Goal: Complete application form

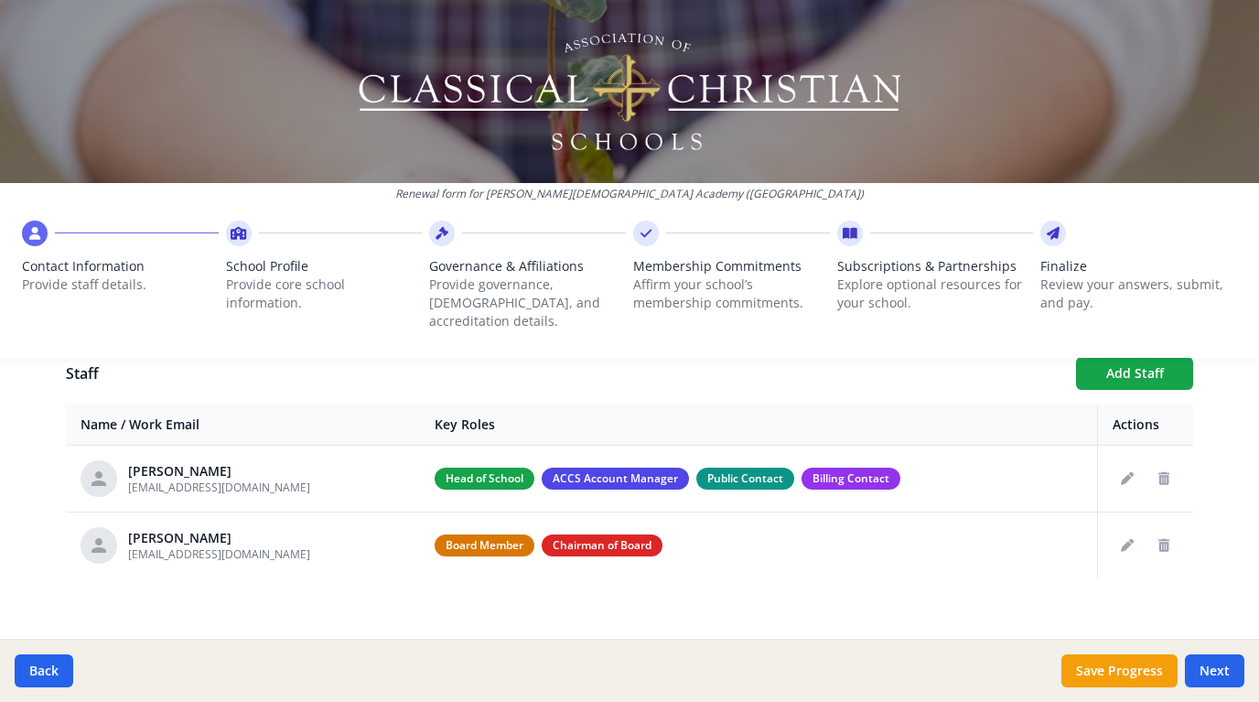
scroll to position [674, 0]
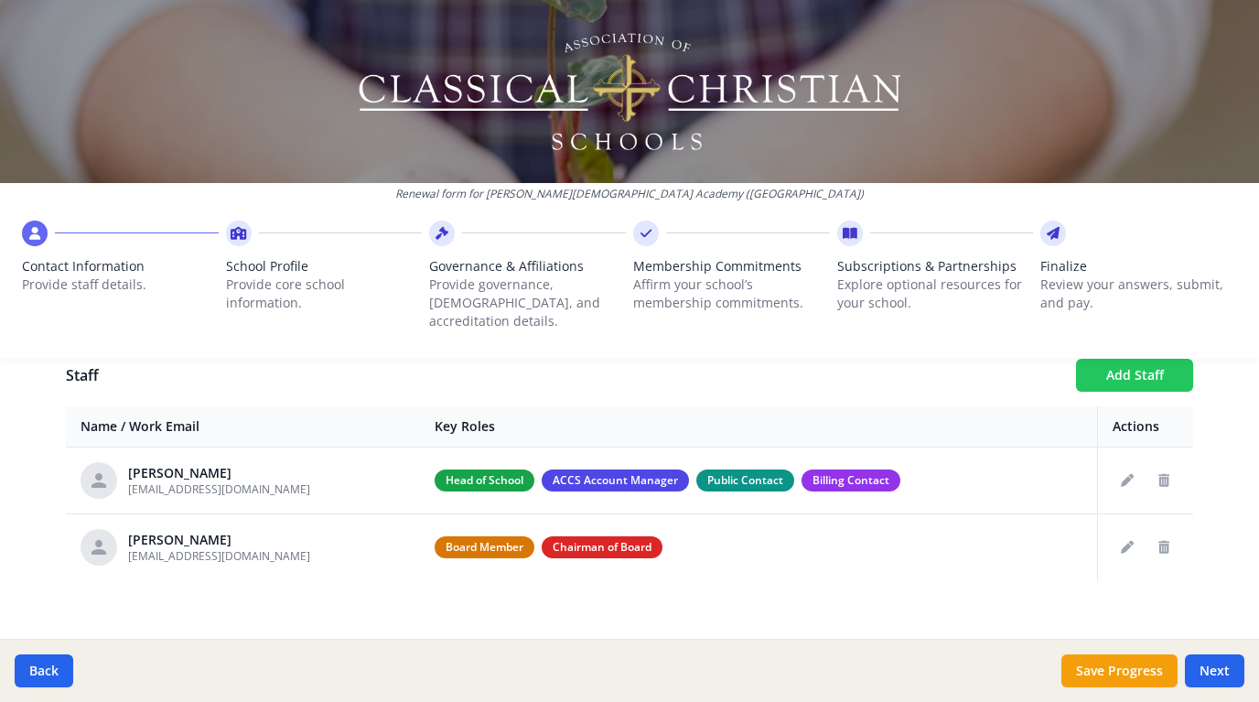
click at [1154, 364] on button "Add Staff" at bounding box center [1134, 375] width 117 height 33
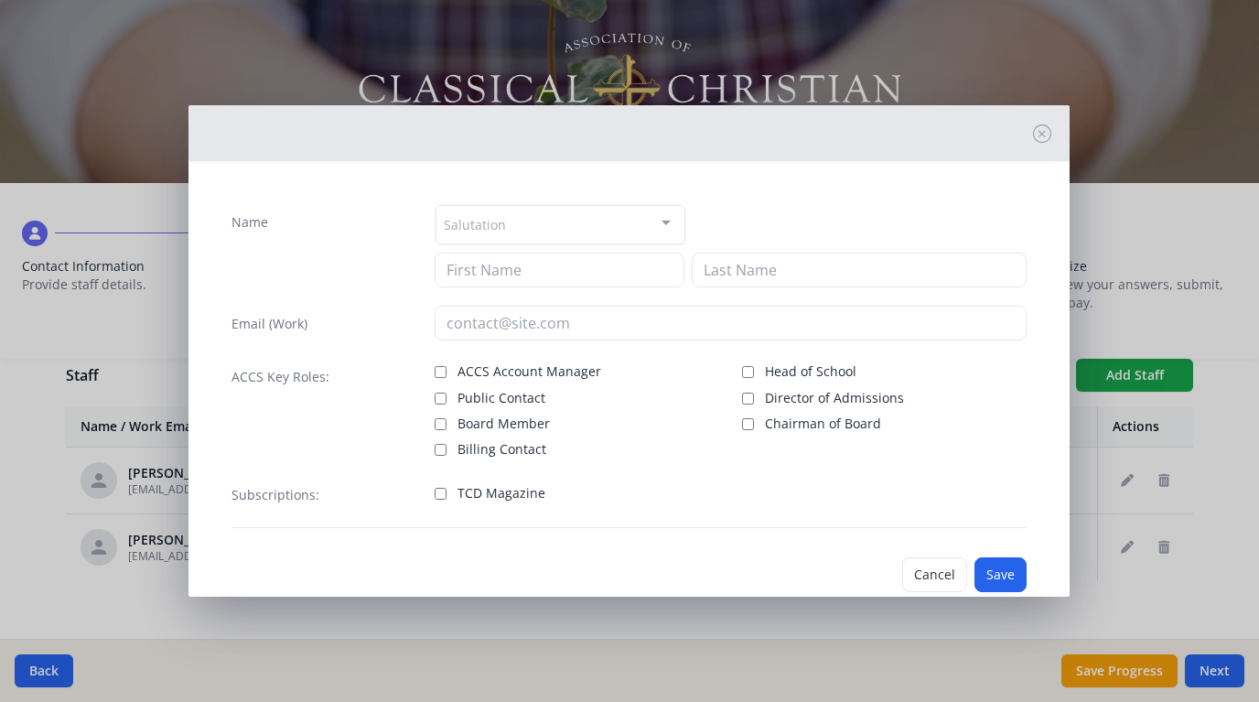
click at [564, 220] on div "Salutation" at bounding box center [560, 224] width 250 height 39
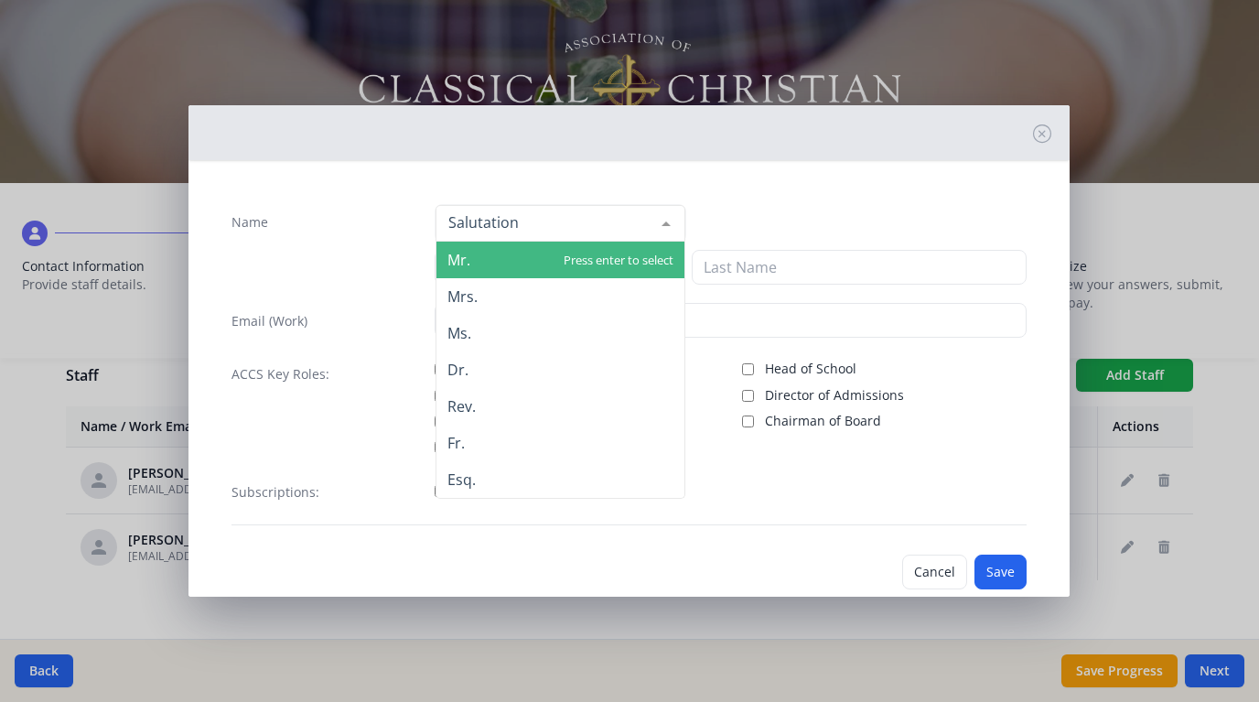
click at [537, 257] on span "Mr." at bounding box center [560, 260] width 248 height 37
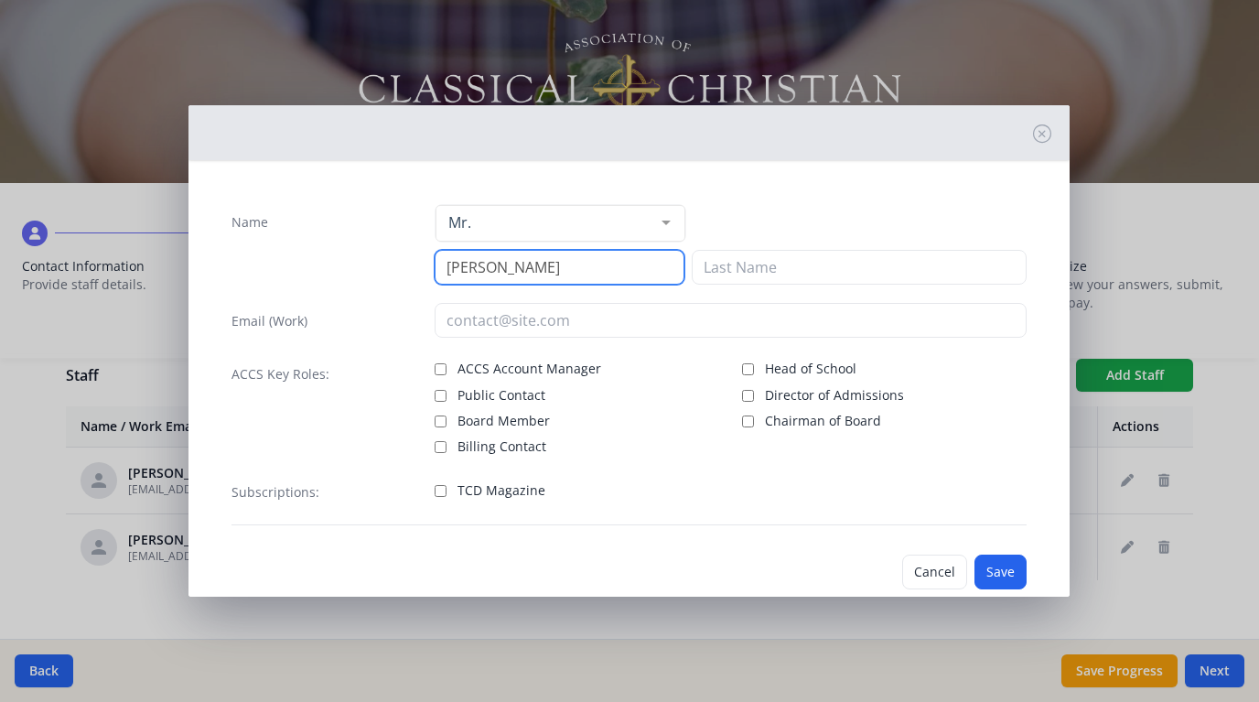
type input "Matt"
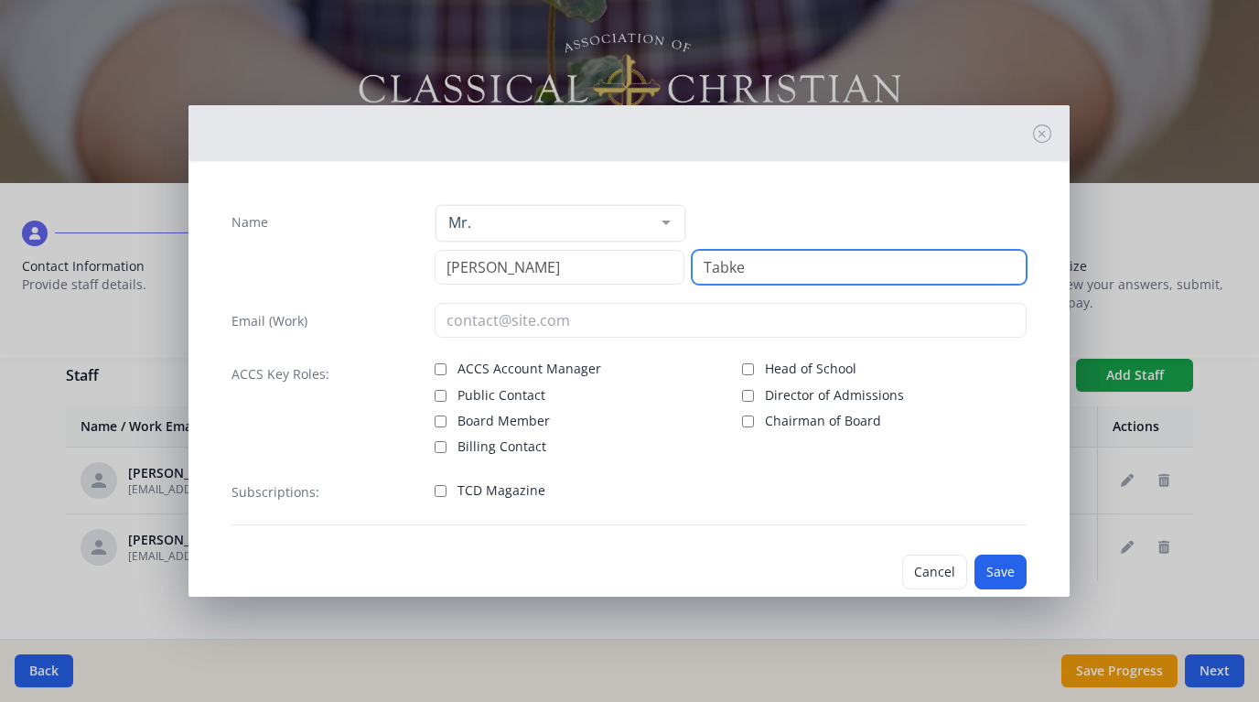
type input "Tabke"
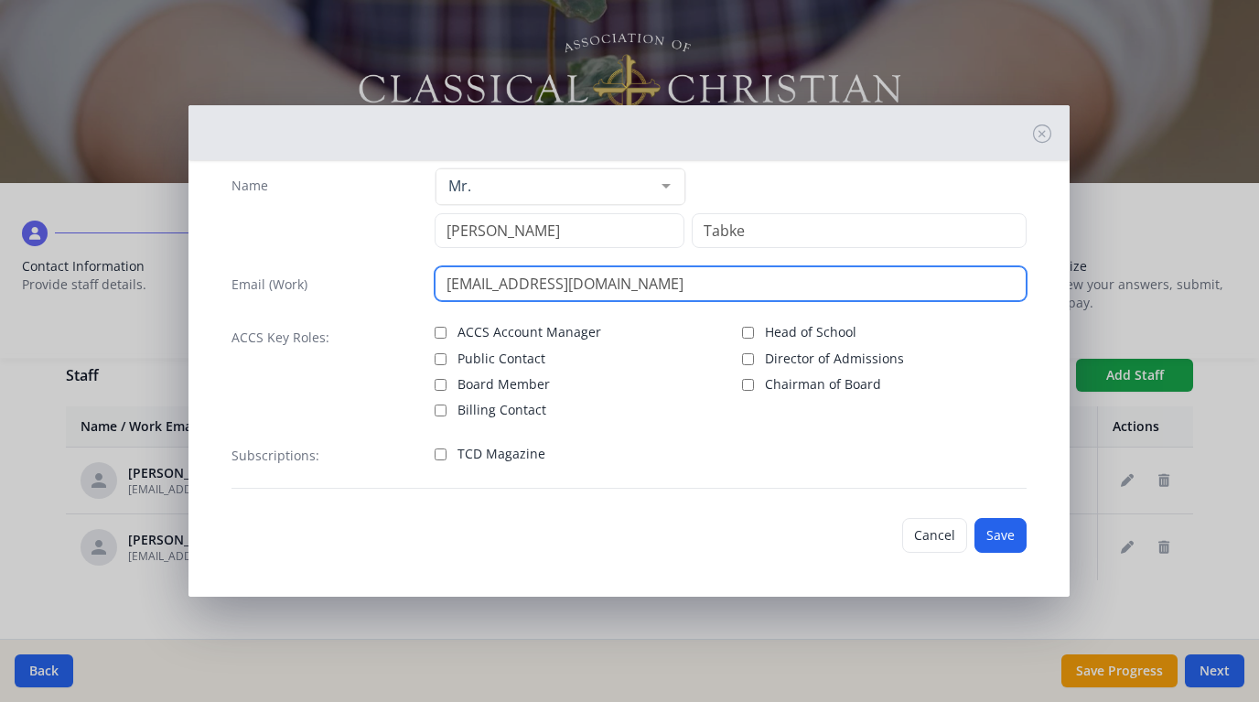
scroll to position [37, 0]
type input "Mtabke@kaloskc.com"
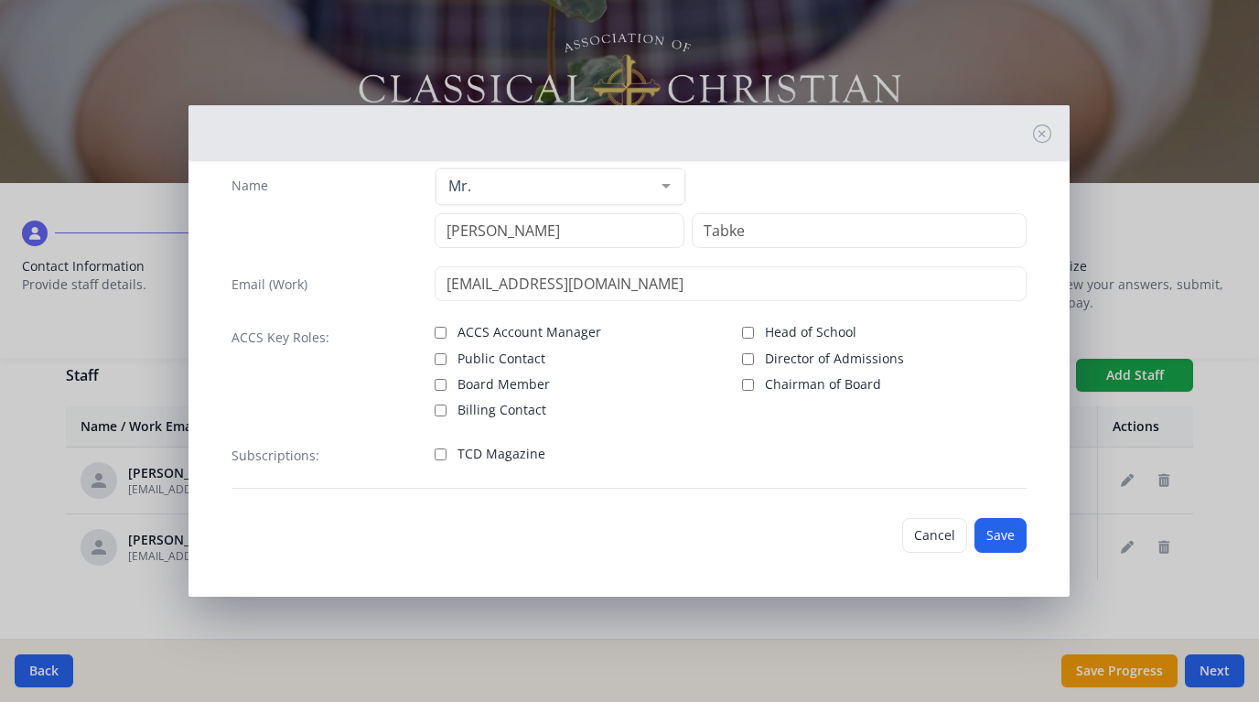
click at [443, 452] on input "TCD Magazine" at bounding box center [441, 454] width 12 height 12
checkbox input "true"
click at [996, 536] on button "Save" at bounding box center [1000, 535] width 52 height 35
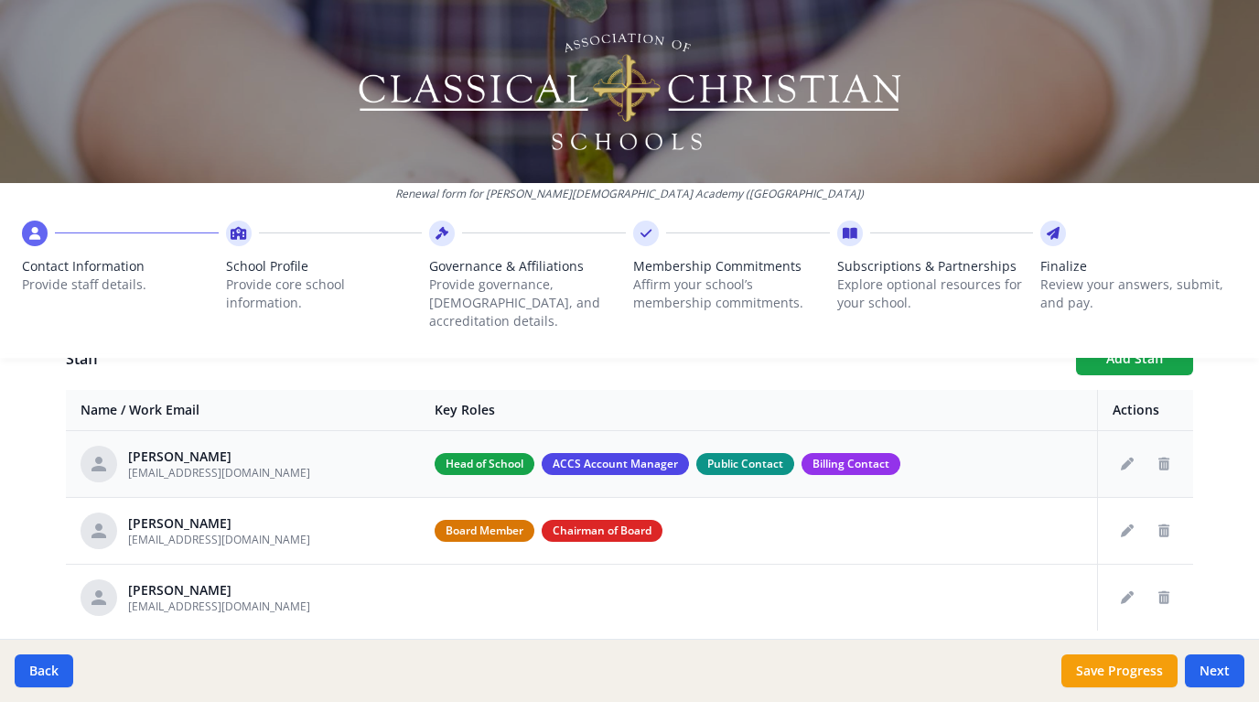
scroll to position [649, 0]
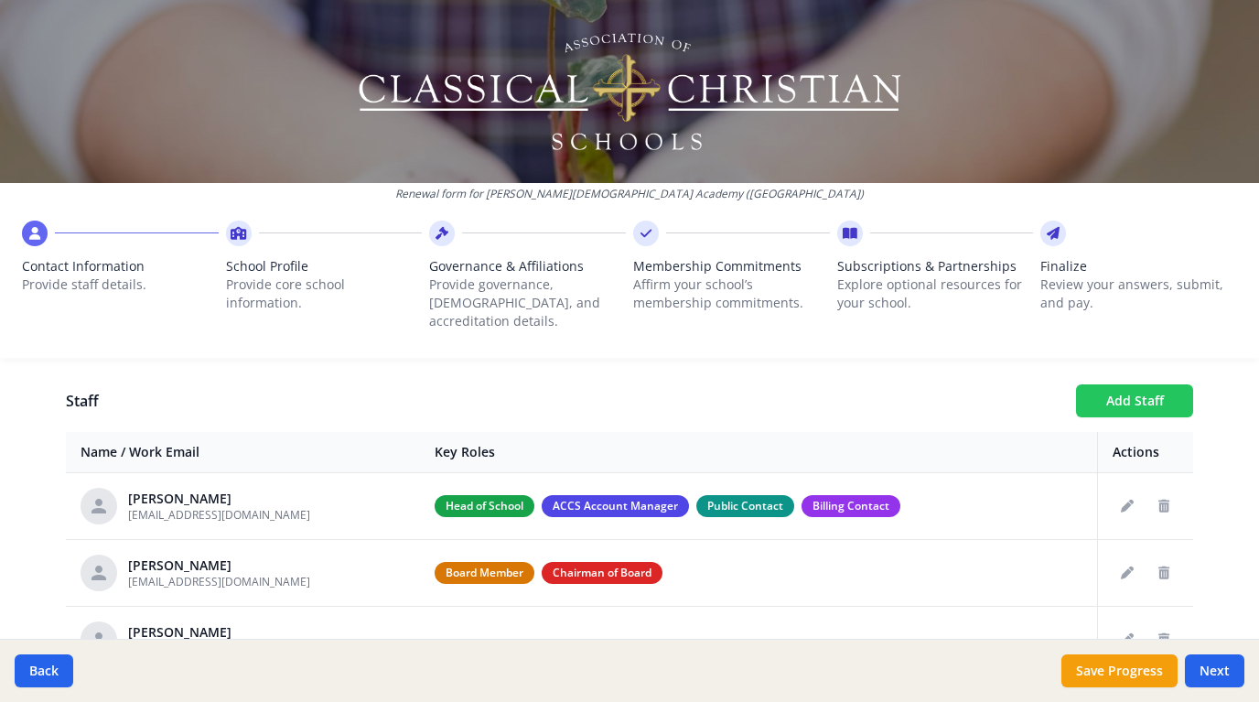
click at [1121, 394] on button "Add Staff" at bounding box center [1134, 400] width 117 height 33
checkbox input "false"
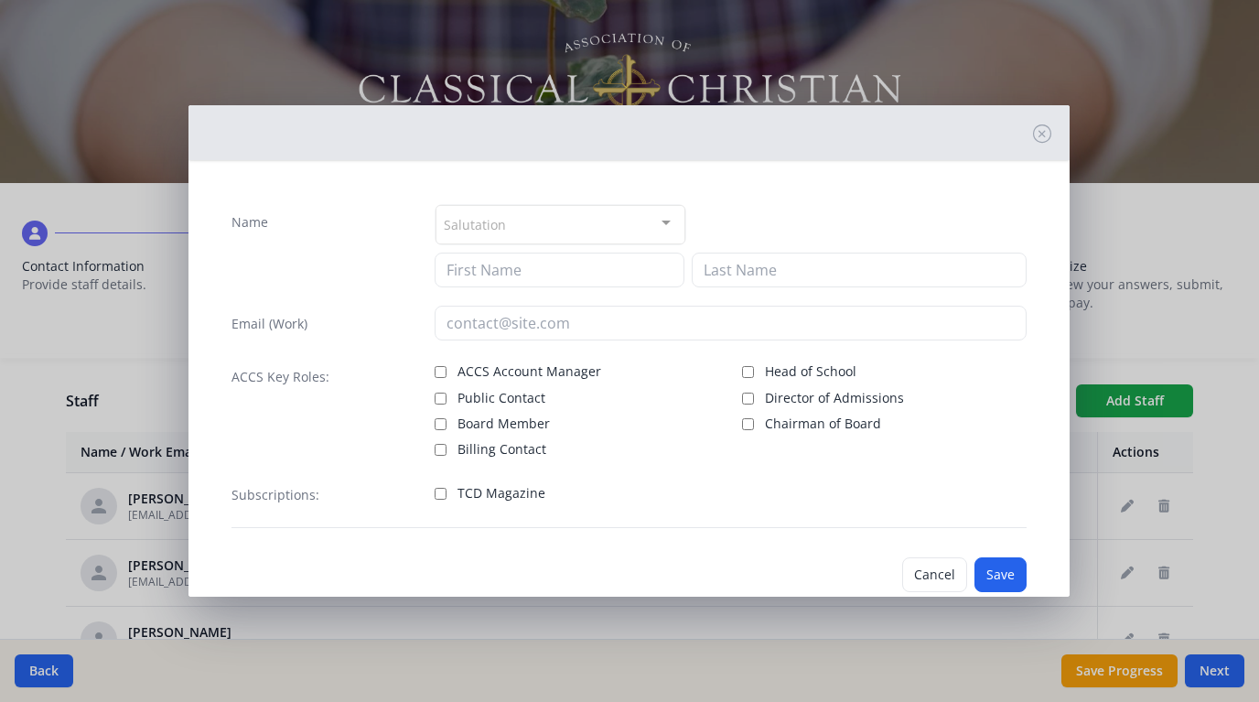
click at [587, 229] on div "Salutation" at bounding box center [560, 224] width 250 height 39
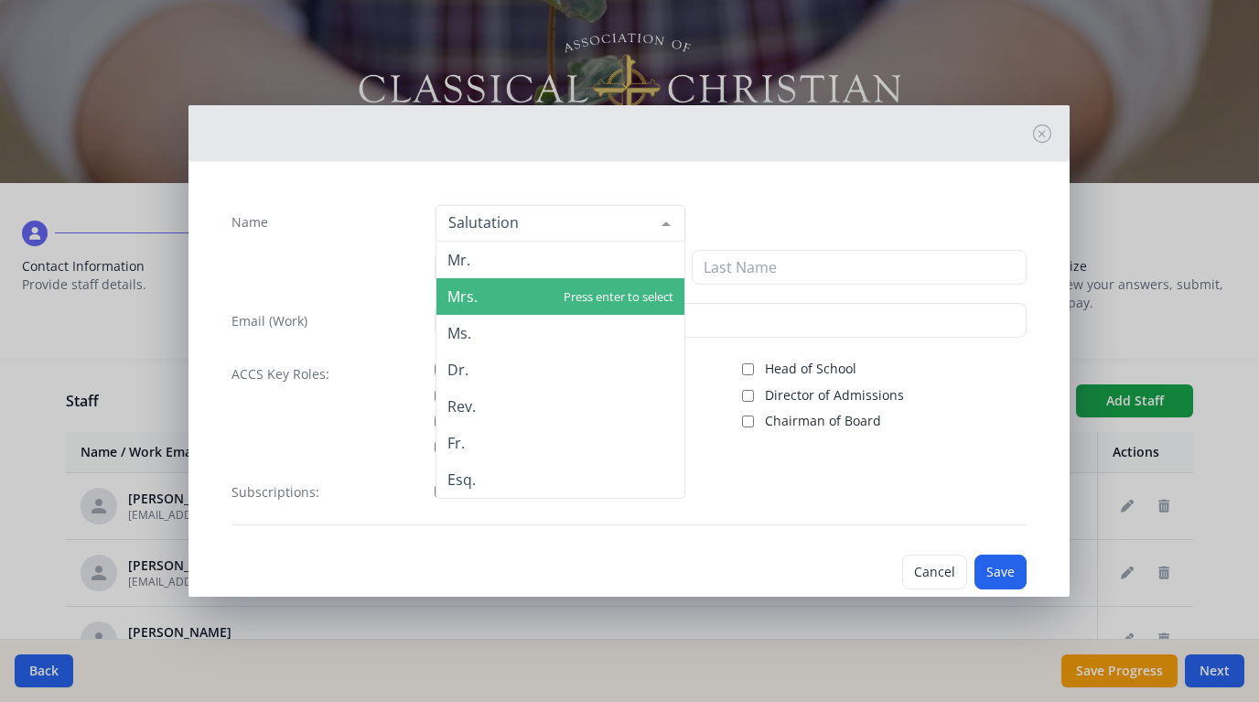
click at [564, 296] on span "Mrs." at bounding box center [560, 296] width 248 height 37
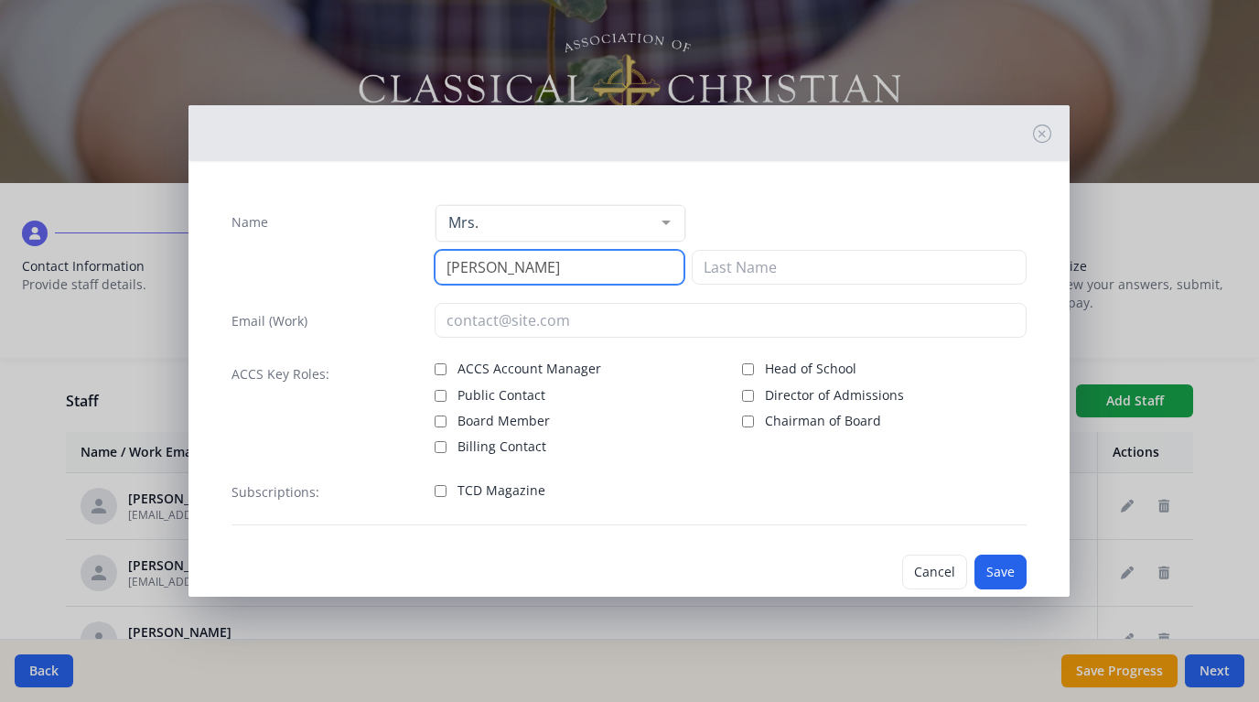
type input "Emily"
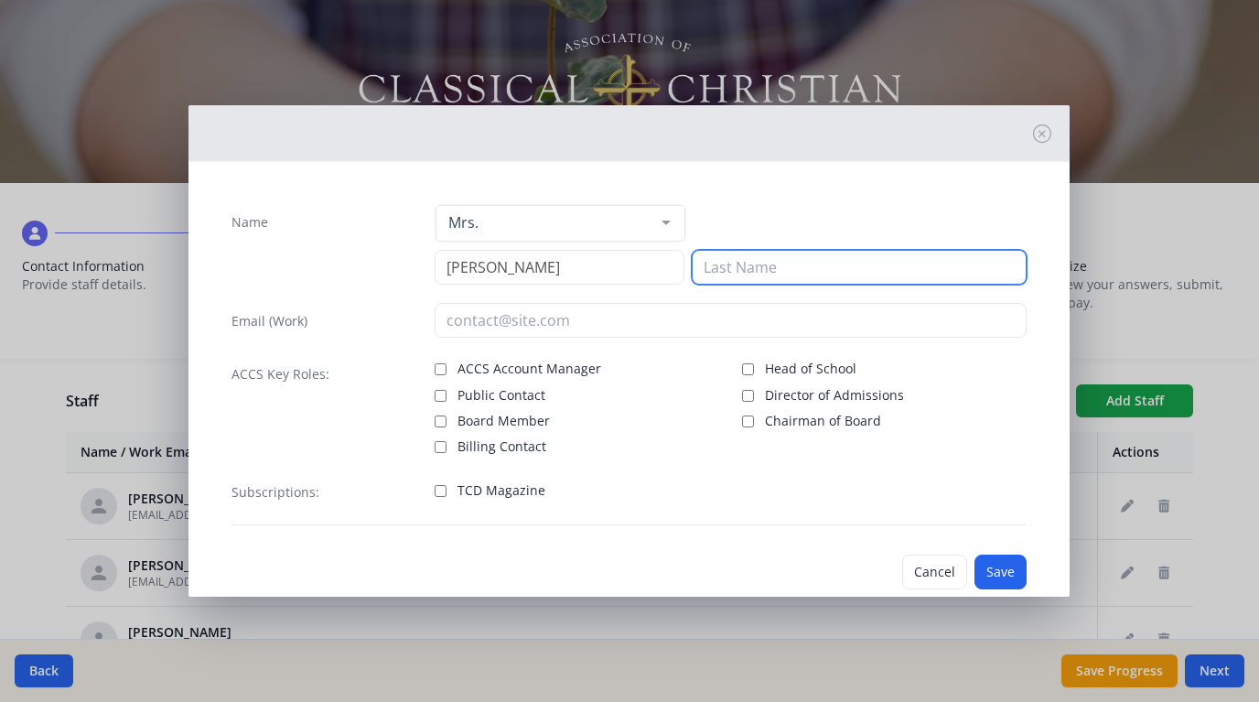
type input "J"
type input "Hart"
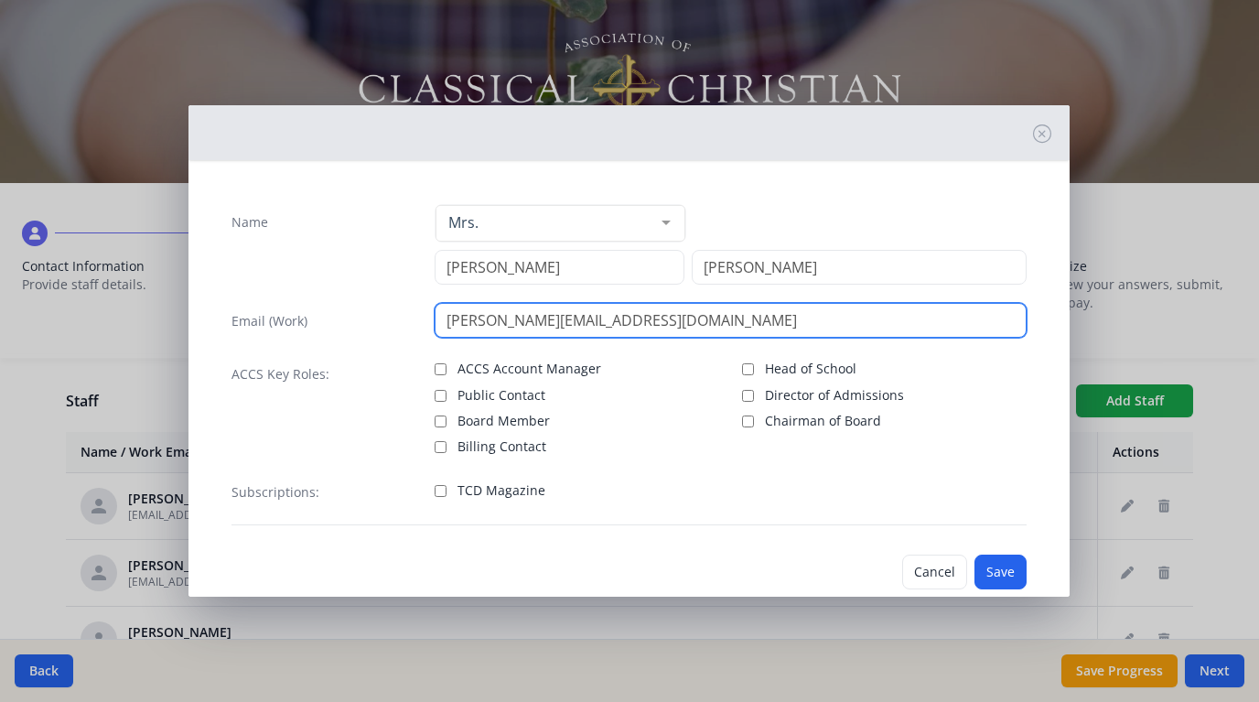
type input "ehart@kaloskc.com"
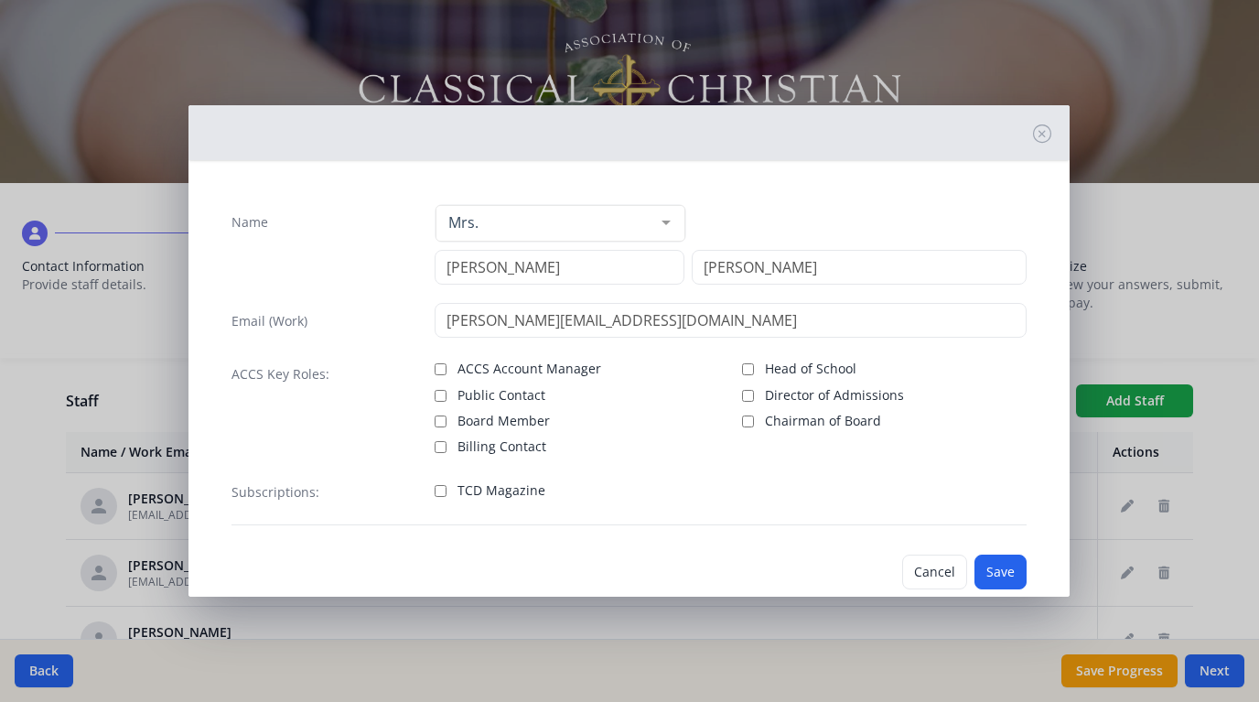
click at [440, 488] on input "TCD Magazine" at bounding box center [441, 491] width 12 height 12
checkbox input "true"
click at [994, 563] on button "Save" at bounding box center [1000, 571] width 52 height 35
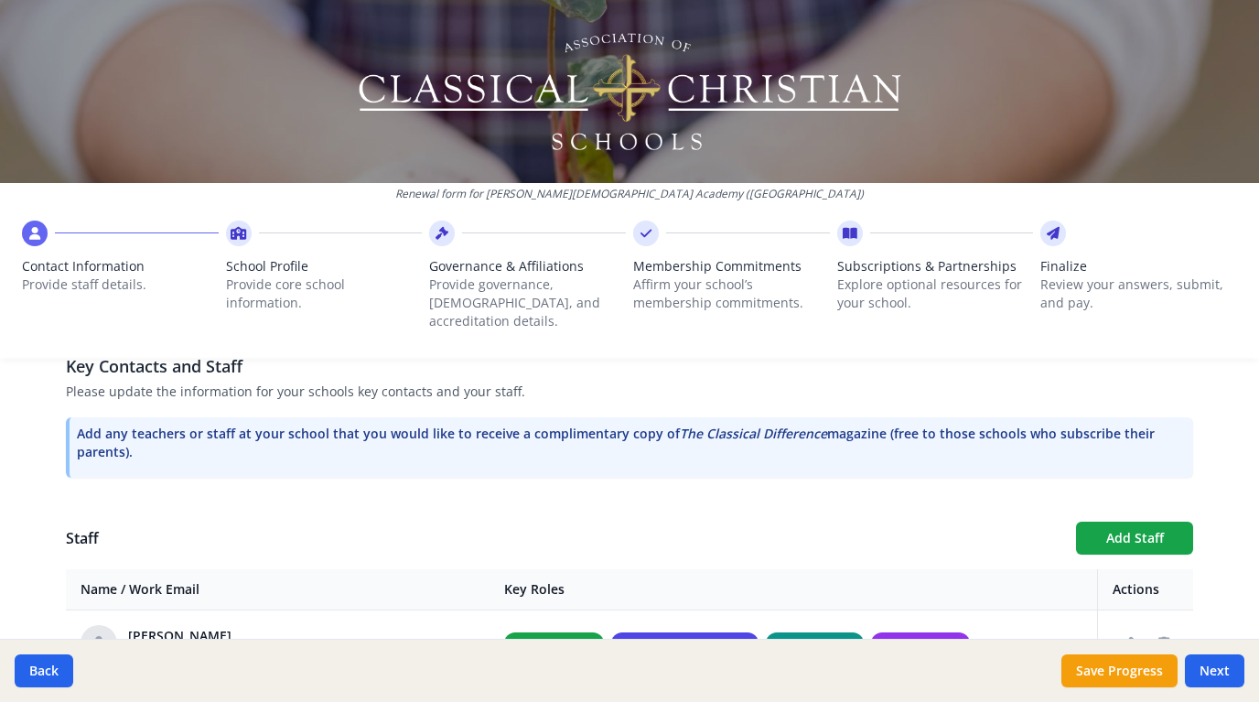
scroll to position [480, 0]
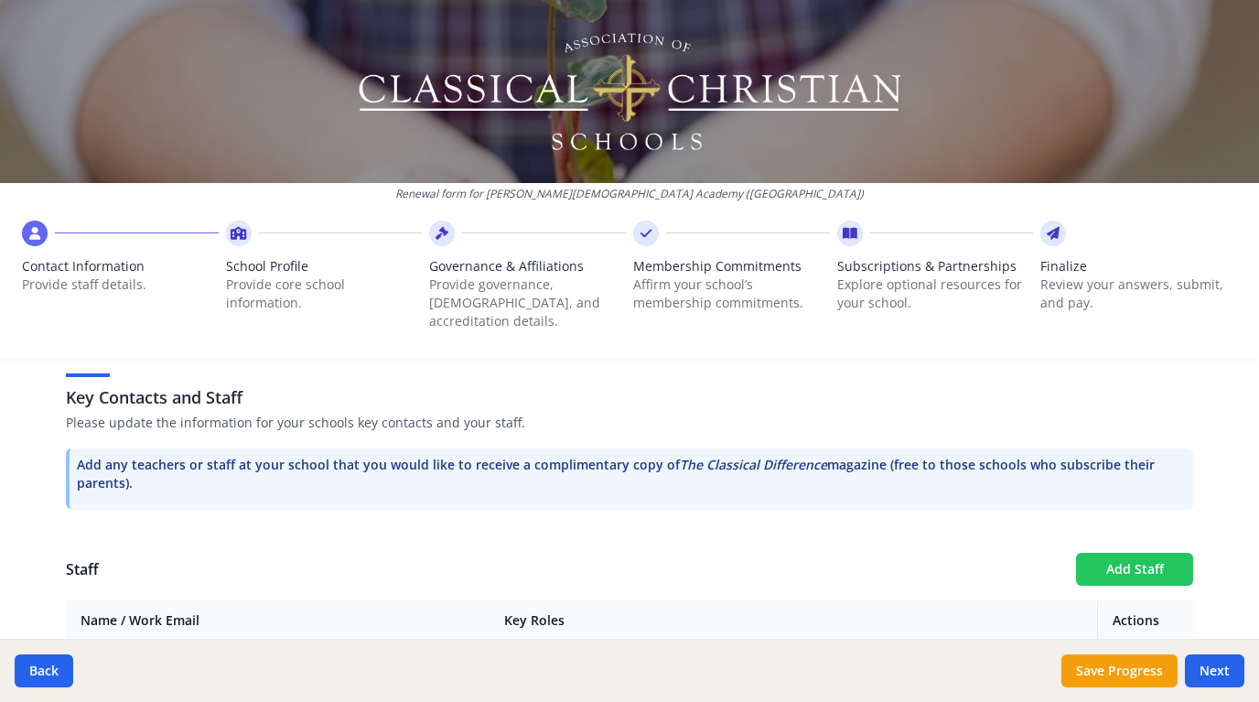
click at [1130, 553] on button "Add Staff" at bounding box center [1134, 569] width 117 height 33
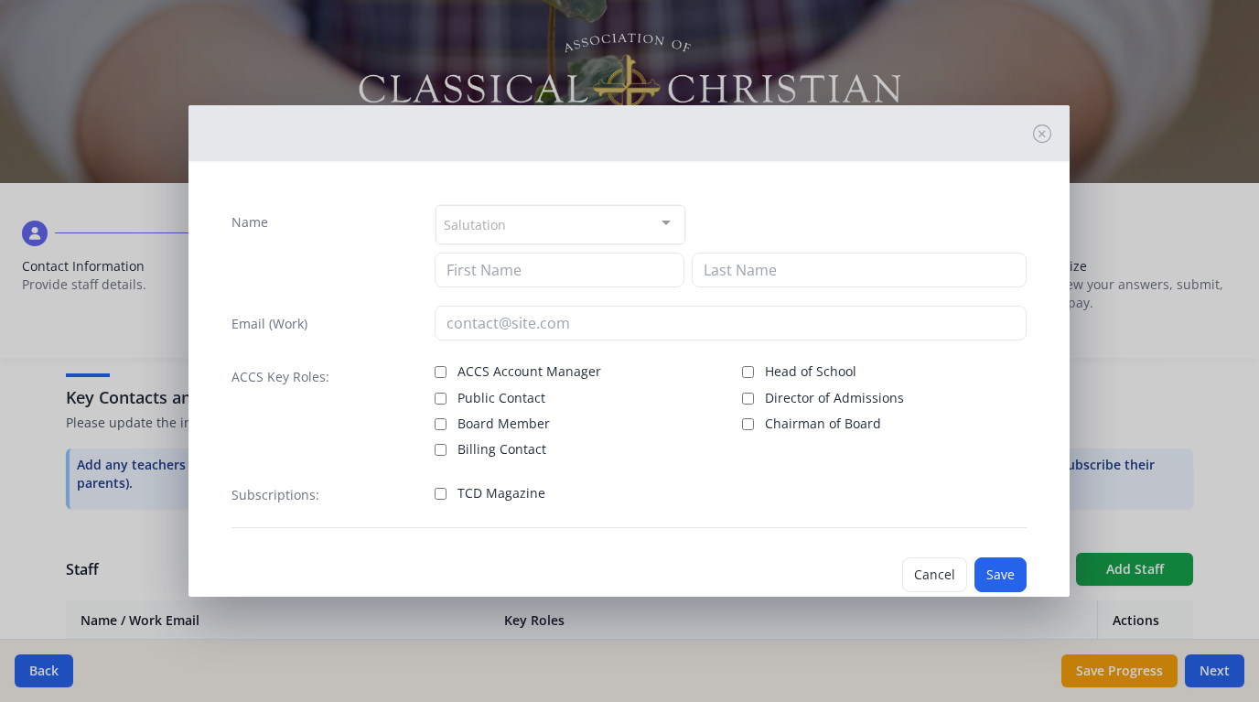
click at [603, 230] on div "Salutation" at bounding box center [560, 224] width 250 height 39
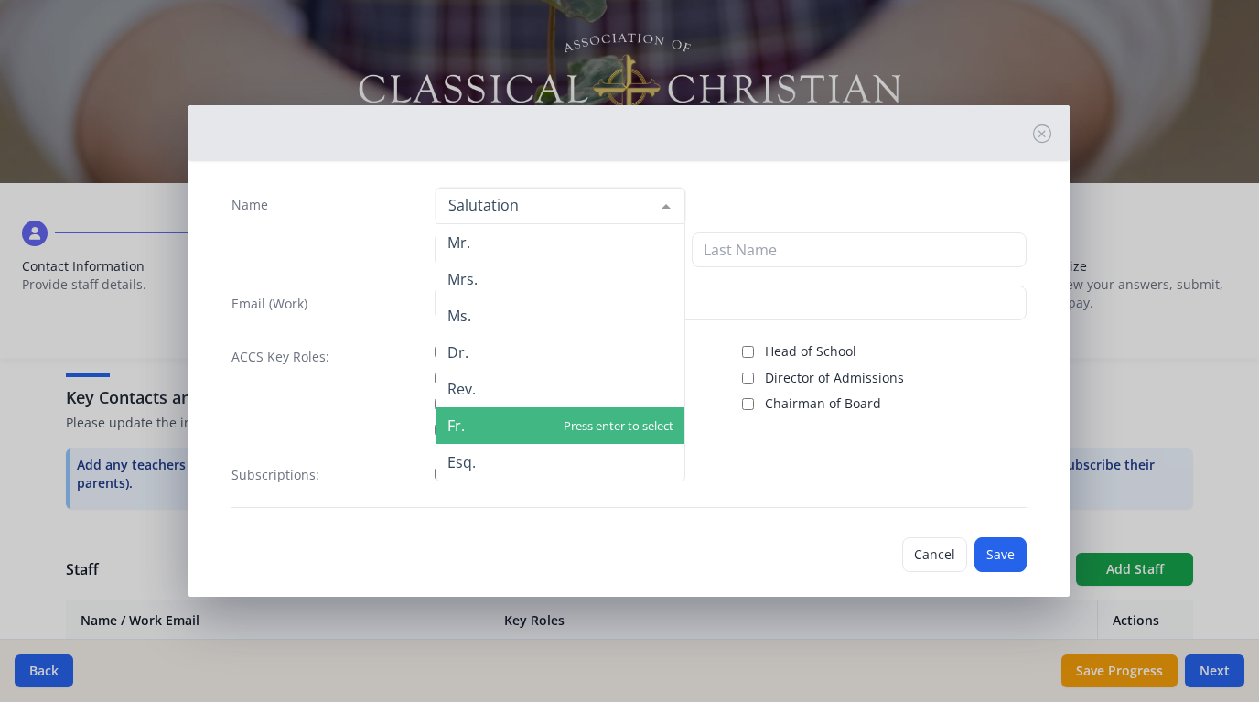
scroll to position [15, 0]
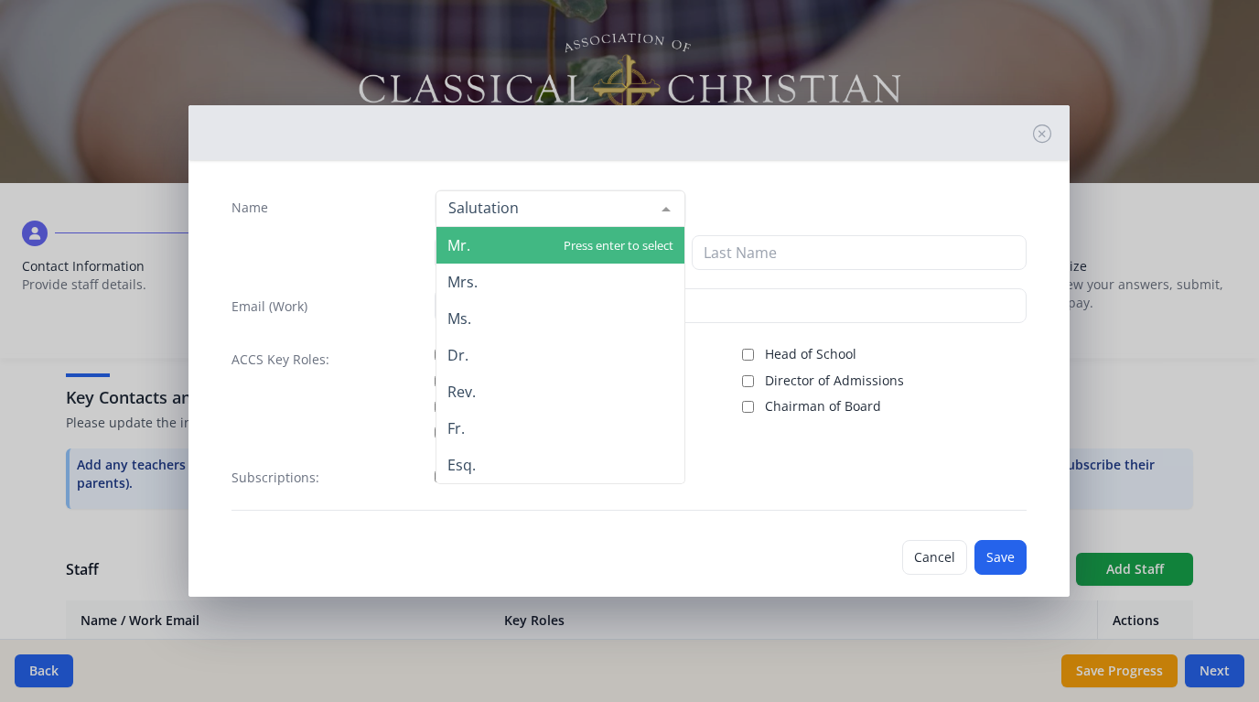
click at [536, 255] on span "Mr." at bounding box center [560, 245] width 248 height 37
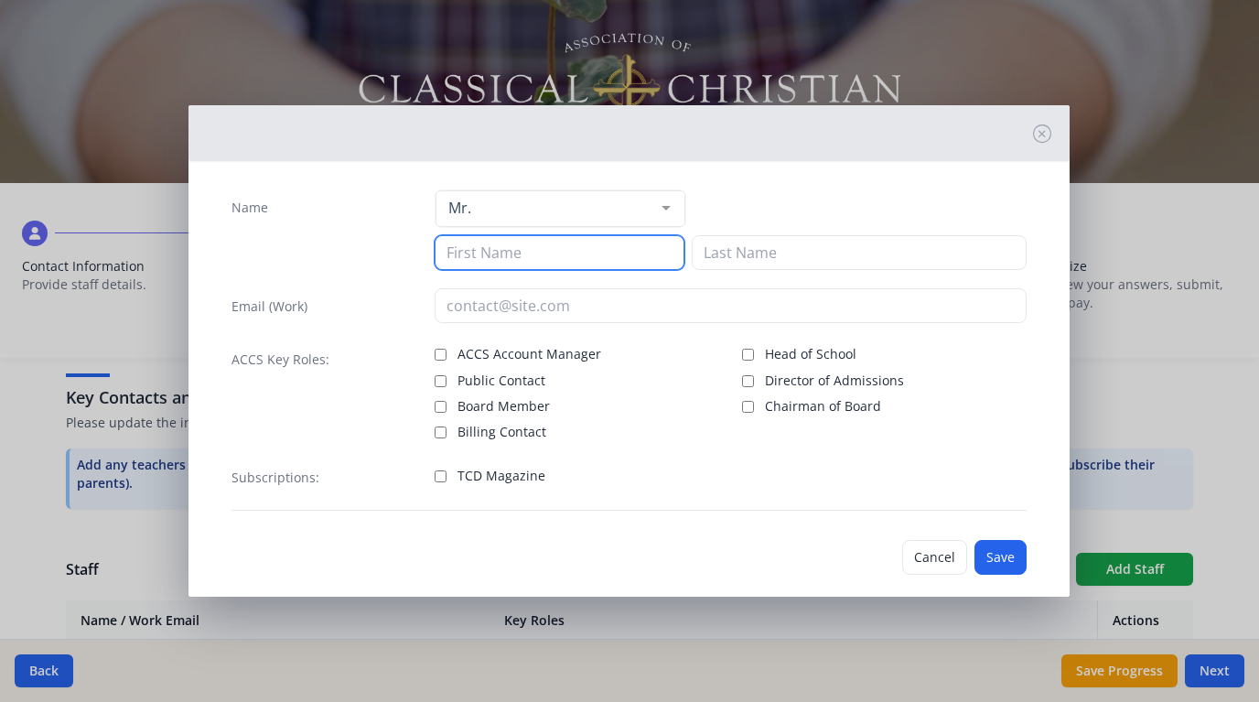
type input "B"
type input "Dennis"
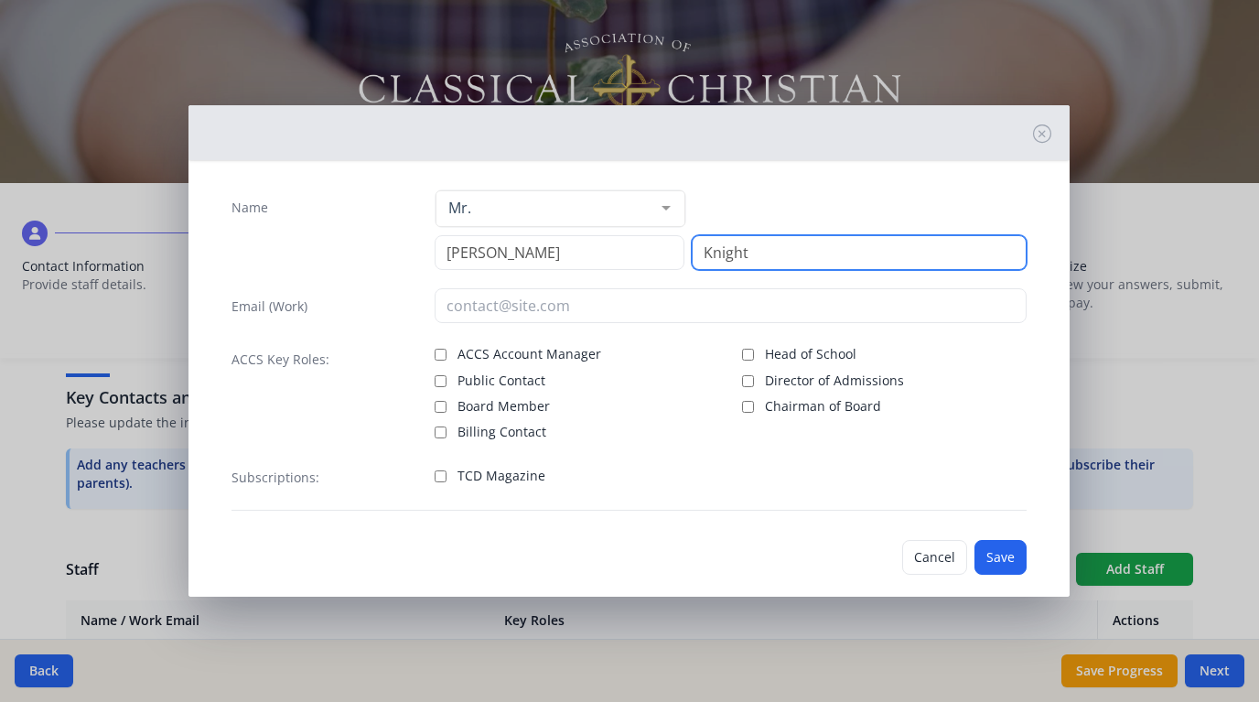
type input "Knight"
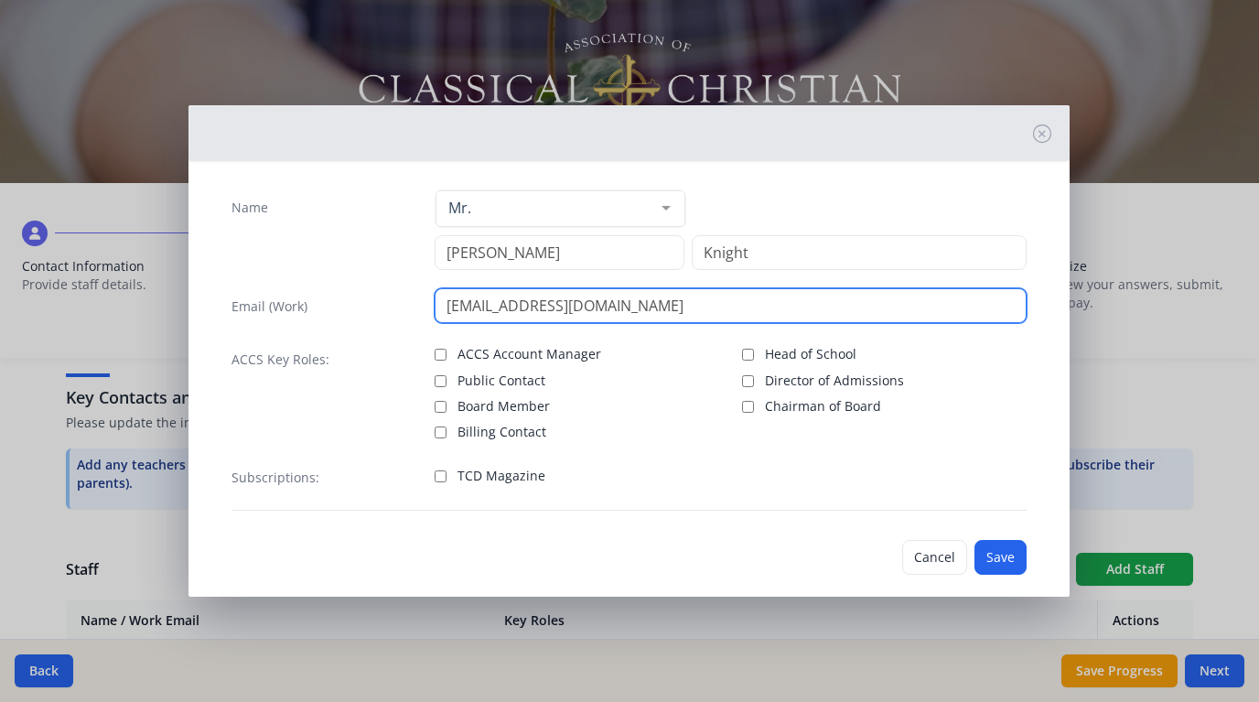
type input "dkinght@kaloskc.com"
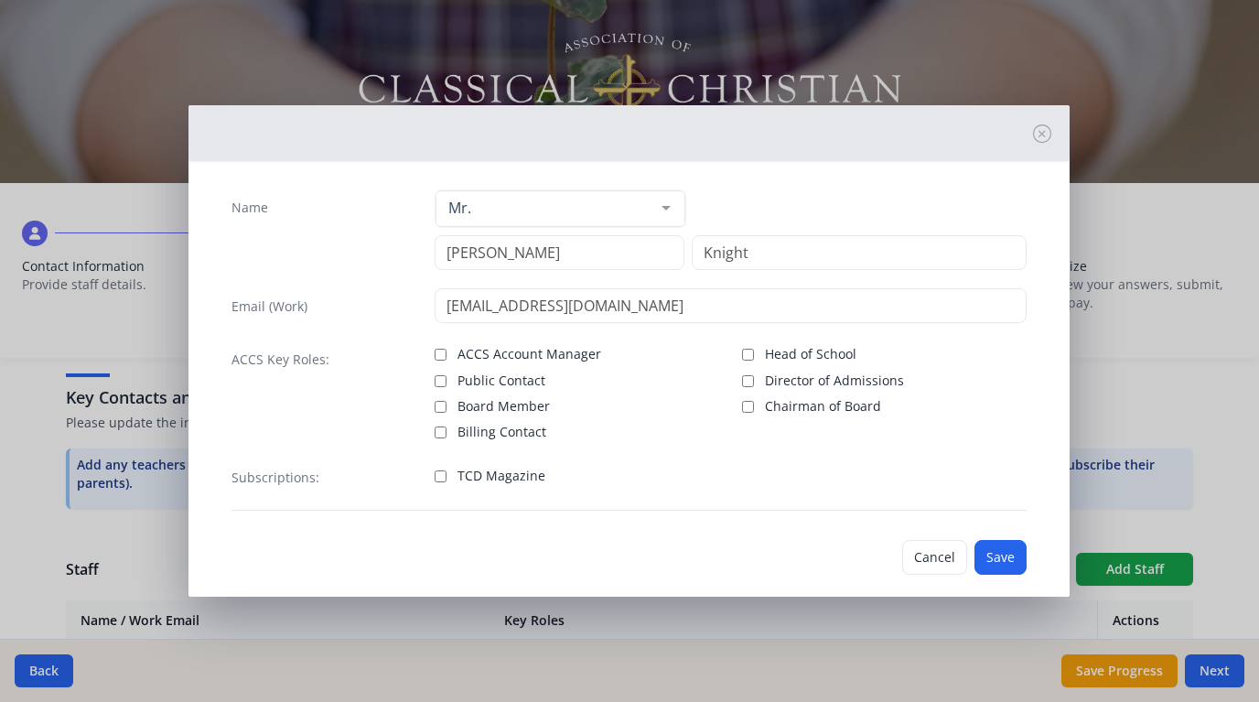
click at [439, 478] on input "TCD Magazine" at bounding box center [441, 476] width 12 height 12
checkbox input "true"
click at [994, 557] on button "Save" at bounding box center [1000, 557] width 52 height 35
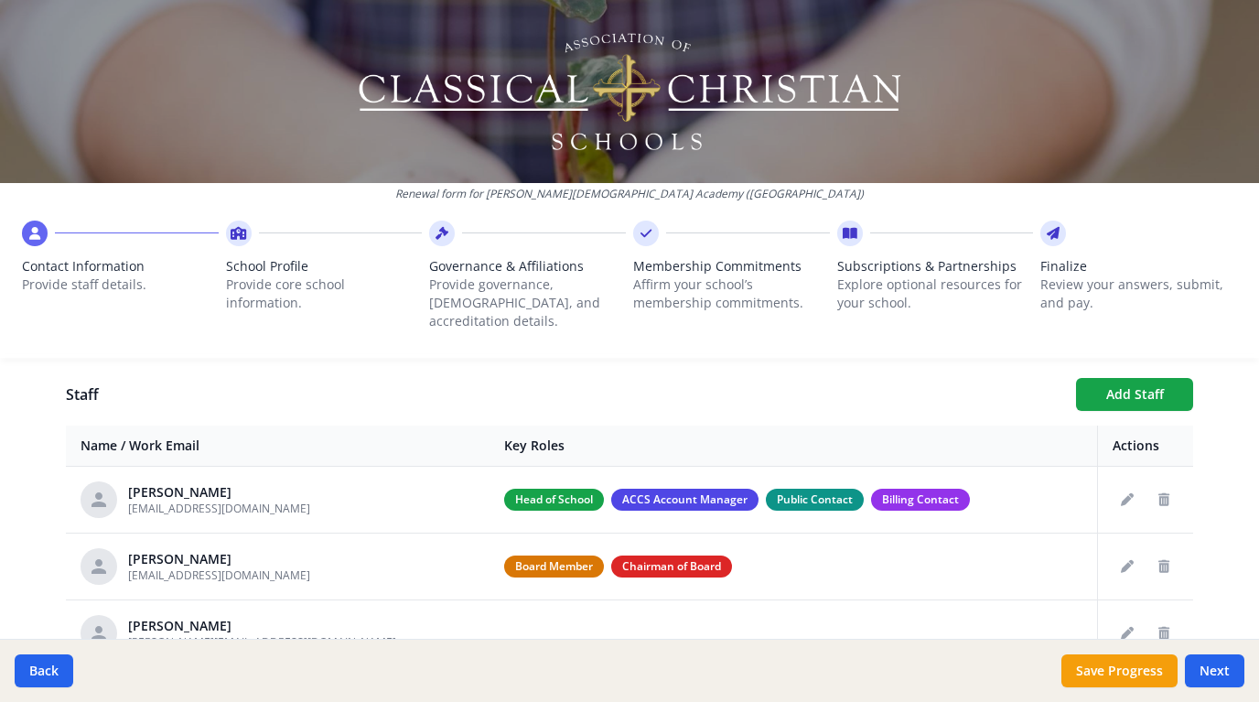
scroll to position [624, 0]
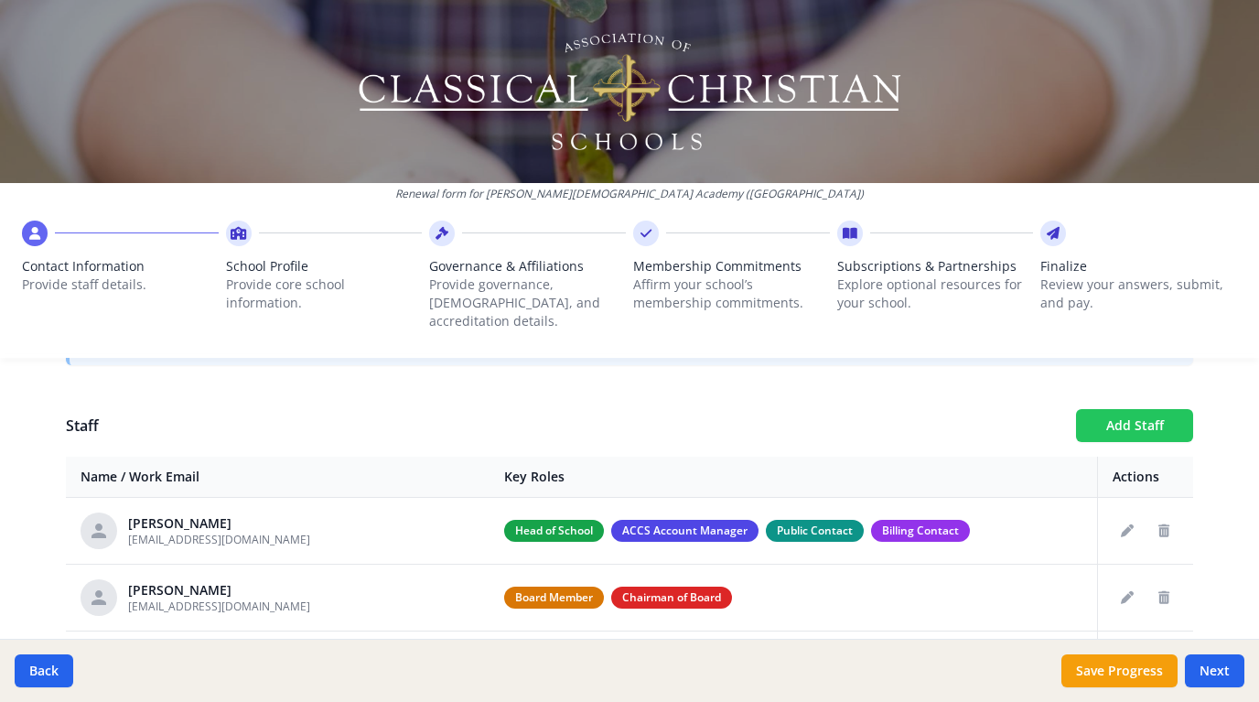
click at [1129, 409] on button "Add Staff" at bounding box center [1134, 425] width 117 height 33
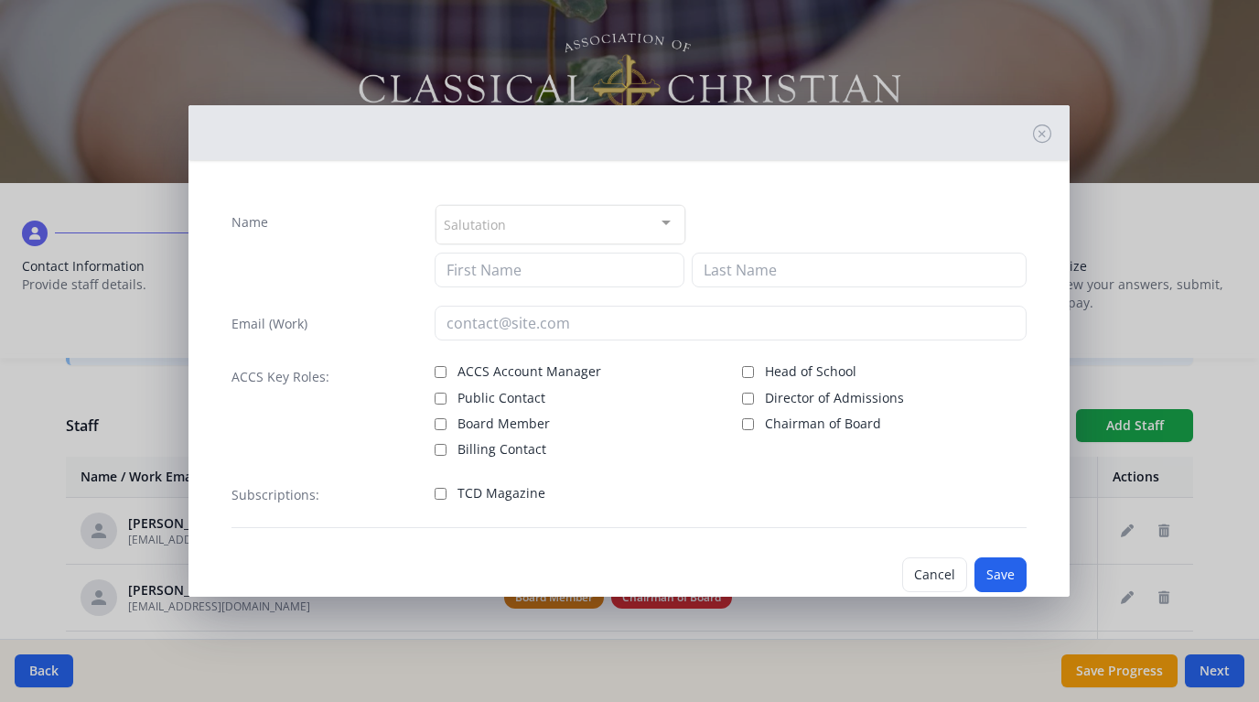
click at [666, 222] on div at bounding box center [666, 223] width 37 height 35
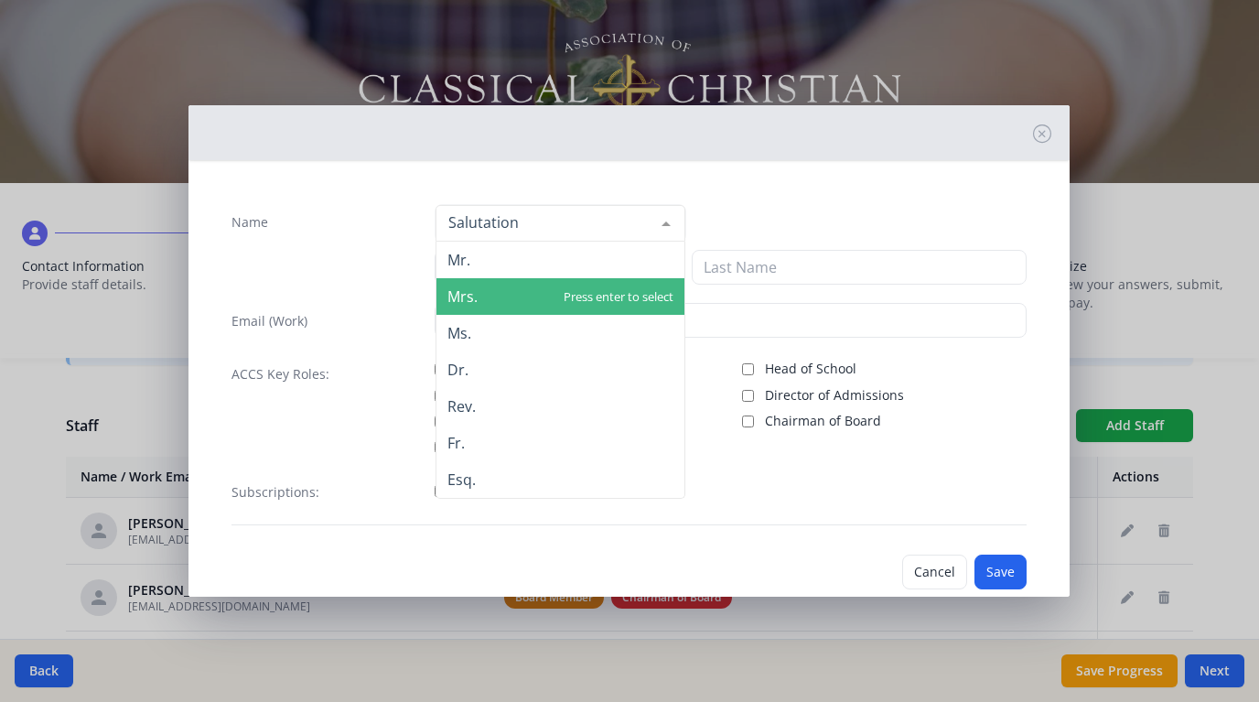
click at [576, 289] on span "Mrs." at bounding box center [560, 296] width 248 height 37
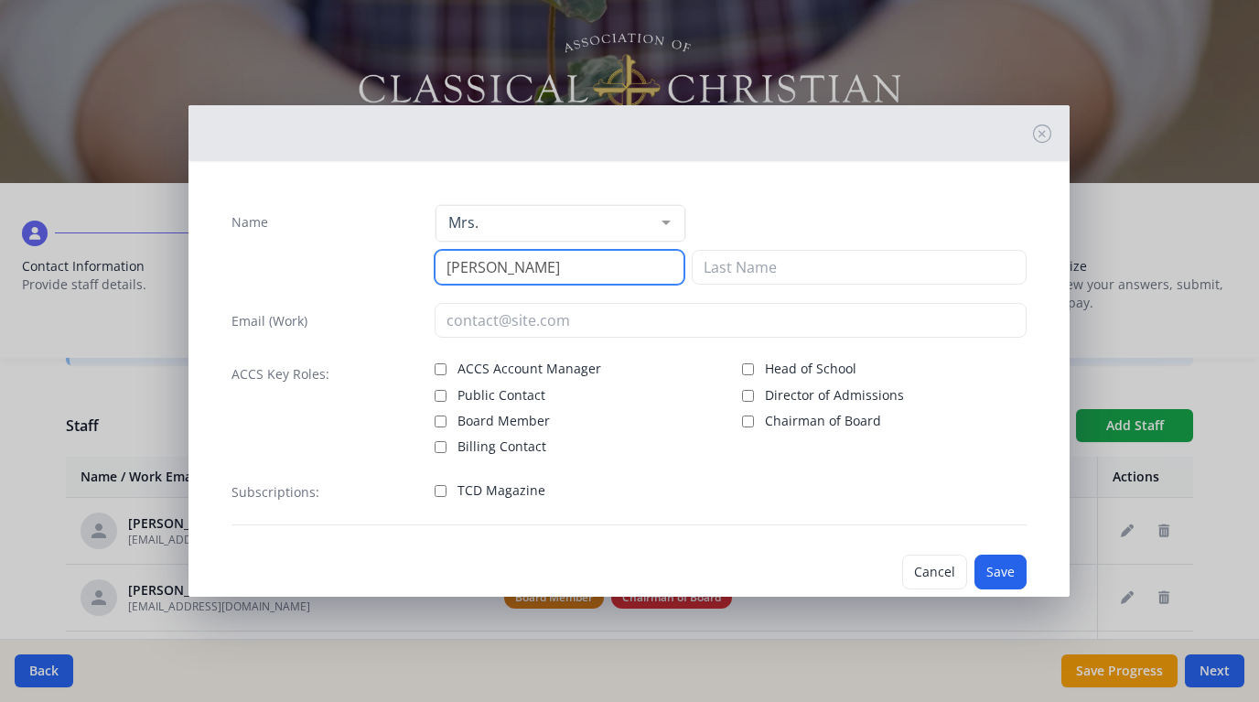
type input "Amy"
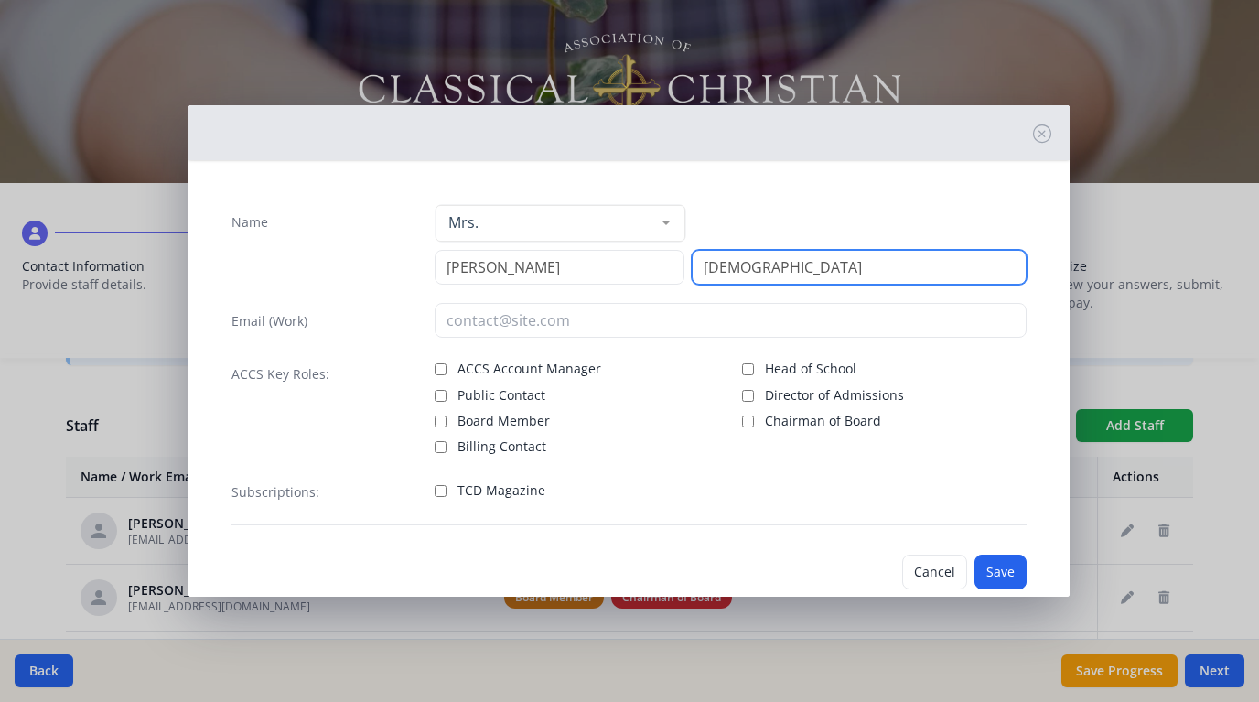
type input "Gay"
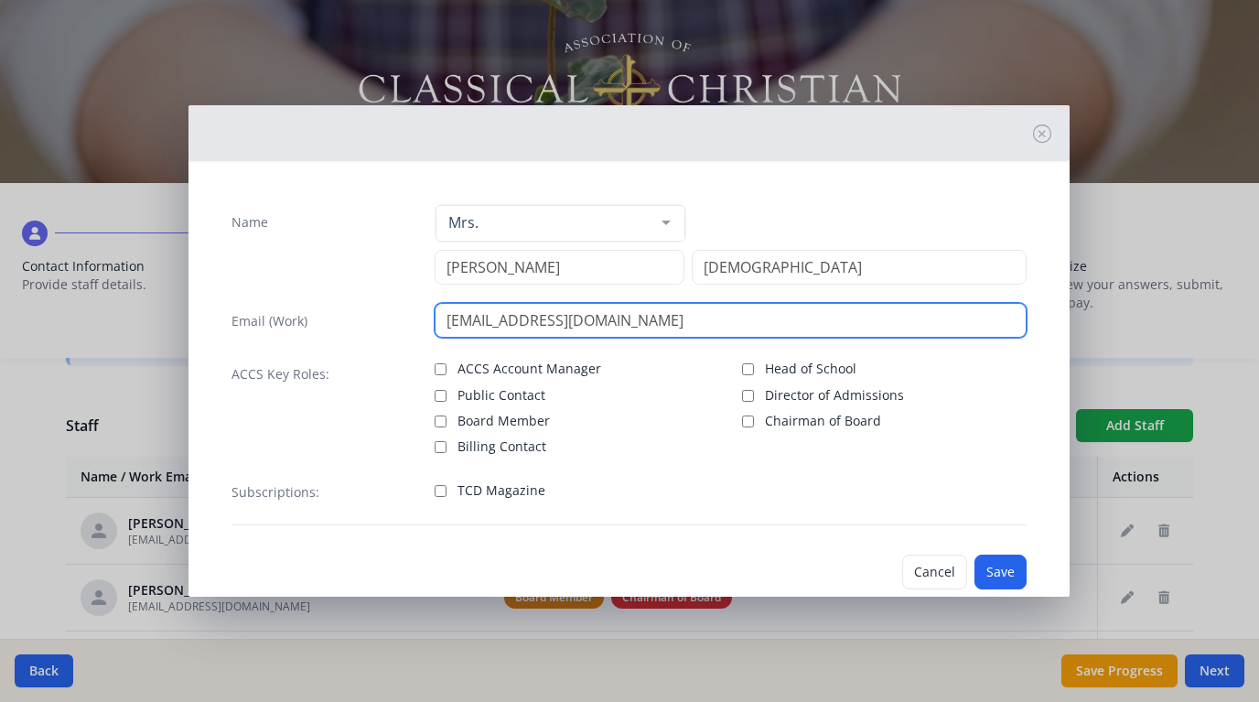
type input "Spanish@kaloskc.com"
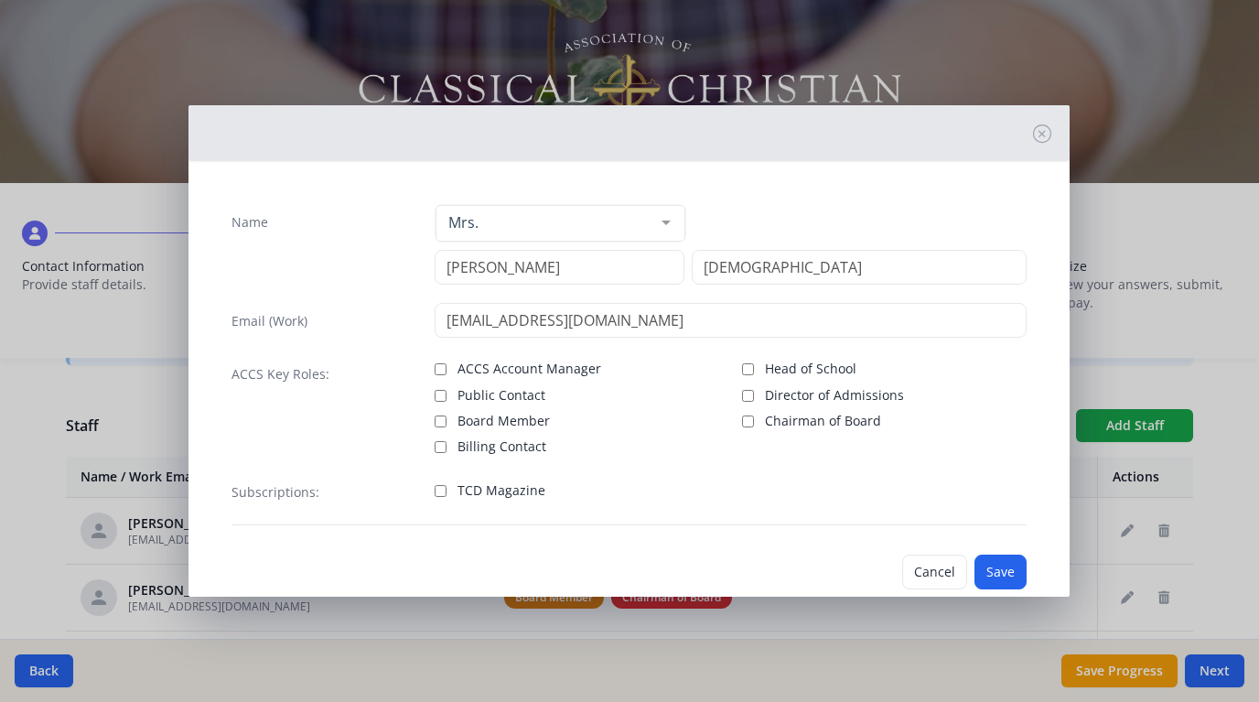
click at [443, 493] on input "TCD Magazine" at bounding box center [441, 491] width 12 height 12
checkbox input "true"
click at [993, 564] on button "Save" at bounding box center [1000, 571] width 52 height 35
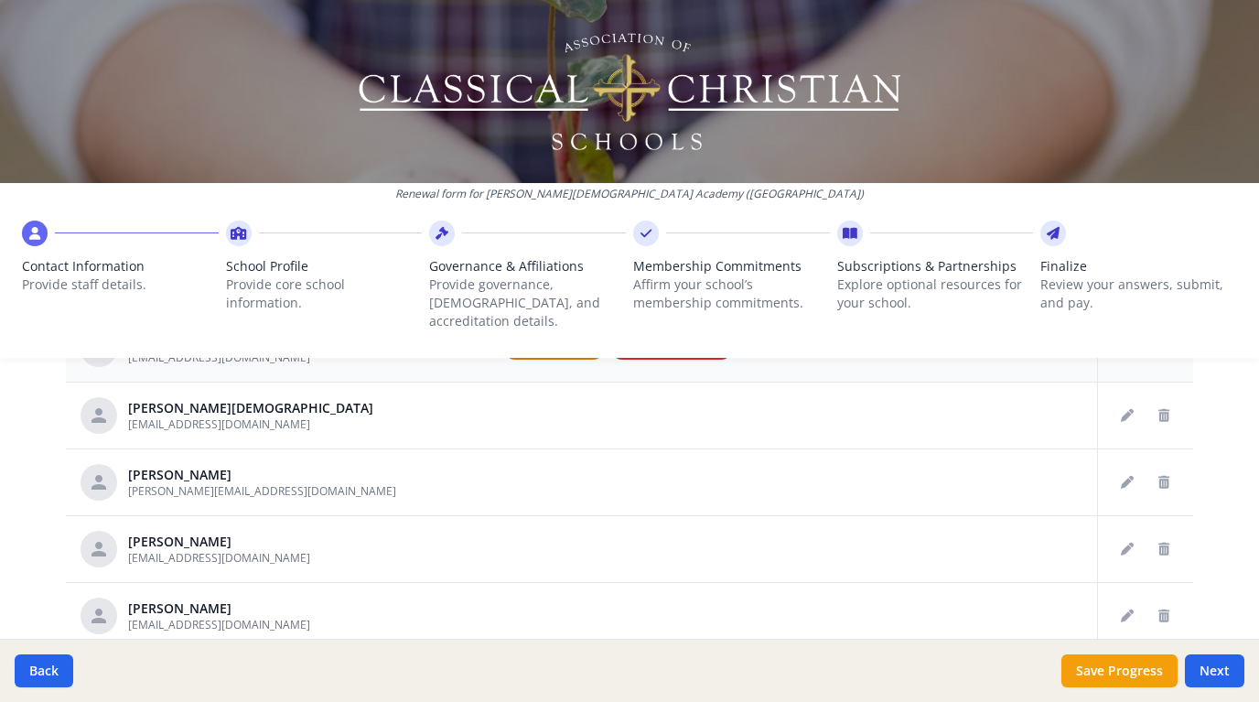
scroll to position [890, 0]
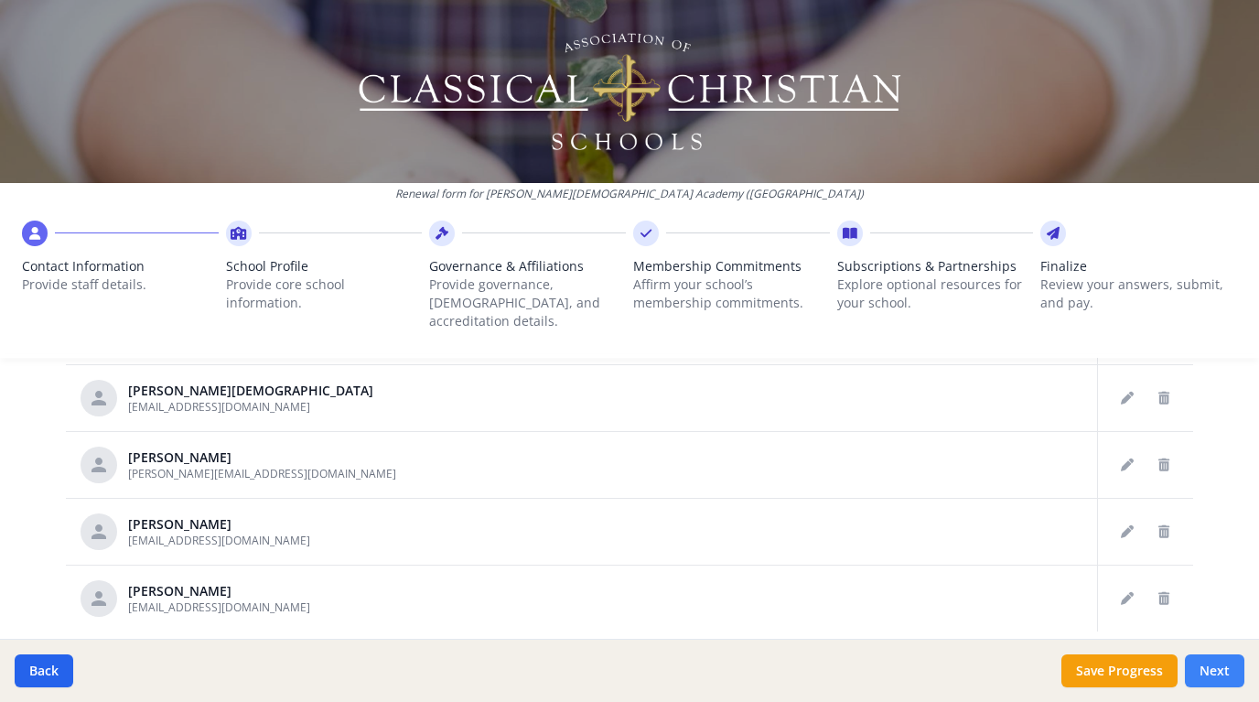
click at [1194, 666] on button "Next" at bounding box center [1214, 670] width 59 height 33
type input "(816) 888-0839"
type input "7.5"
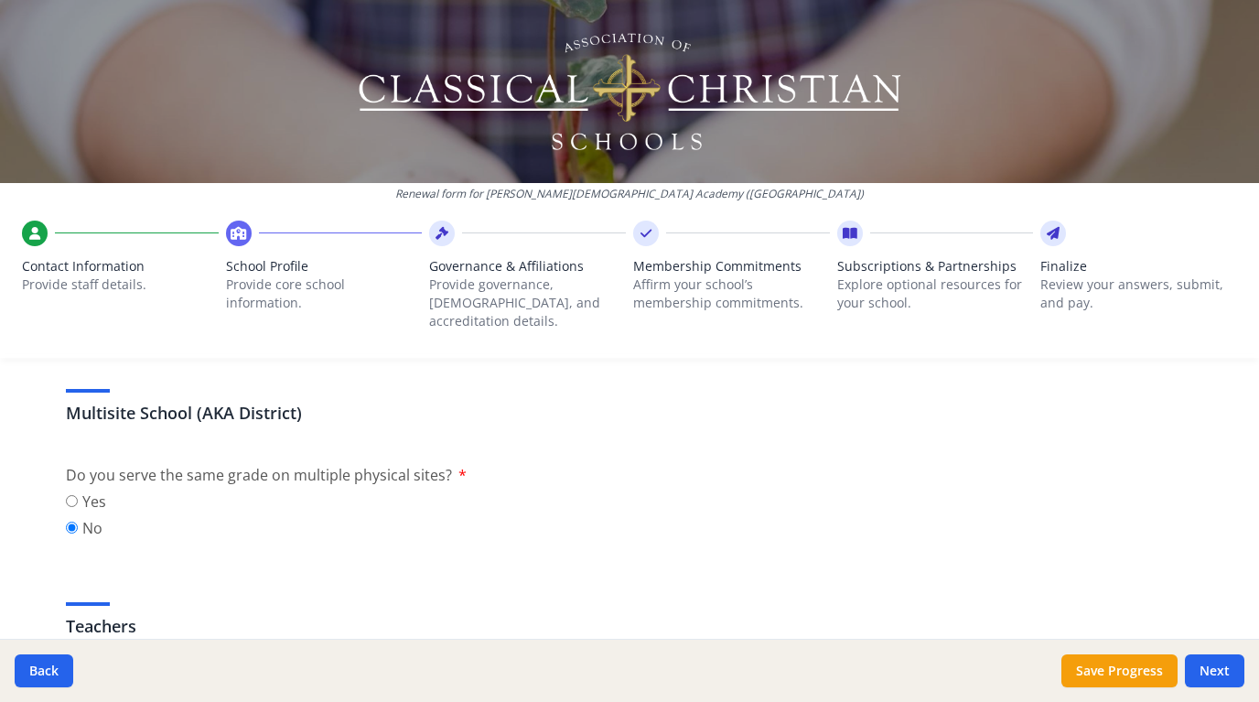
scroll to position [832, 0]
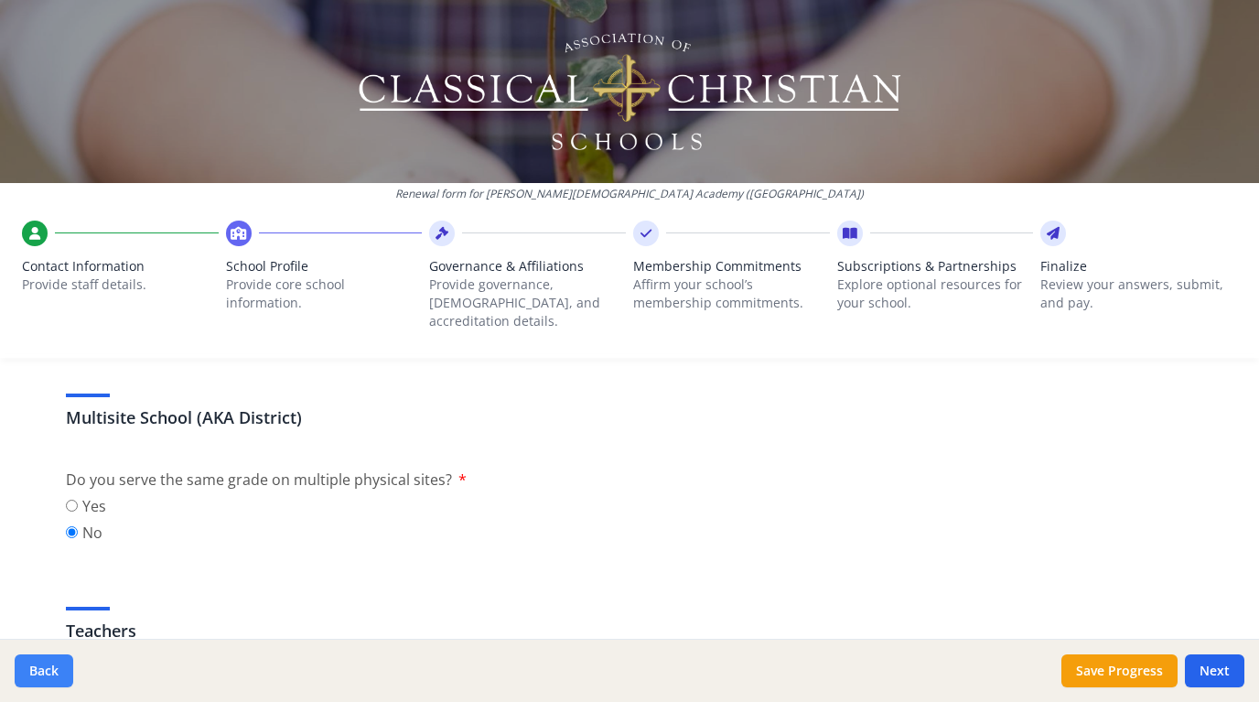
click at [49, 660] on button "Back" at bounding box center [44, 670] width 59 height 33
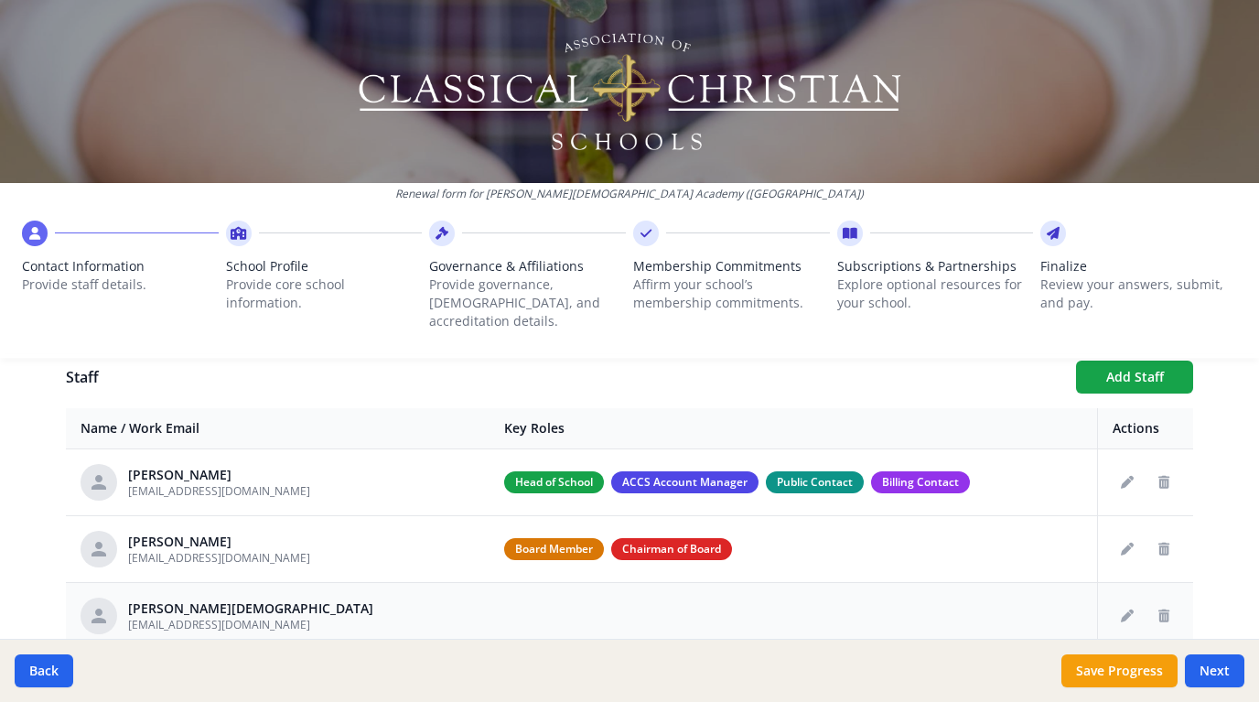
scroll to position [591, 0]
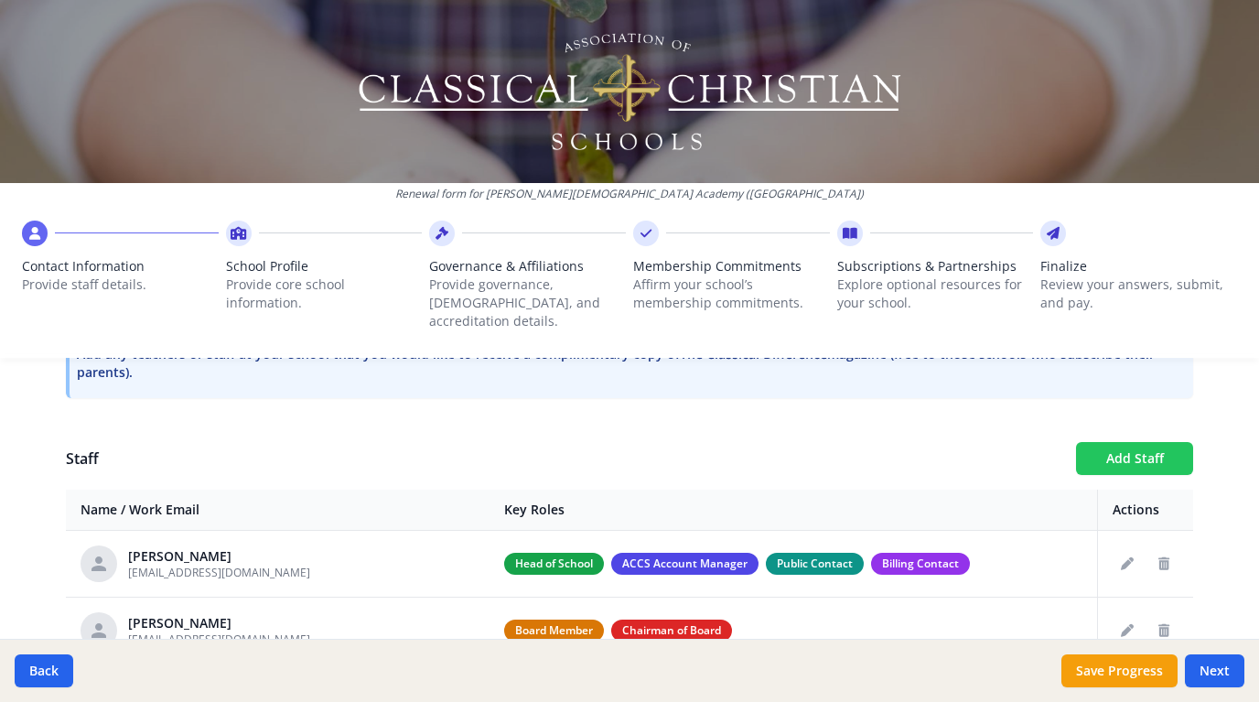
click at [1127, 442] on button "Add Staff" at bounding box center [1134, 458] width 117 height 33
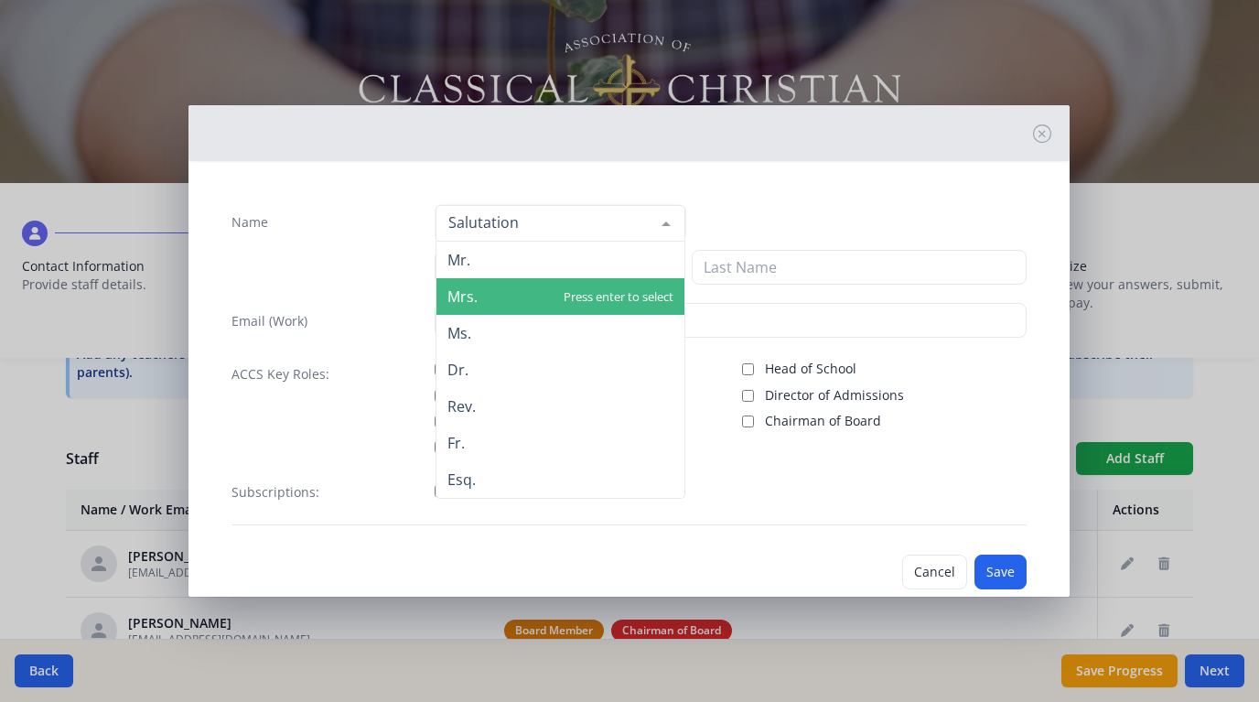
click at [477, 285] on span "Mrs." at bounding box center [560, 296] width 248 height 37
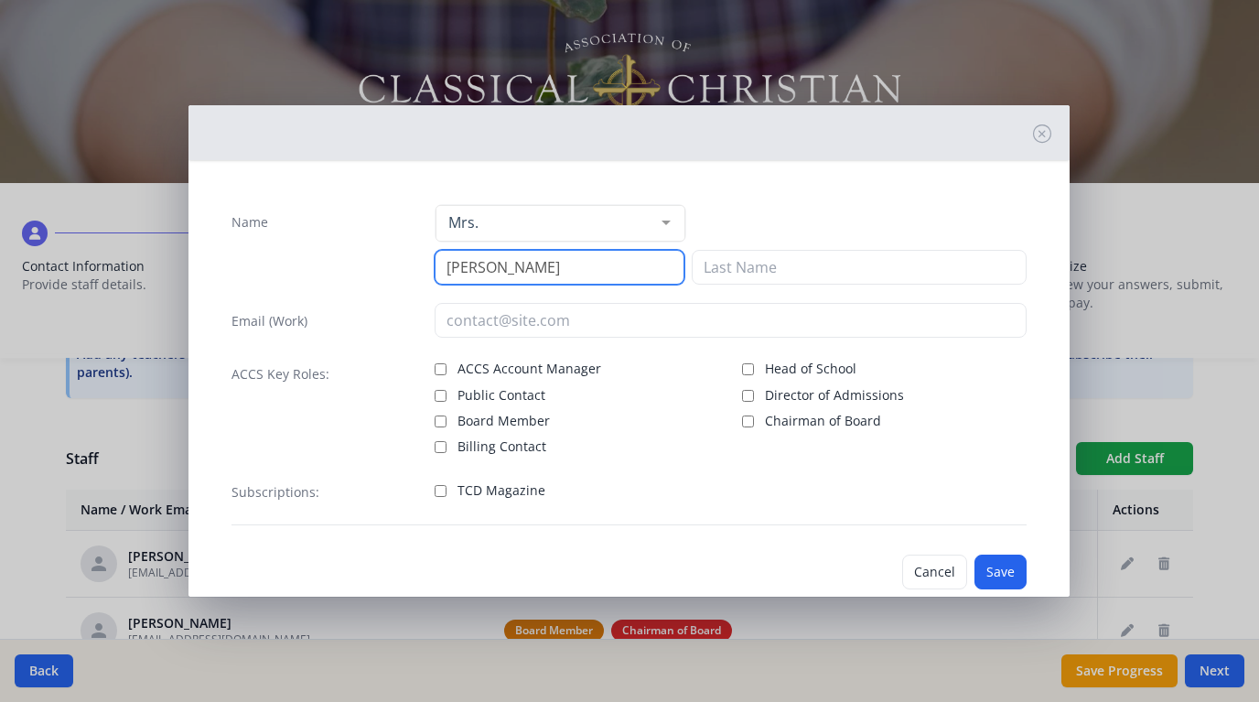
type input "Anne"
type input "Reddekopp"
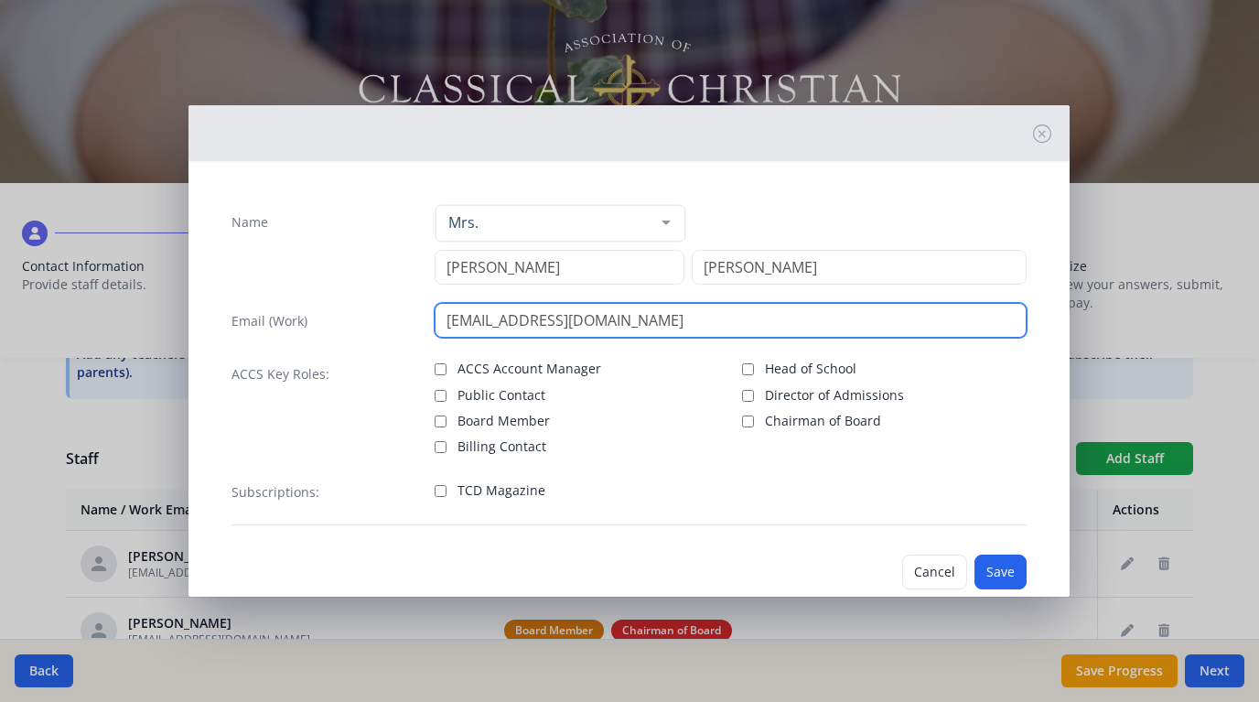
type input "areddekopp@kaloskc.com"
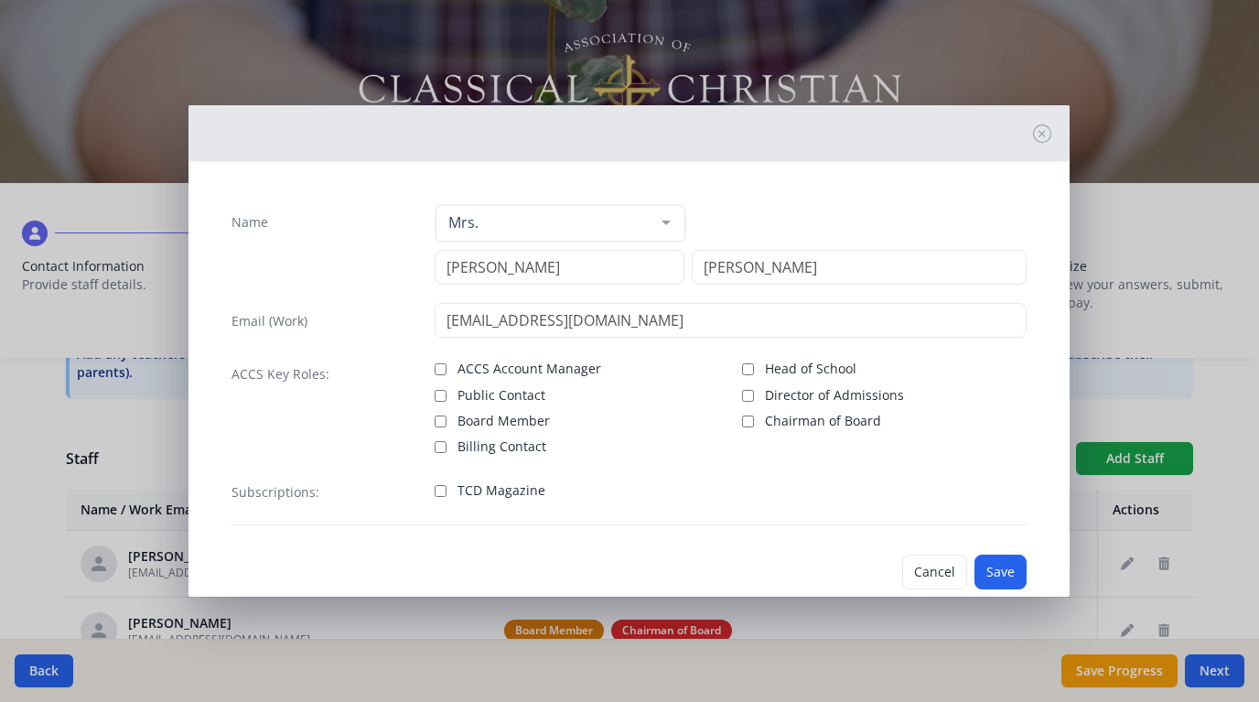
click at [446, 489] on label "TCD Magazine" at bounding box center [577, 489] width 285 height 22
click at [446, 489] on input "TCD Magazine" at bounding box center [441, 491] width 12 height 12
checkbox input "true"
click at [994, 580] on button "Save" at bounding box center [1000, 571] width 52 height 35
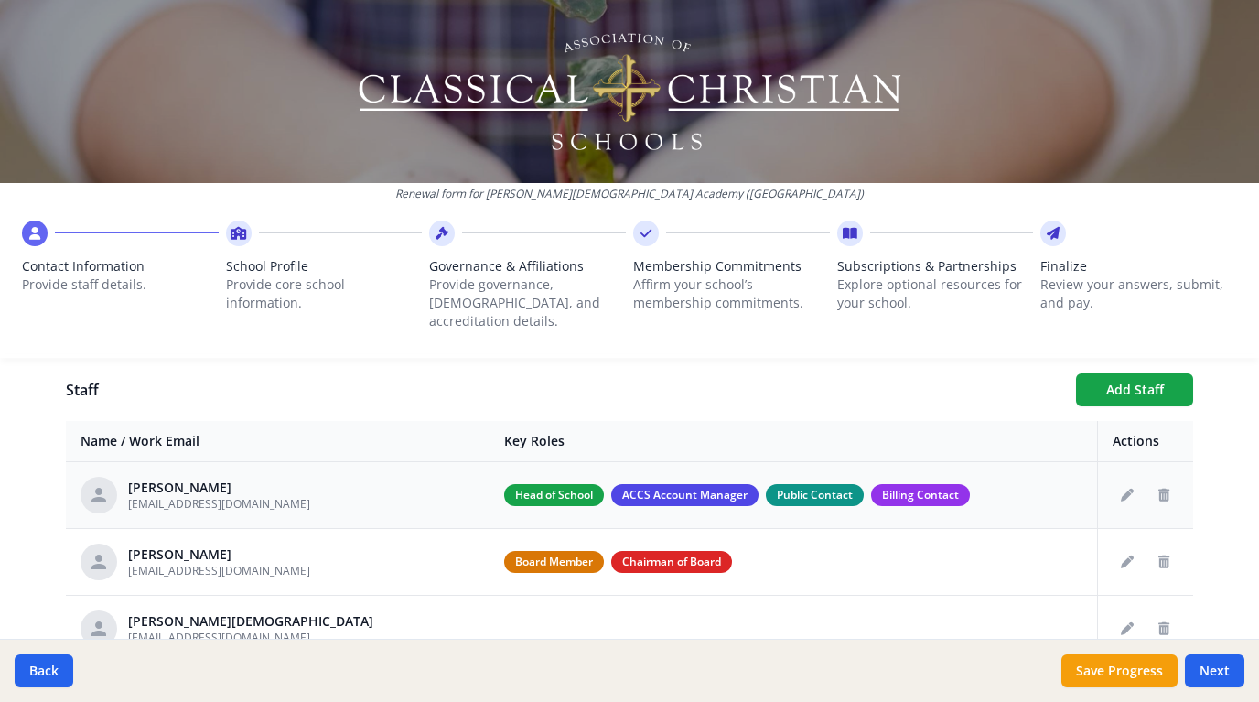
scroll to position [532, 0]
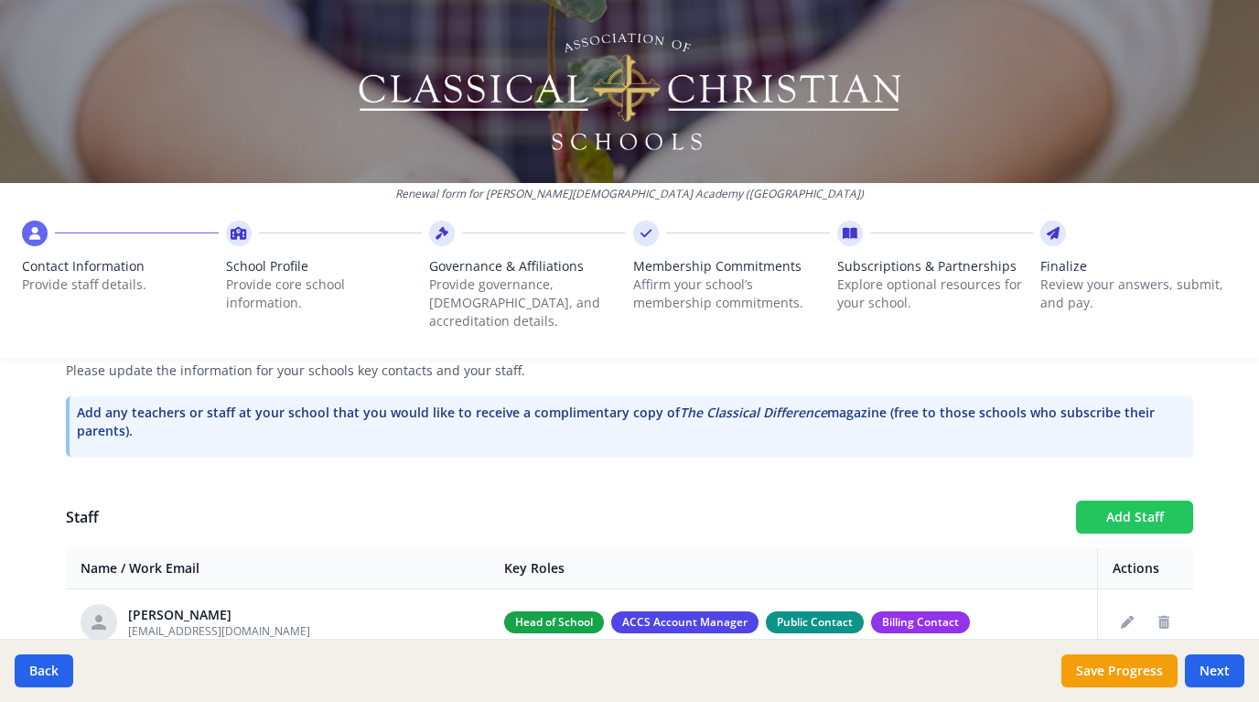
click at [1133, 500] on button "Add Staff" at bounding box center [1134, 516] width 117 height 33
checkbox input "false"
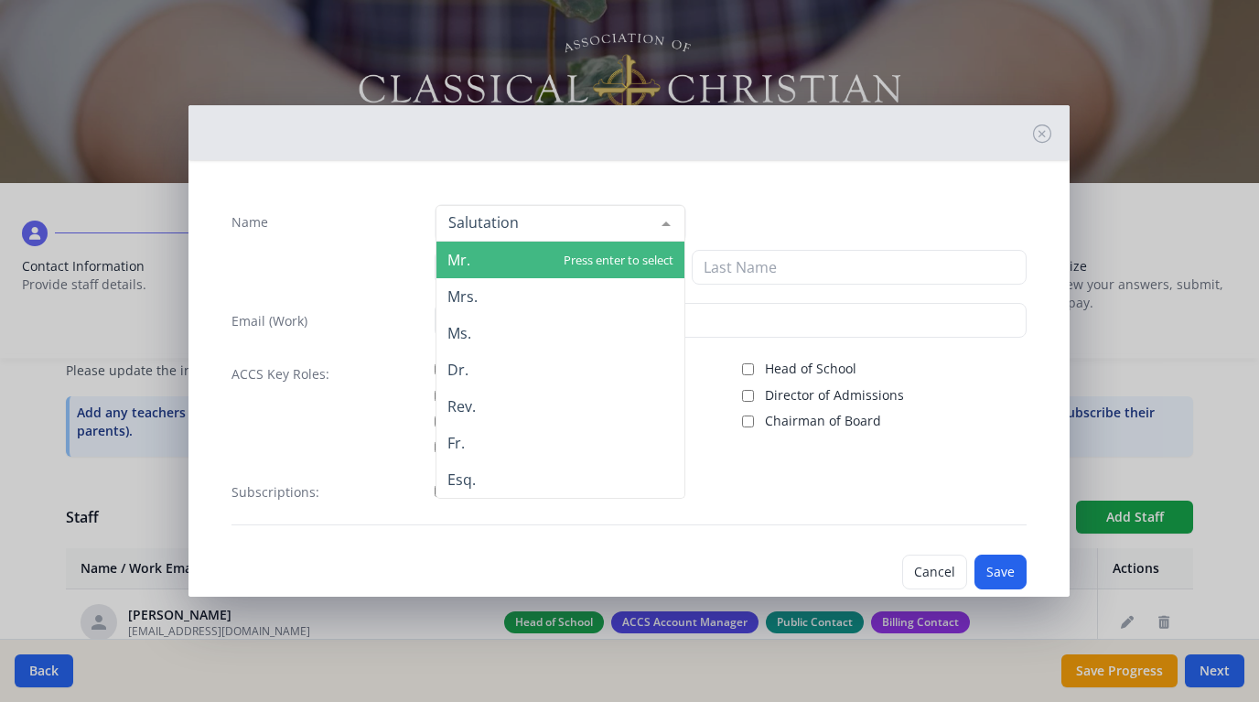
click at [588, 212] on div at bounding box center [560, 223] width 250 height 37
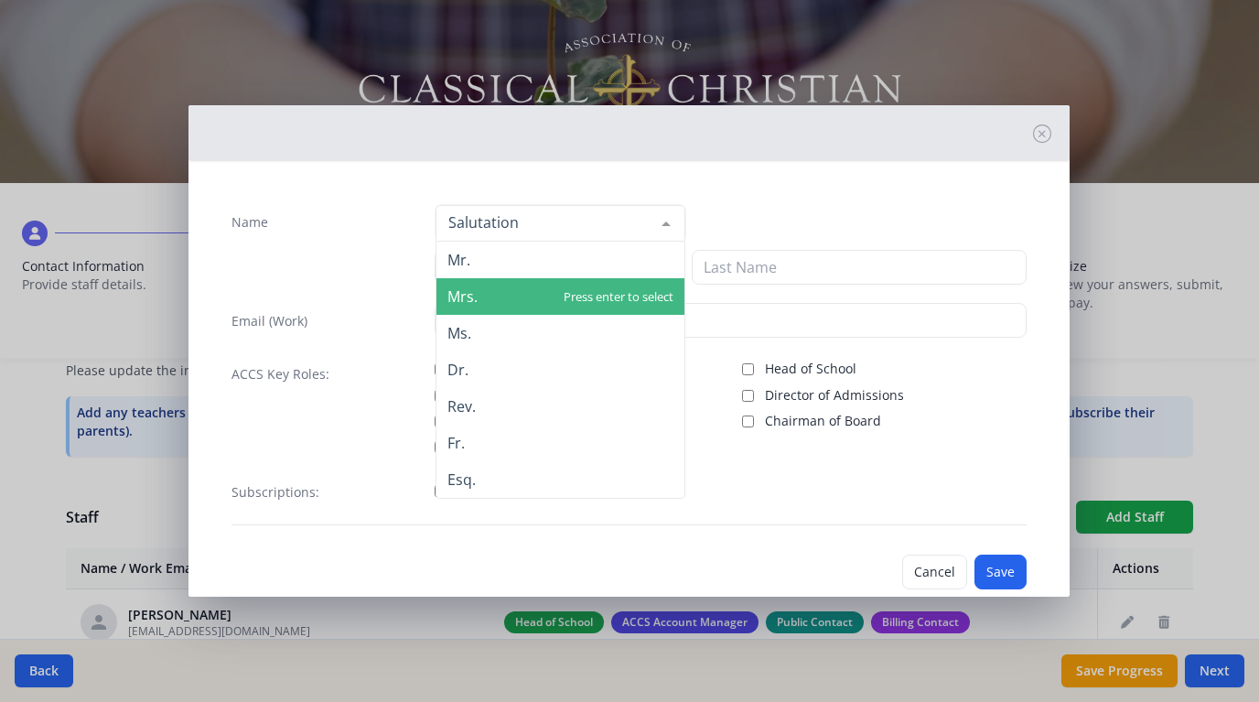
click at [545, 295] on span "Mrs." at bounding box center [560, 296] width 248 height 37
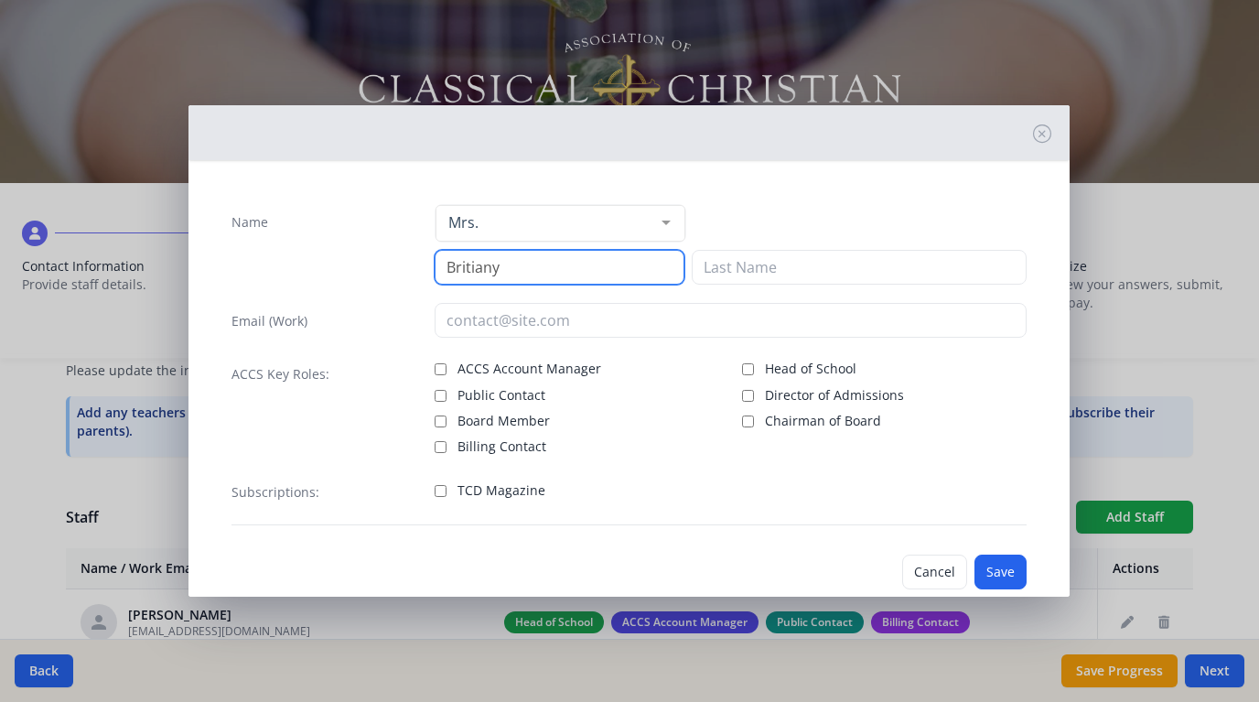
type input "Britiany"
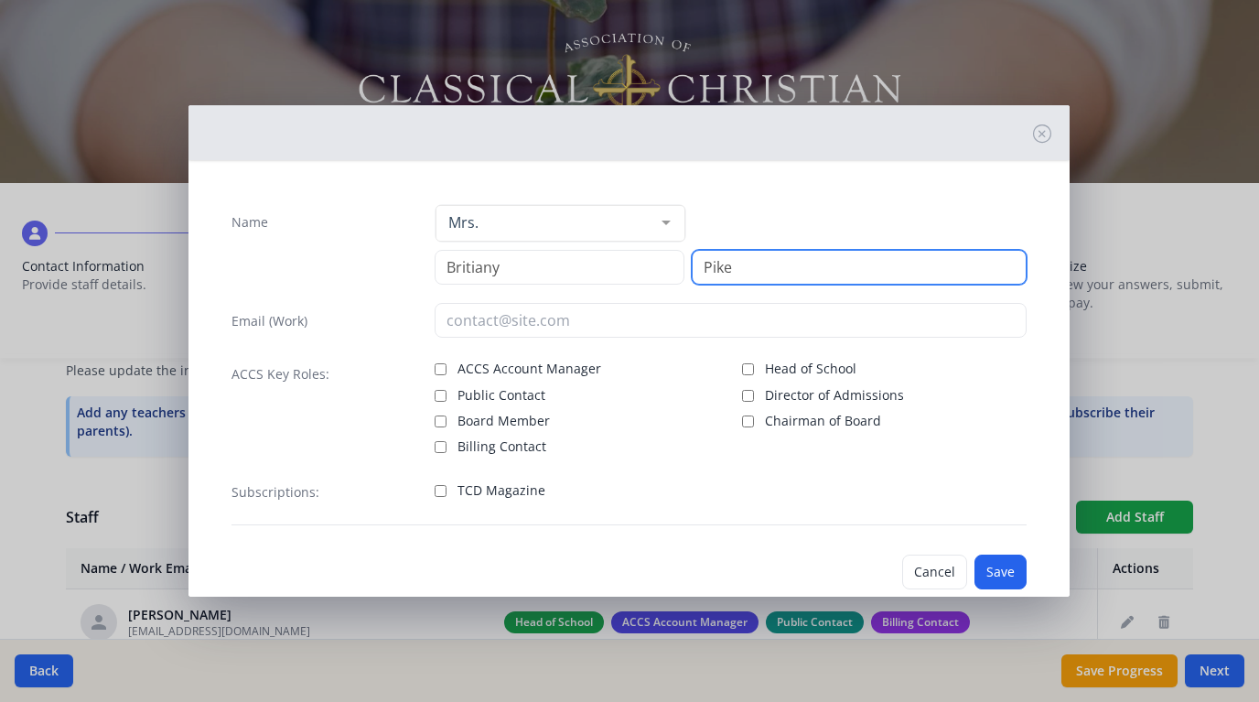
type input "Pike"
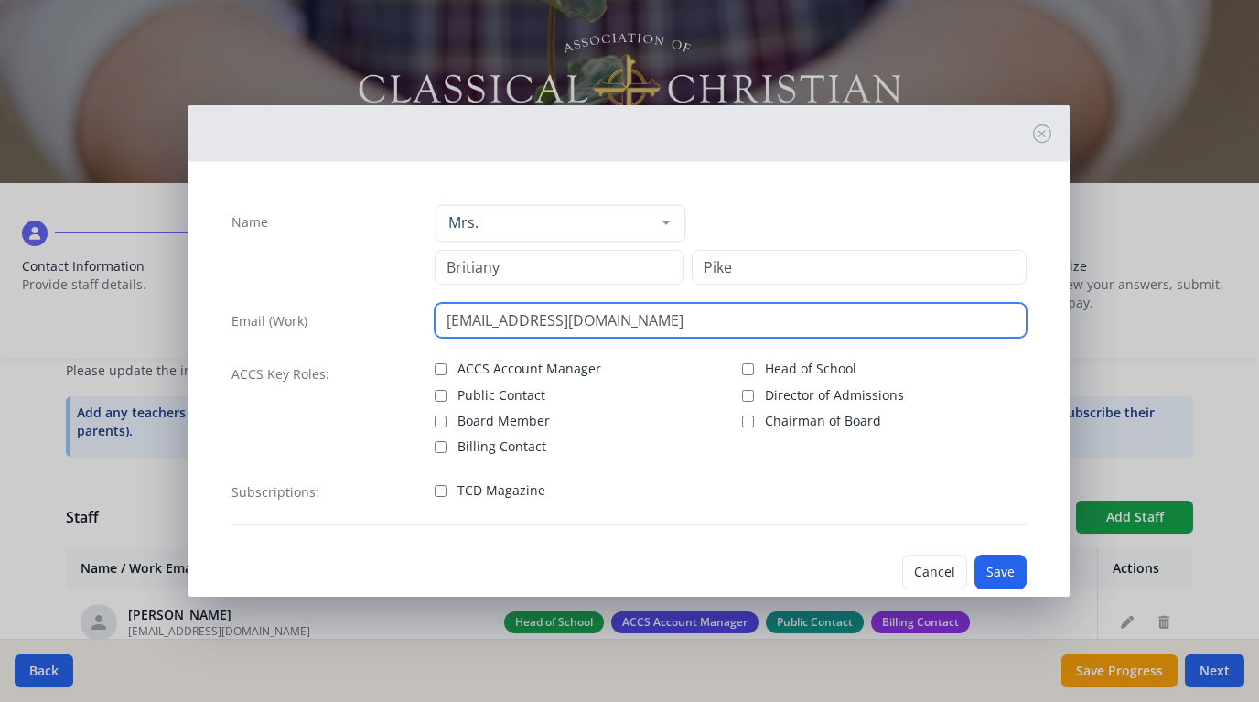
type input "bpike@kaloskc.com"
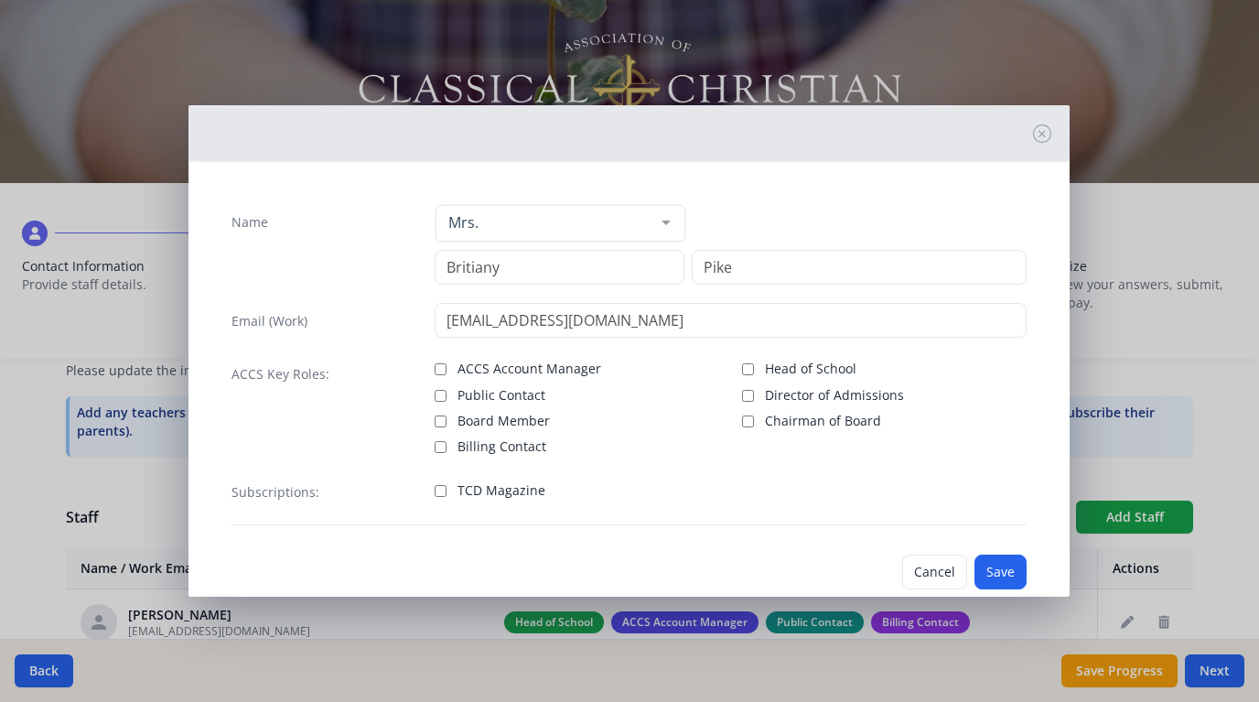
click at [438, 489] on input "TCD Magazine" at bounding box center [441, 491] width 12 height 12
checkbox input "true"
click at [984, 568] on button "Save" at bounding box center [1000, 571] width 52 height 35
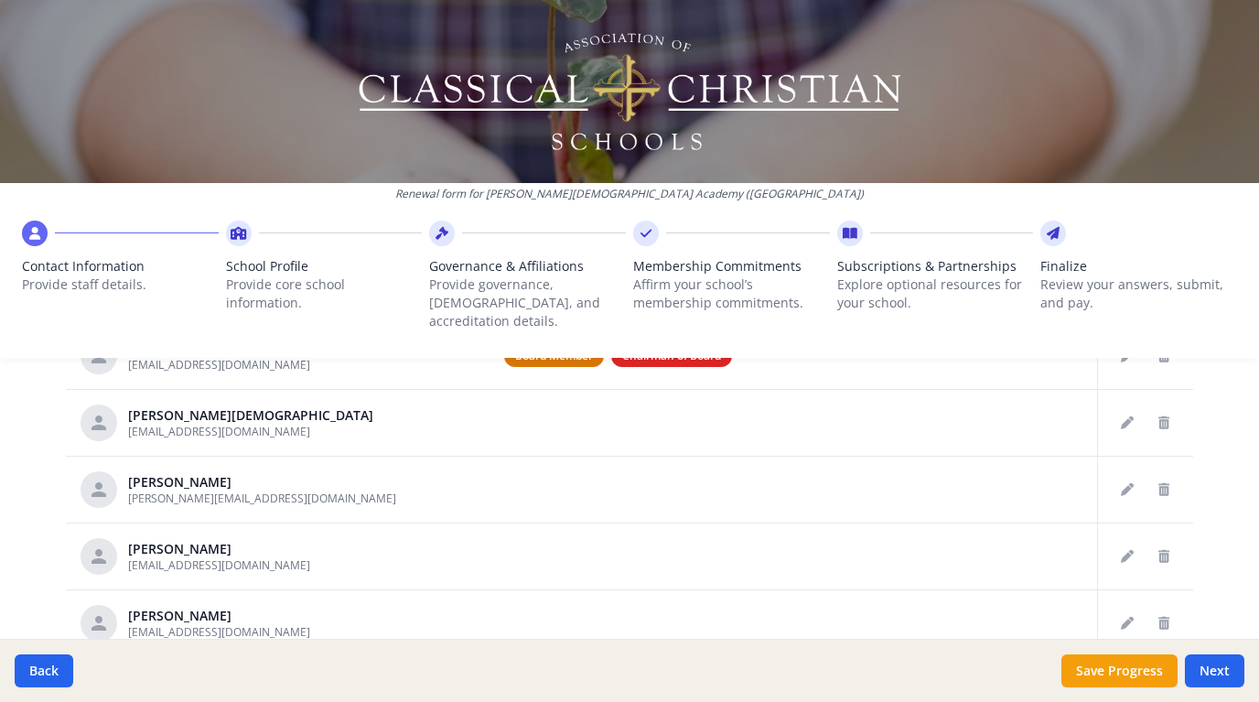
scroll to position [861, 0]
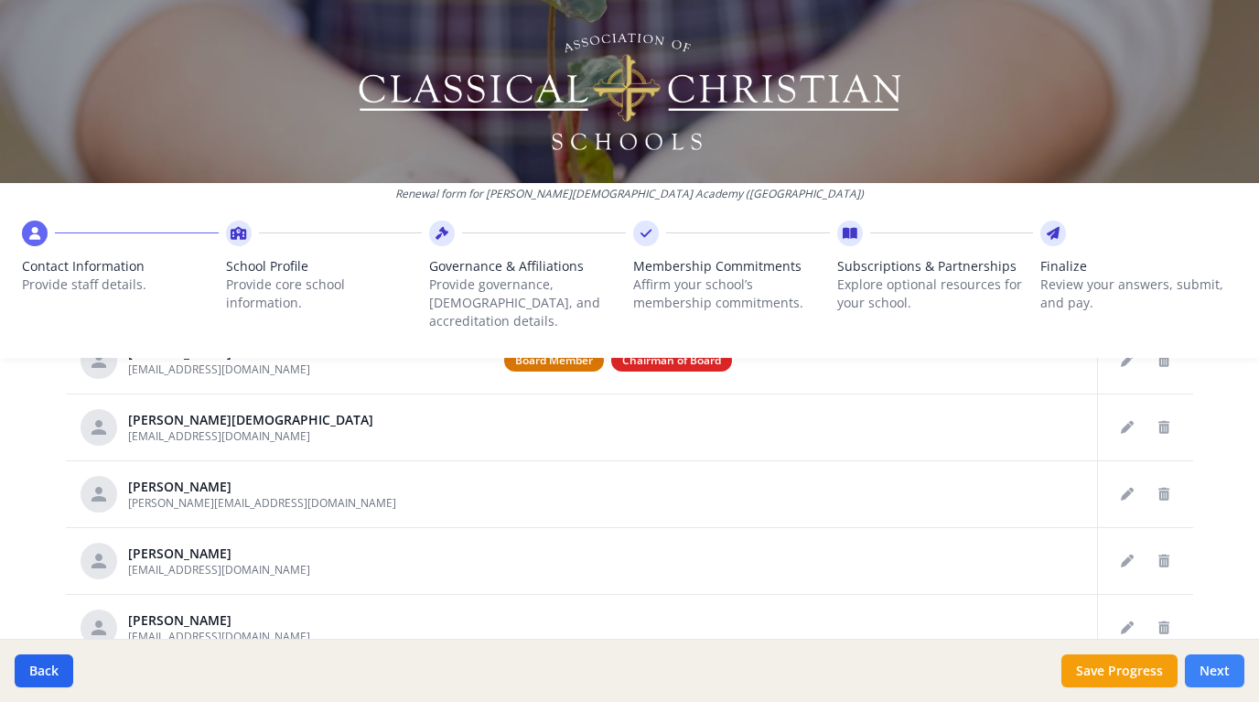
click at [1207, 668] on button "Next" at bounding box center [1214, 670] width 59 height 33
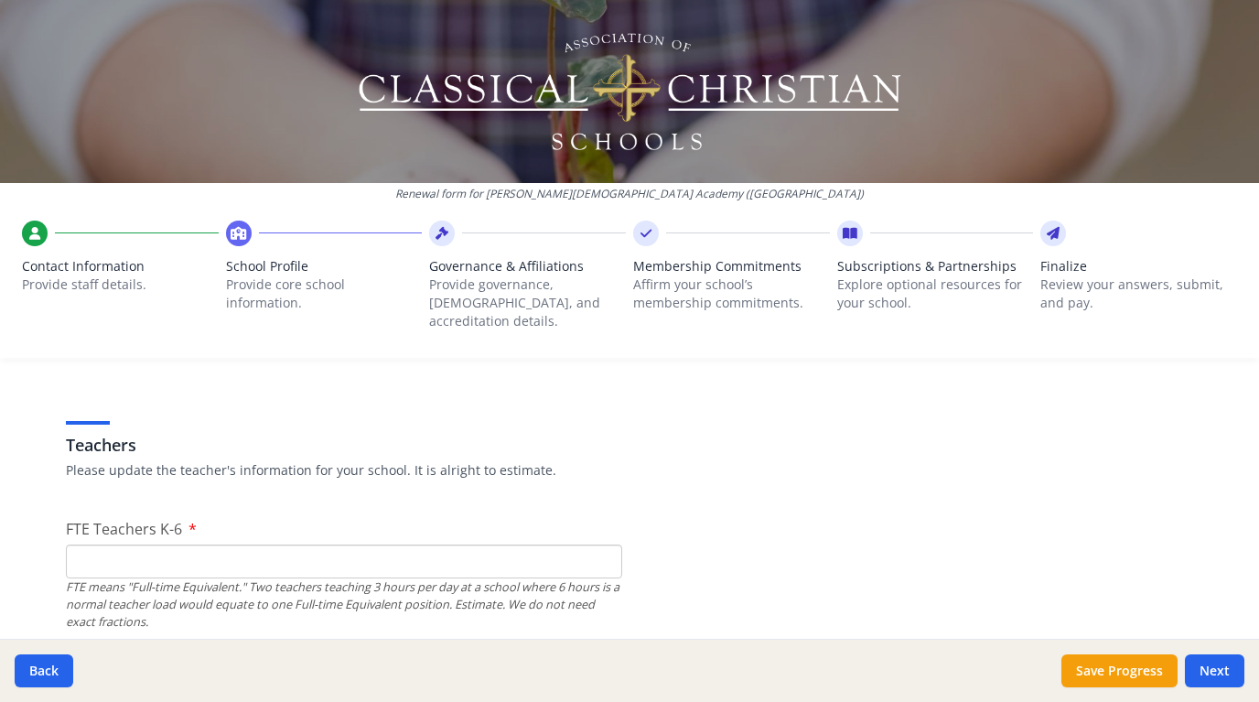
scroll to position [1026, 0]
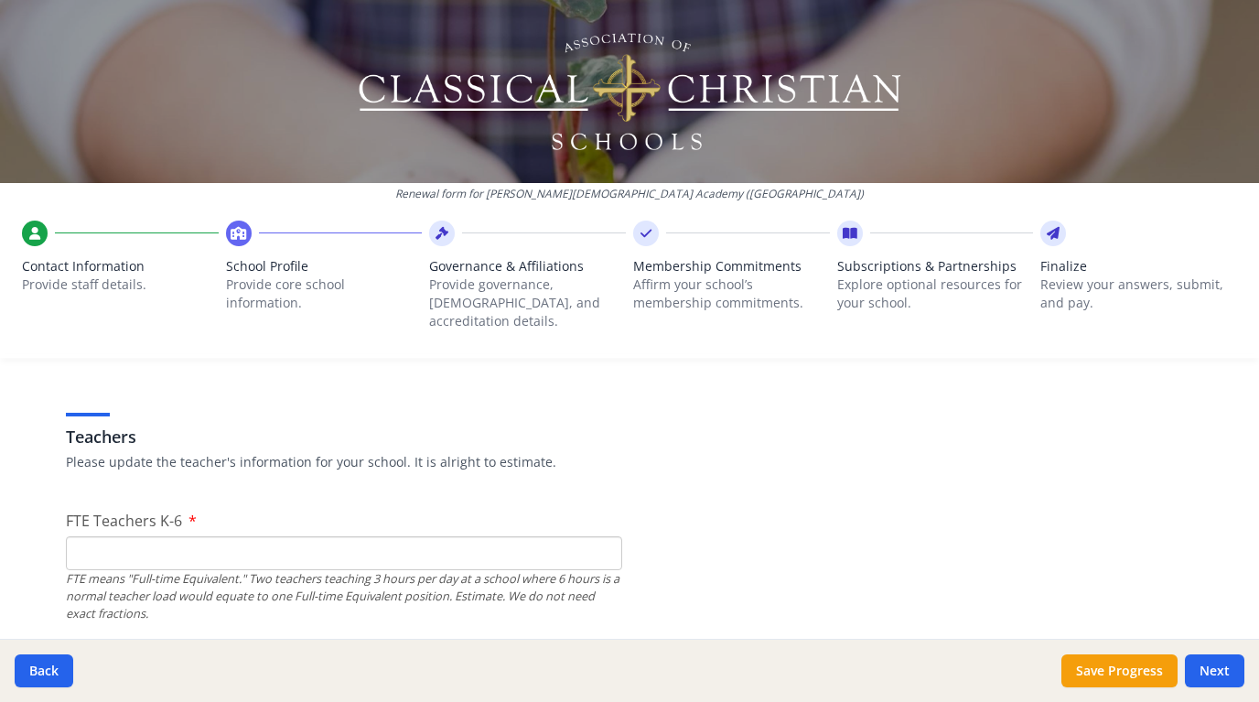
click at [403, 536] on input "FTE Teachers K-6" at bounding box center [344, 553] width 556 height 34
click at [602, 536] on input "0" at bounding box center [344, 553] width 556 height 34
type input "1"
click at [603, 536] on input "1" at bounding box center [344, 553] width 556 height 34
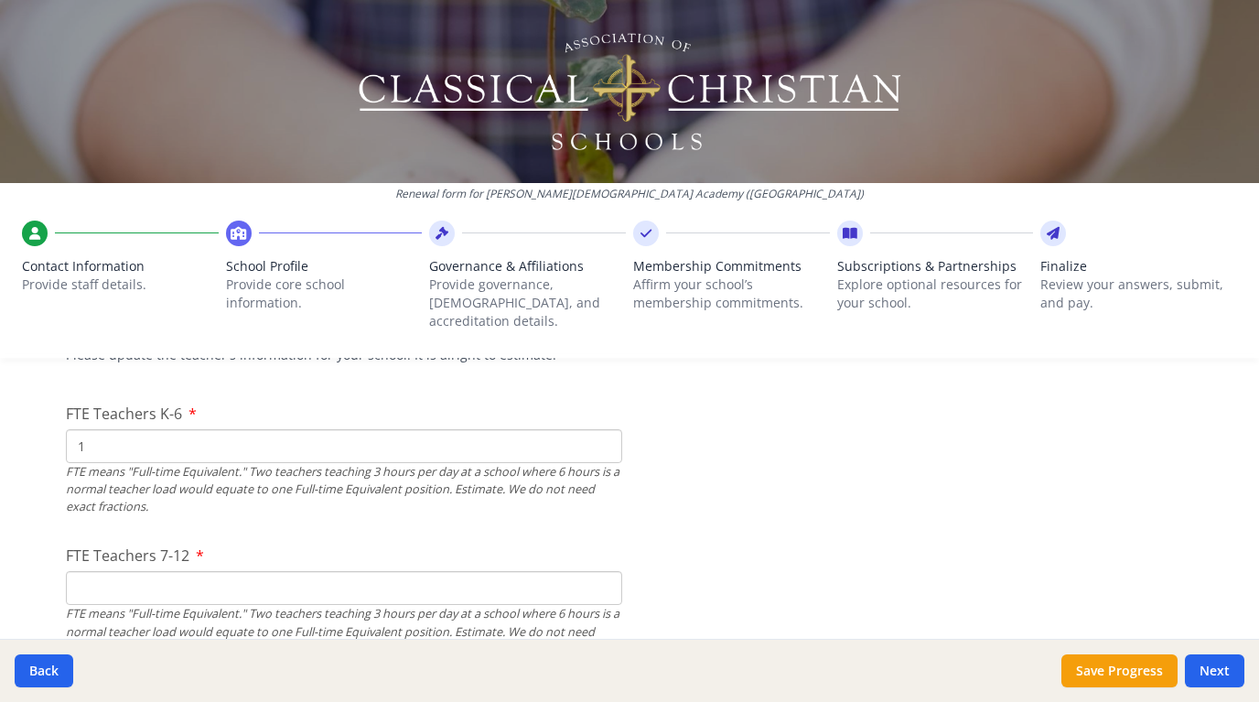
scroll to position [1150, 0]
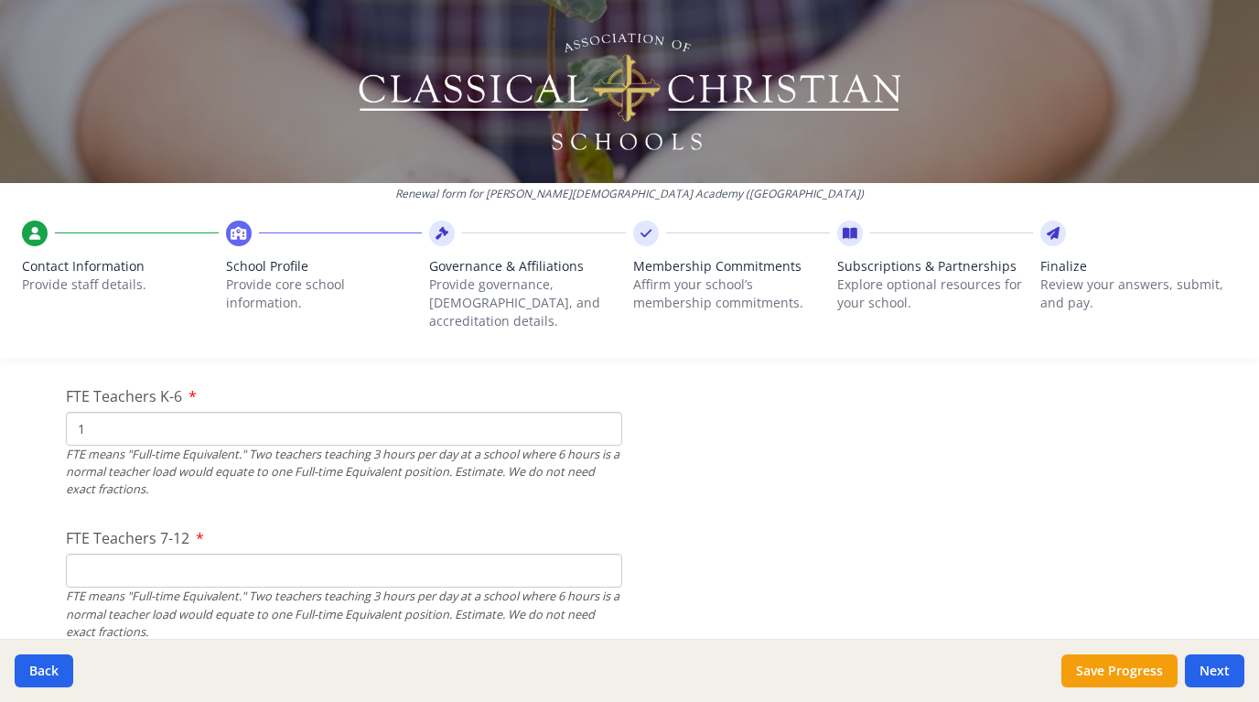
type input "1"
click at [605, 553] on input "1" at bounding box center [344, 570] width 556 height 34
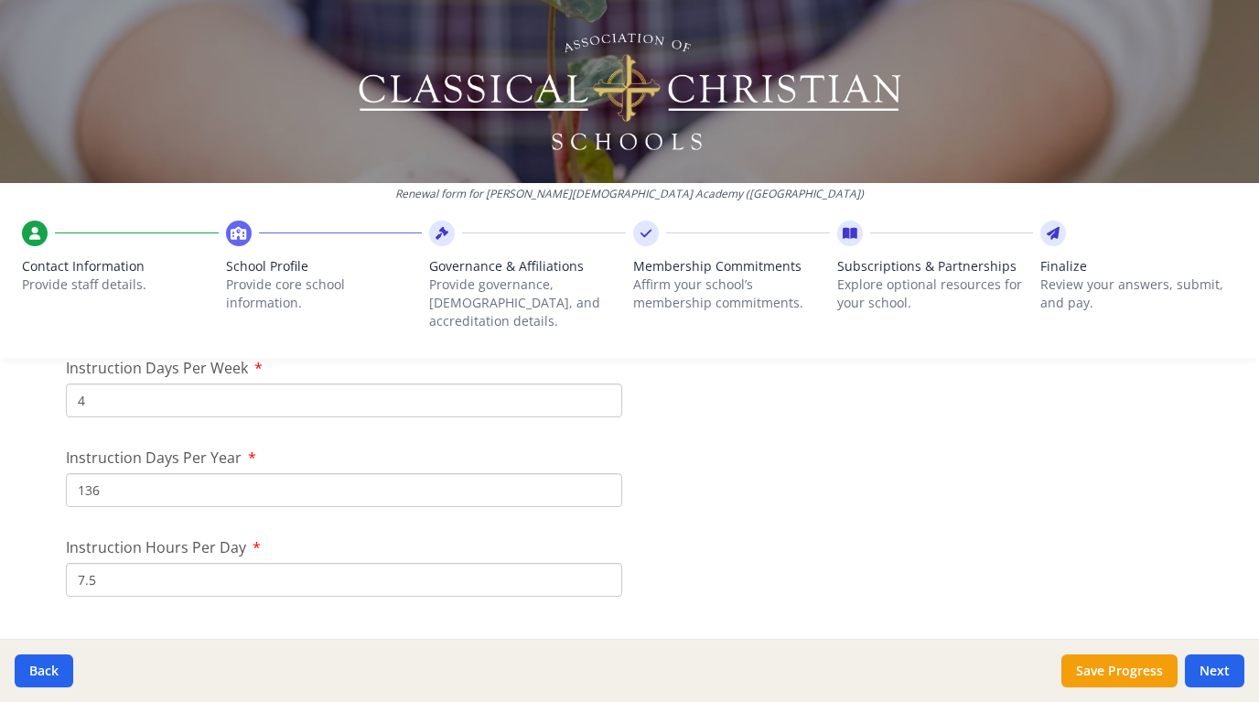
scroll to position [1593, 0]
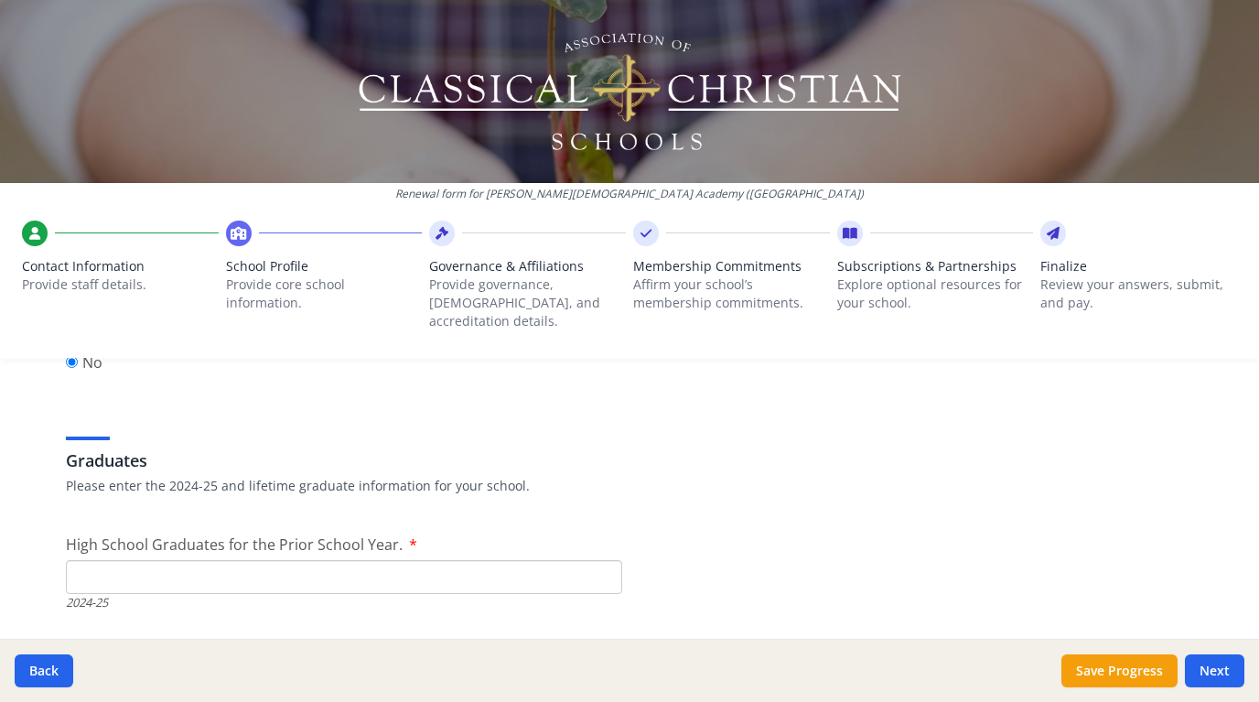
scroll to position [2517, 0]
click at [496, 556] on input "High School Graduates for the Prior School Year." at bounding box center [344, 573] width 556 height 34
type input "1"
click at [603, 556] on input "1" at bounding box center [344, 573] width 556 height 34
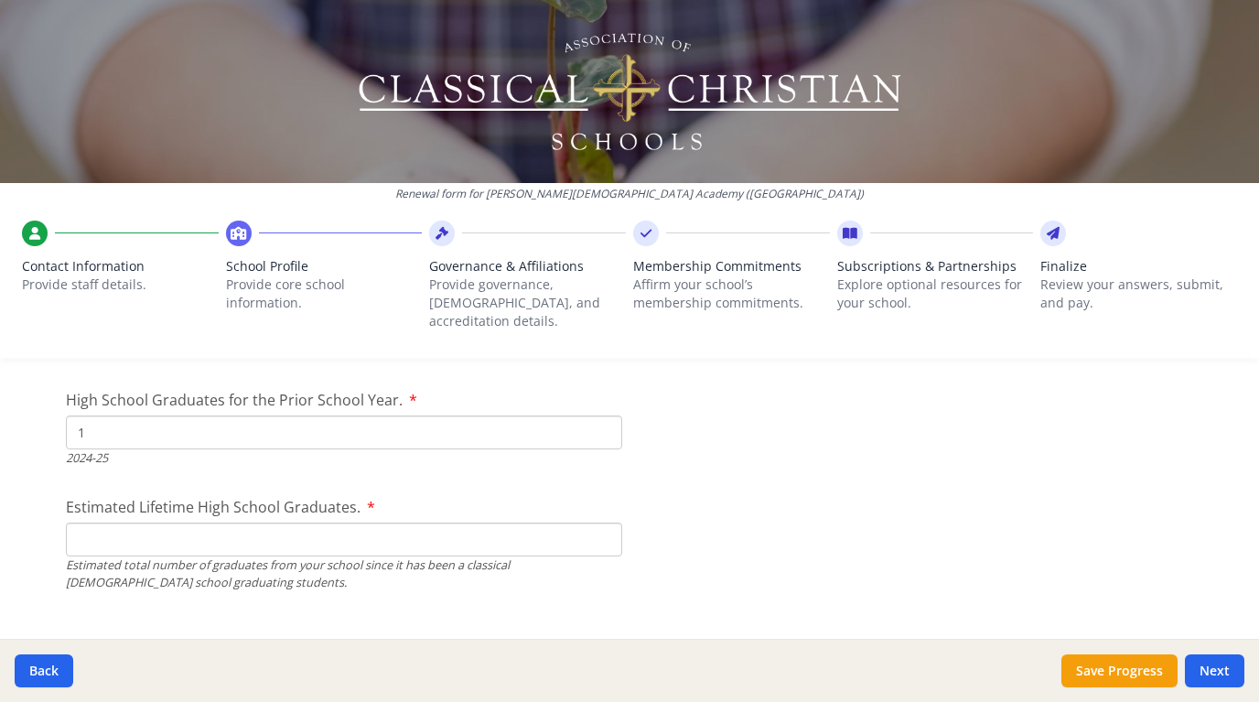
scroll to position [2675, 0]
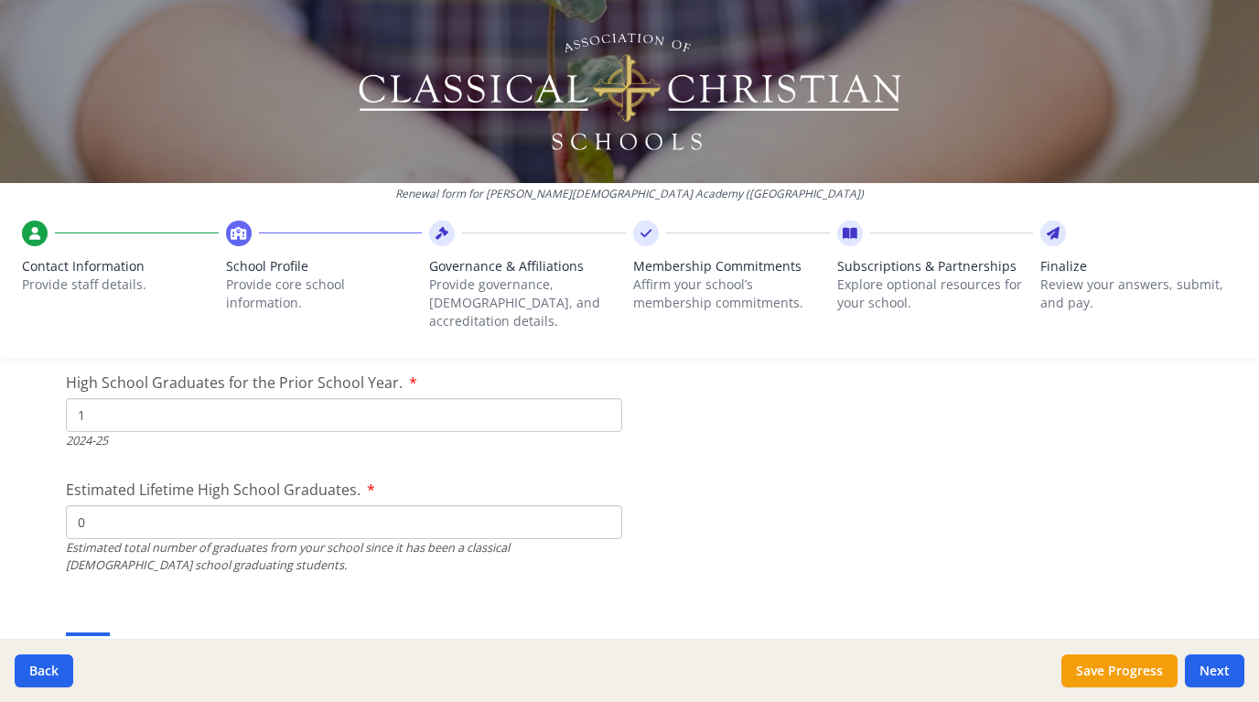
click at [604, 505] on input "0" at bounding box center [344, 522] width 556 height 34
type input "1"
click at [603, 505] on input "1" at bounding box center [344, 522] width 556 height 34
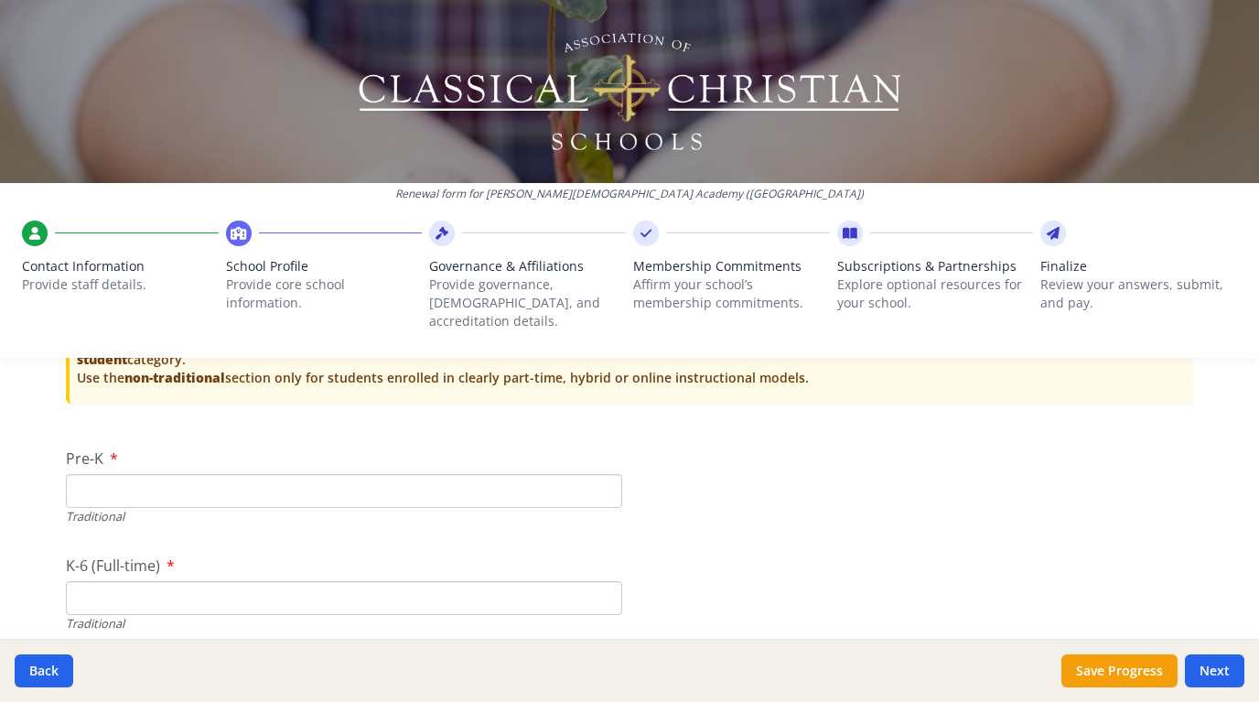
scroll to position [3874, 0]
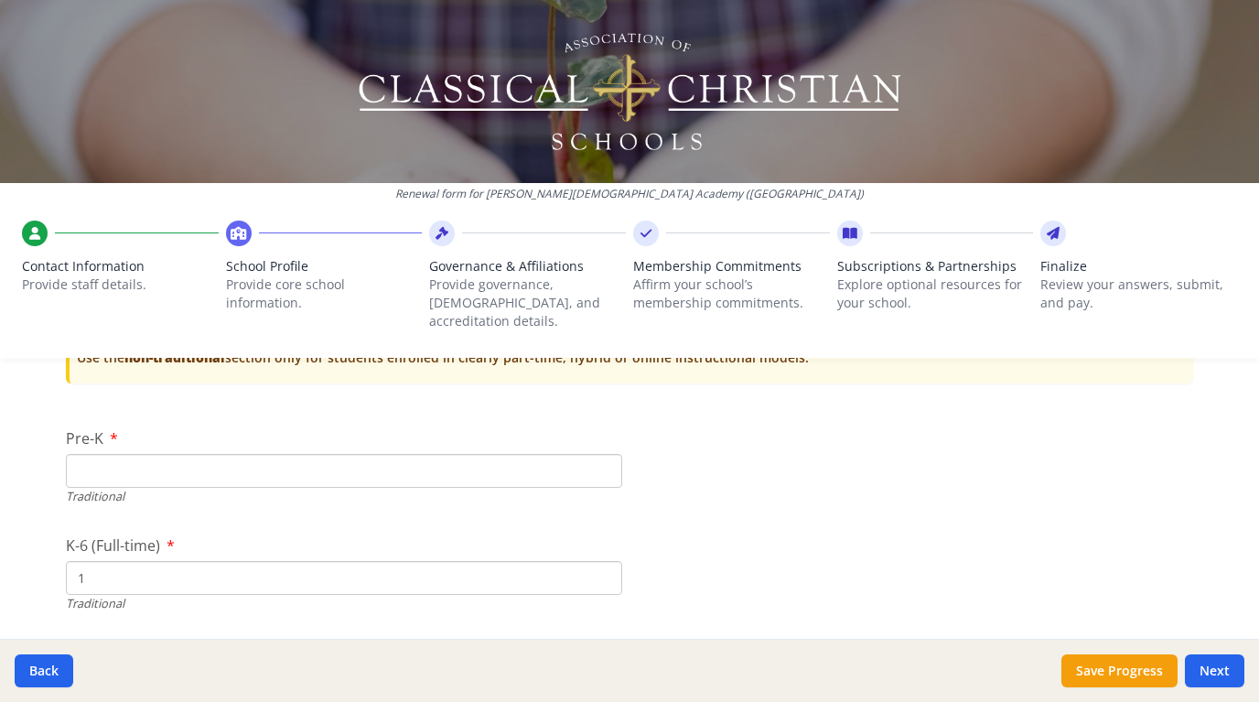
click at [607, 561] on input "1" at bounding box center [344, 578] width 556 height 34
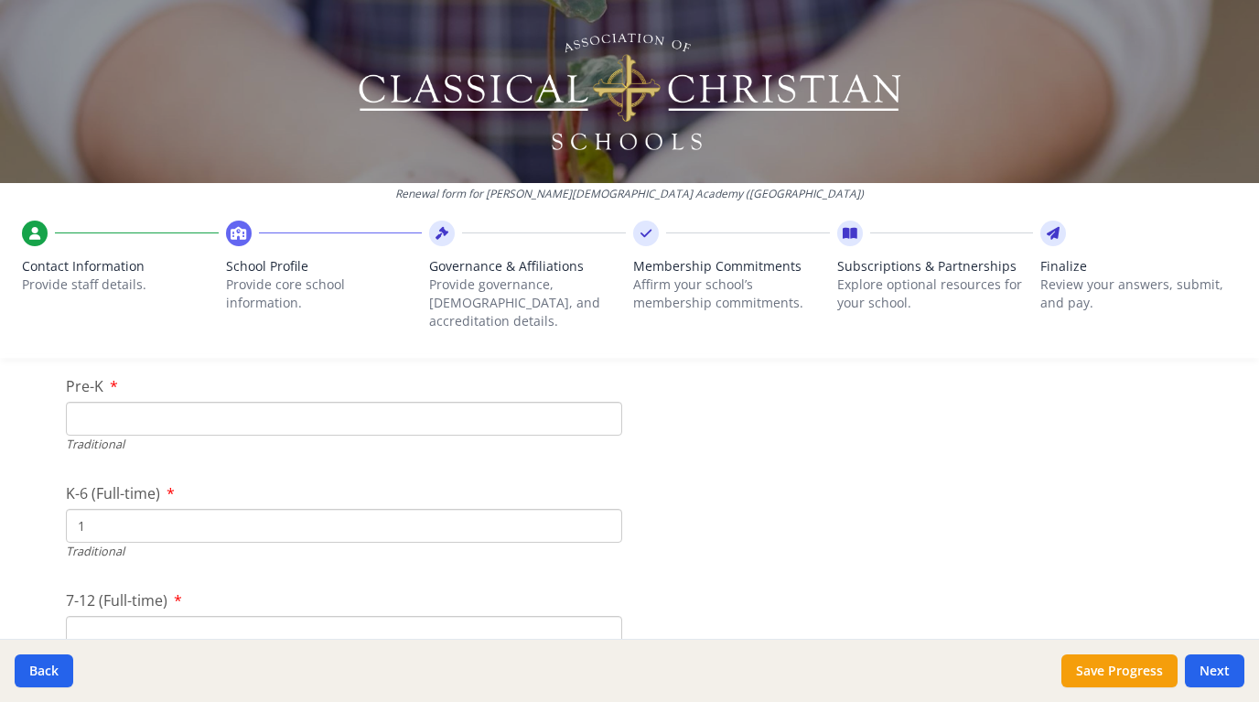
scroll to position [3949, 0]
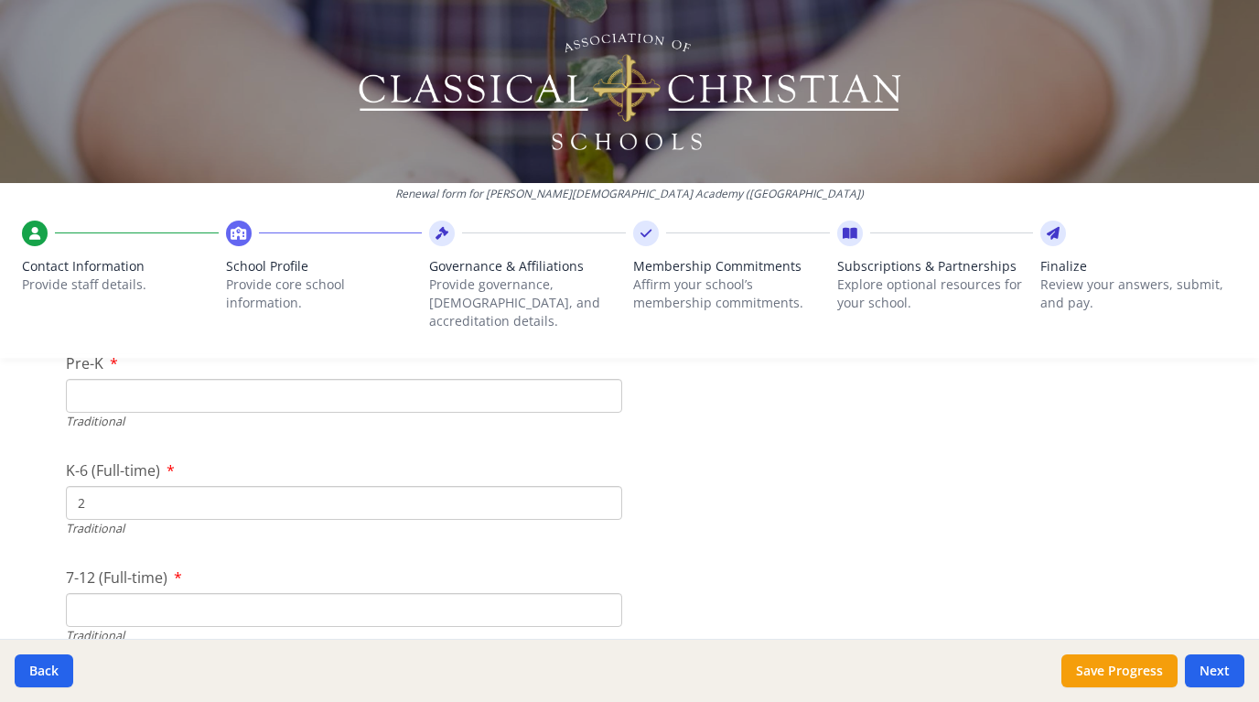
click at [604, 486] on input "2" at bounding box center [344, 503] width 556 height 34
type input "3"
click at [604, 486] on input "3" at bounding box center [344, 503] width 556 height 34
click at [603, 593] on input "1" at bounding box center [344, 610] width 556 height 34
click at [603, 593] on input "2" at bounding box center [344, 610] width 556 height 34
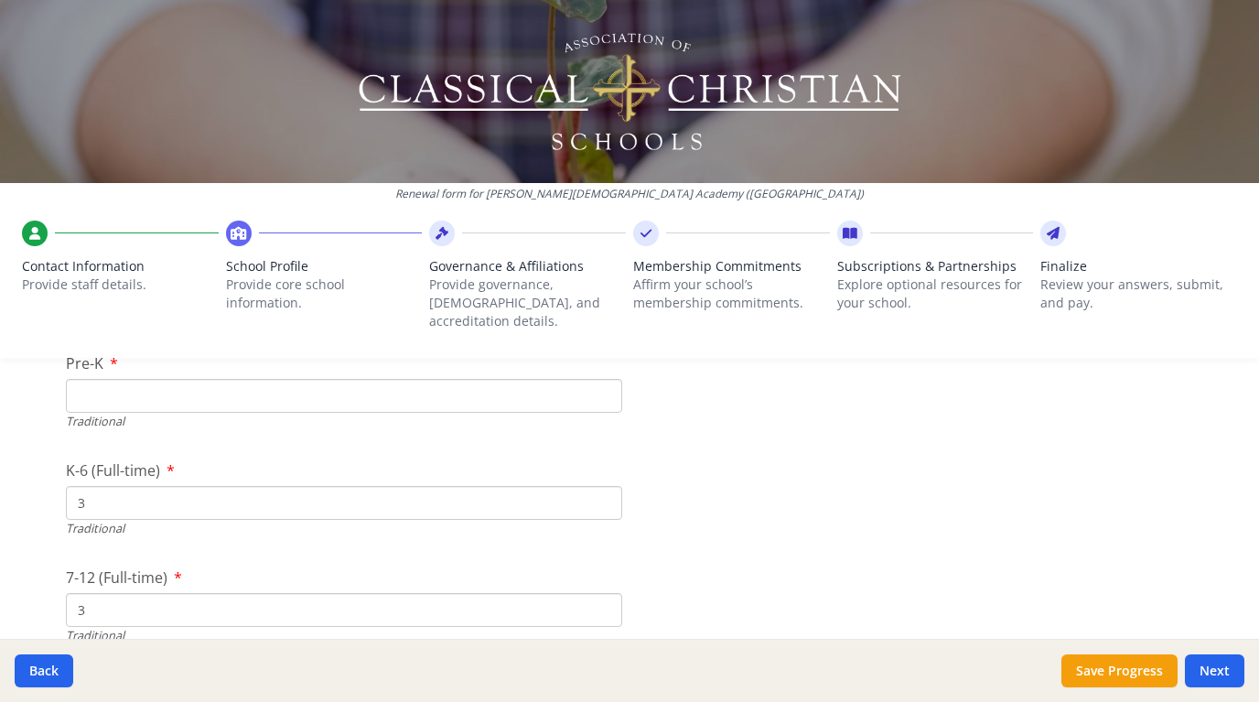
click at [603, 593] on input "3" at bounding box center [344, 610] width 556 height 34
click at [603, 593] on input "4" at bounding box center [344, 610] width 556 height 34
type input "5"
click at [603, 593] on input "5" at bounding box center [344, 610] width 556 height 34
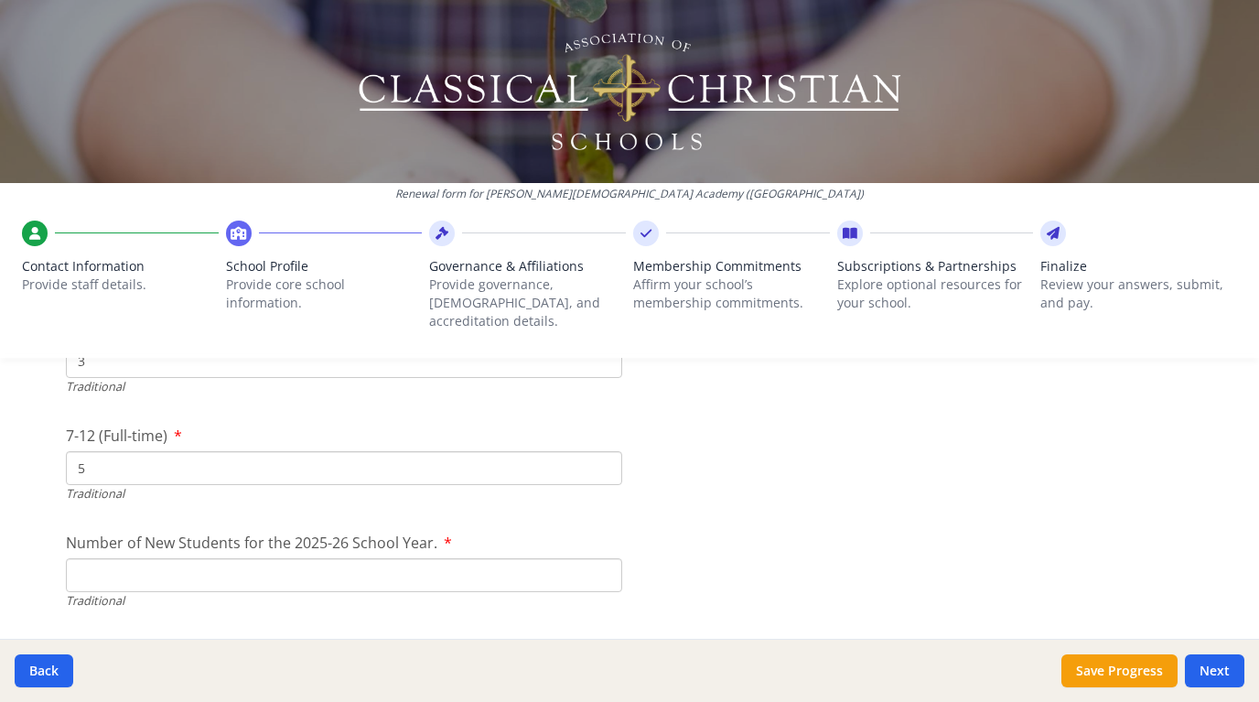
scroll to position [4096, 0]
click at [603, 553] on input "1" at bounding box center [344, 570] width 556 height 34
click at [603, 553] on input "2" at bounding box center [344, 570] width 556 height 34
type input "3"
click at [603, 553] on input "3" at bounding box center [344, 570] width 556 height 34
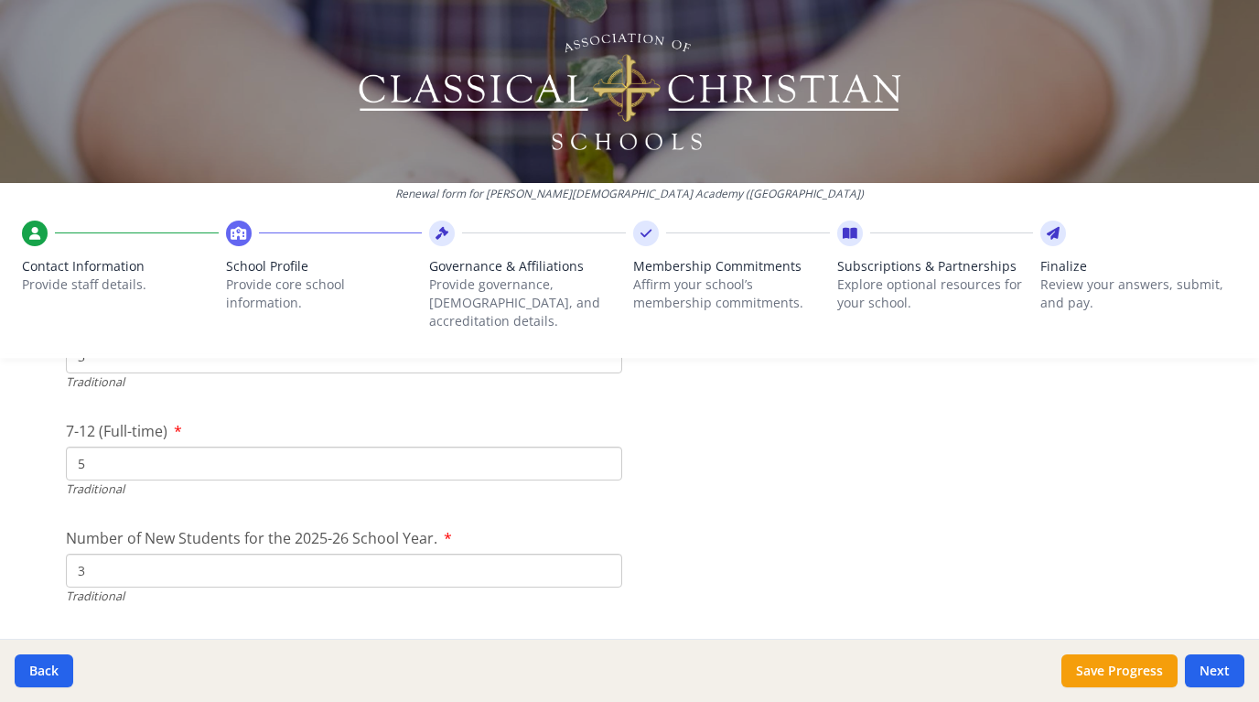
click at [577, 634] on div "Collaborative Model (Shared Instruction, University model, etc.) and Online Stu…" at bounding box center [629, 668] width 1127 height 69
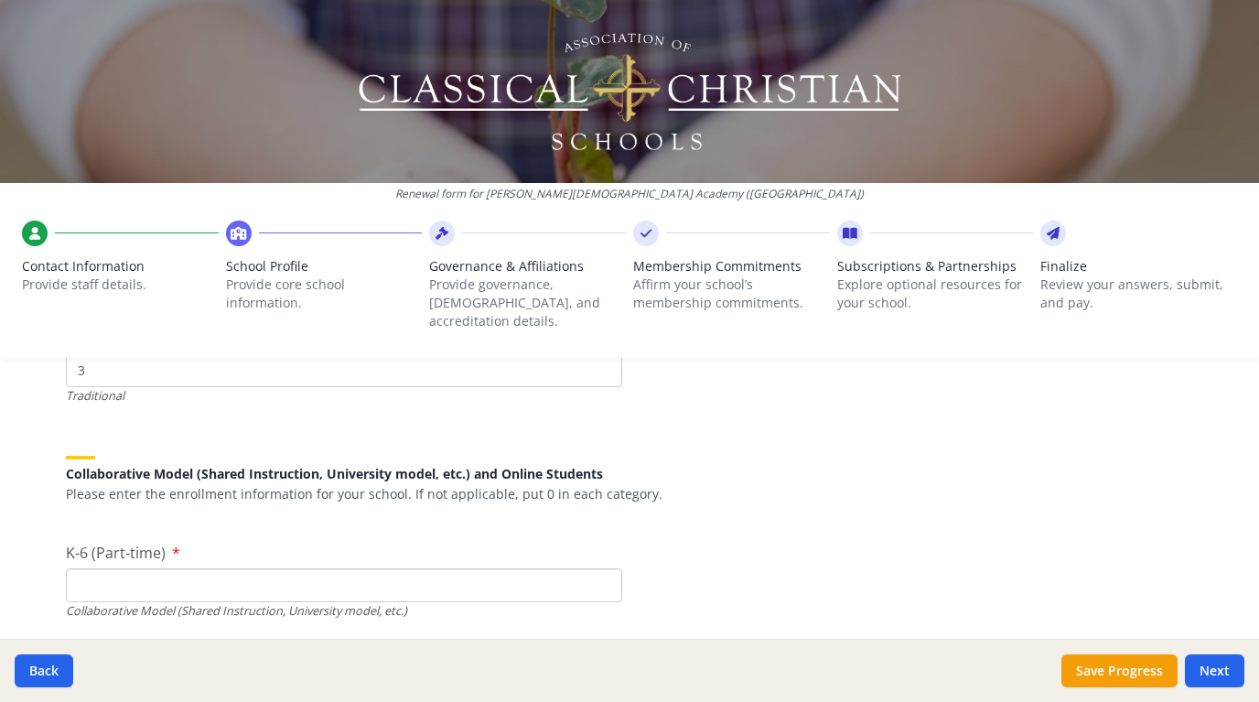
scroll to position [4304, 0]
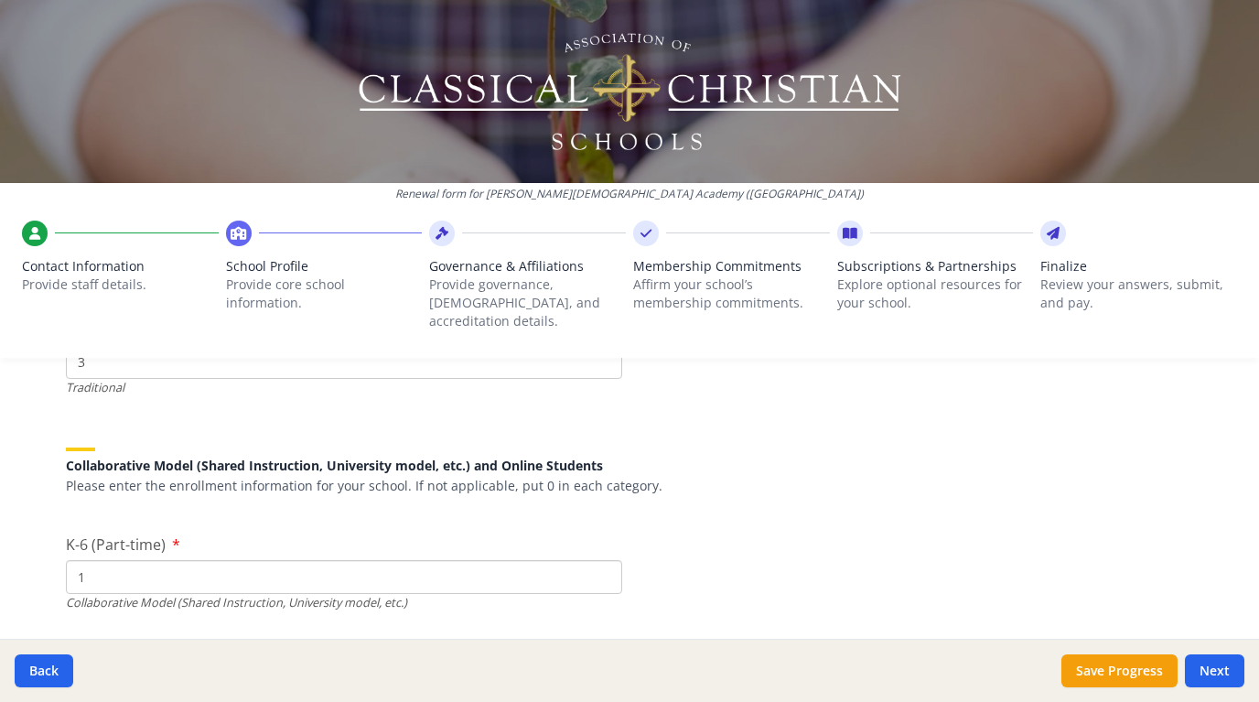
click at [602, 560] on input "1" at bounding box center [344, 577] width 556 height 34
type input "2"
click at [602, 560] on input "2" at bounding box center [344, 577] width 556 height 34
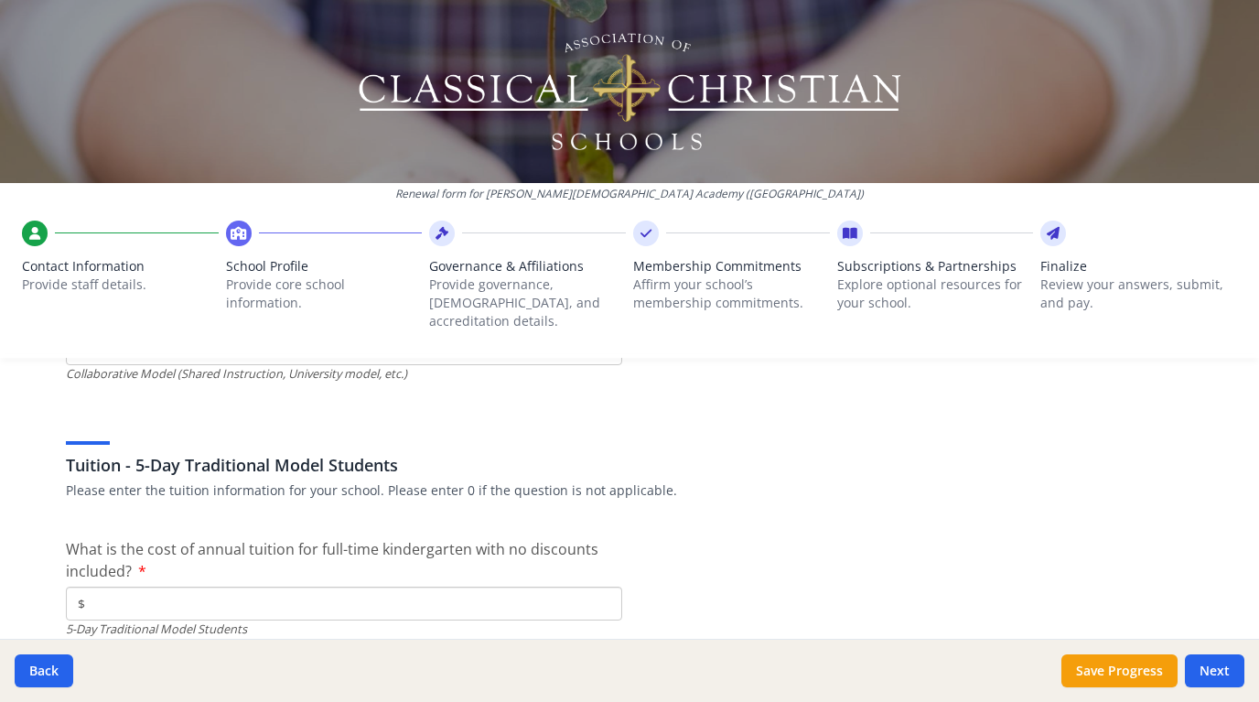
scroll to position [4765, 0]
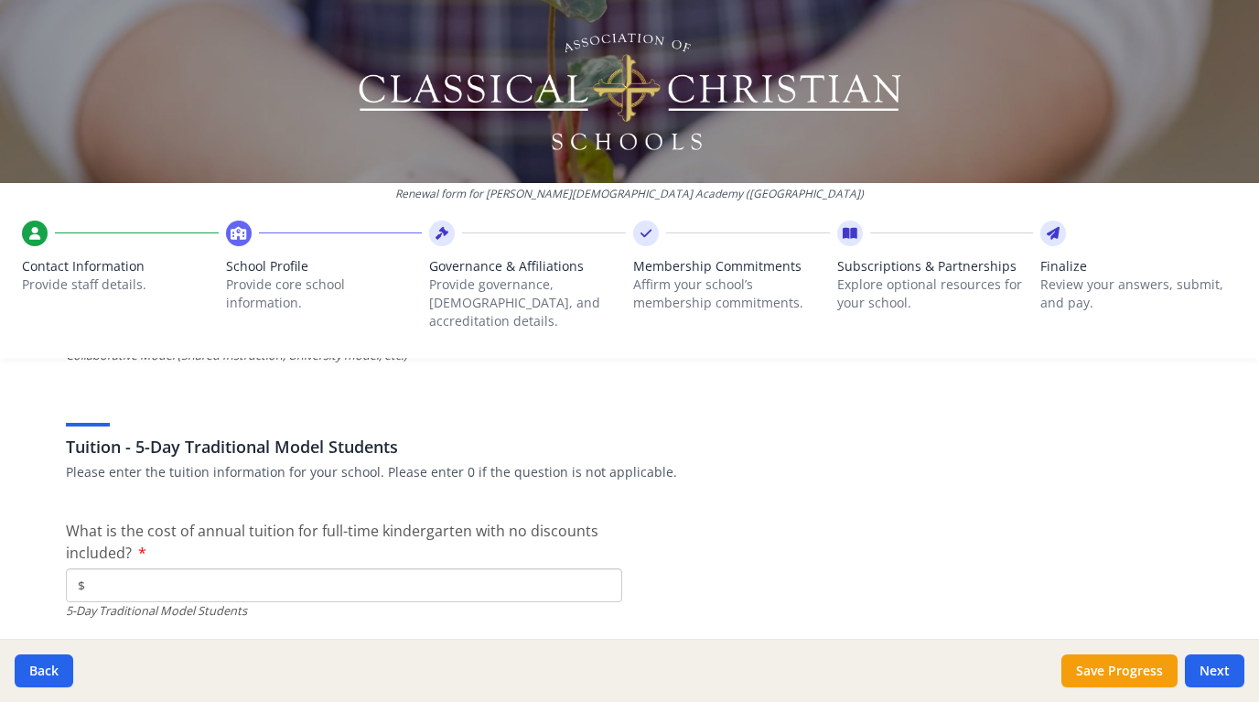
click at [177, 568] on input "$" at bounding box center [344, 585] width 556 height 34
type input "$6 850"
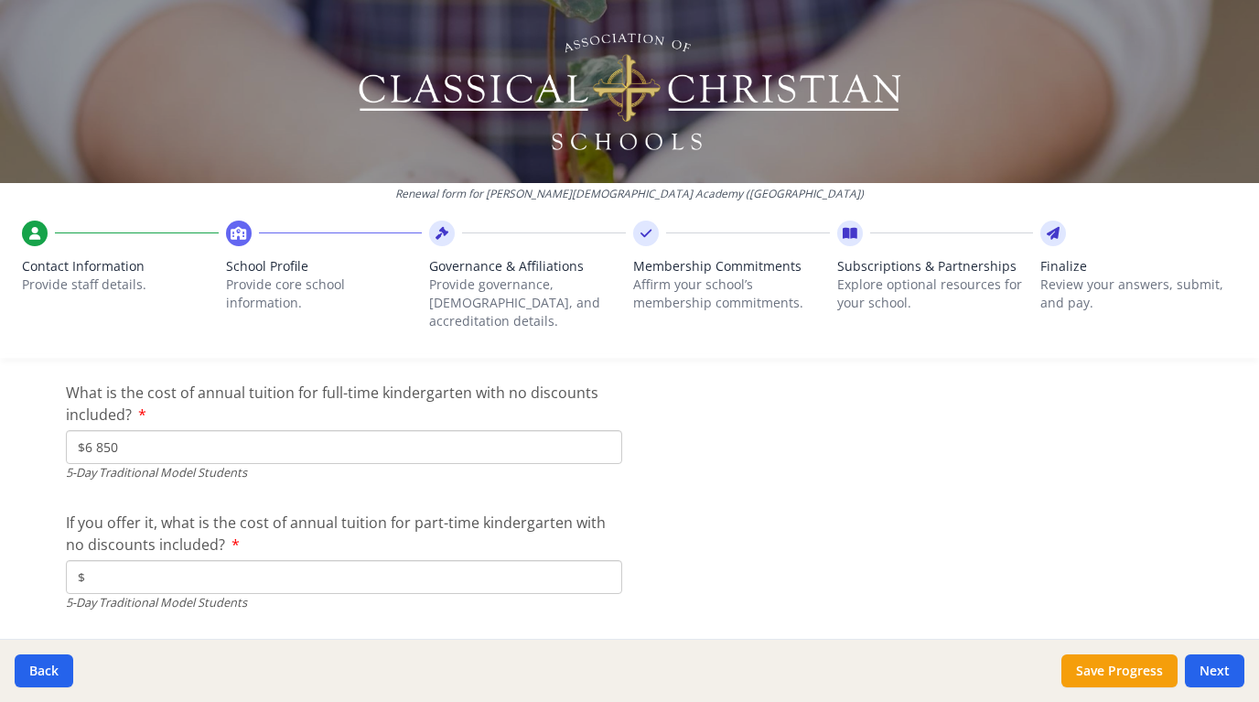
scroll to position [4907, 0]
click at [183, 556] on input "$" at bounding box center [344, 573] width 556 height 34
type input "$6 400"
drag, startPoint x: 133, startPoint y: 417, endPoint x: 38, endPoint y: 417, distance: 94.2
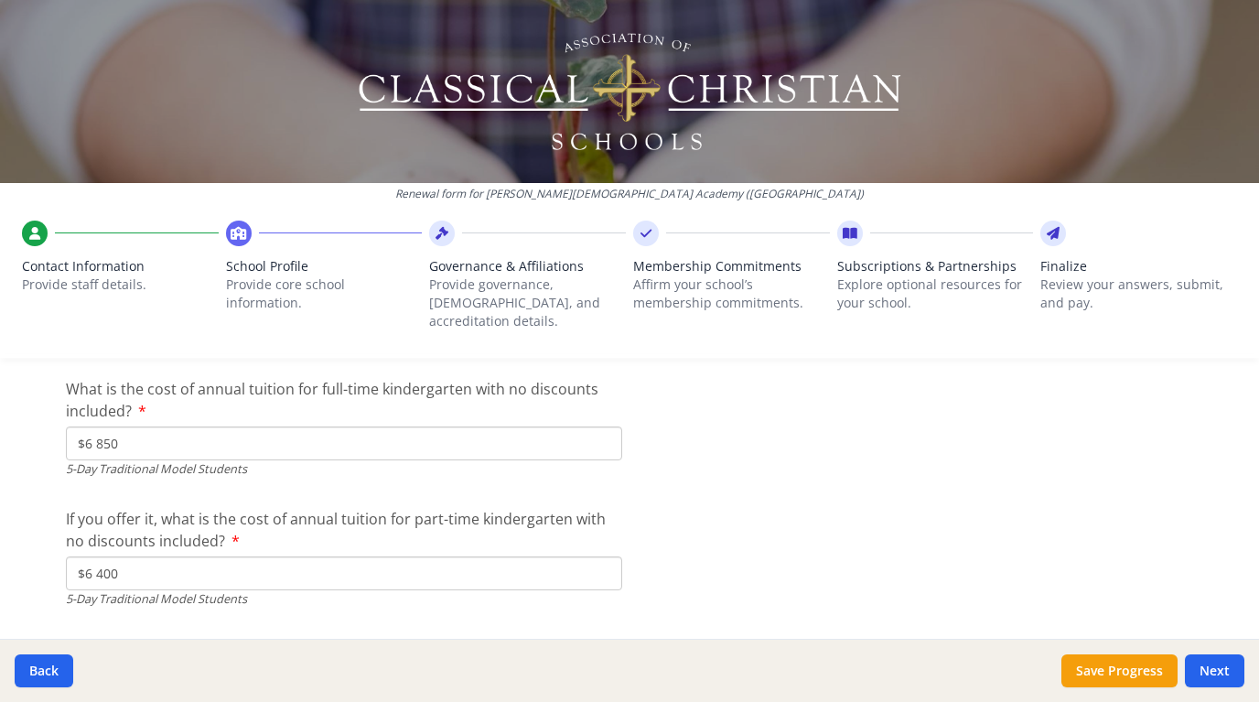
click at [39, 417] on div "Renewal form for Kalos Christian Academy (MO) Contact Information Provide staff…" at bounding box center [629, 351] width 1259 height 702
type input "$6 400"
drag, startPoint x: 151, startPoint y: 549, endPoint x: -67, endPoint y: 540, distance: 217.9
click at [0, 540] on html "Renewal form for Kalos Christian Academy (MO) Contact Information Provide staff…" at bounding box center [629, 351] width 1259 height 702
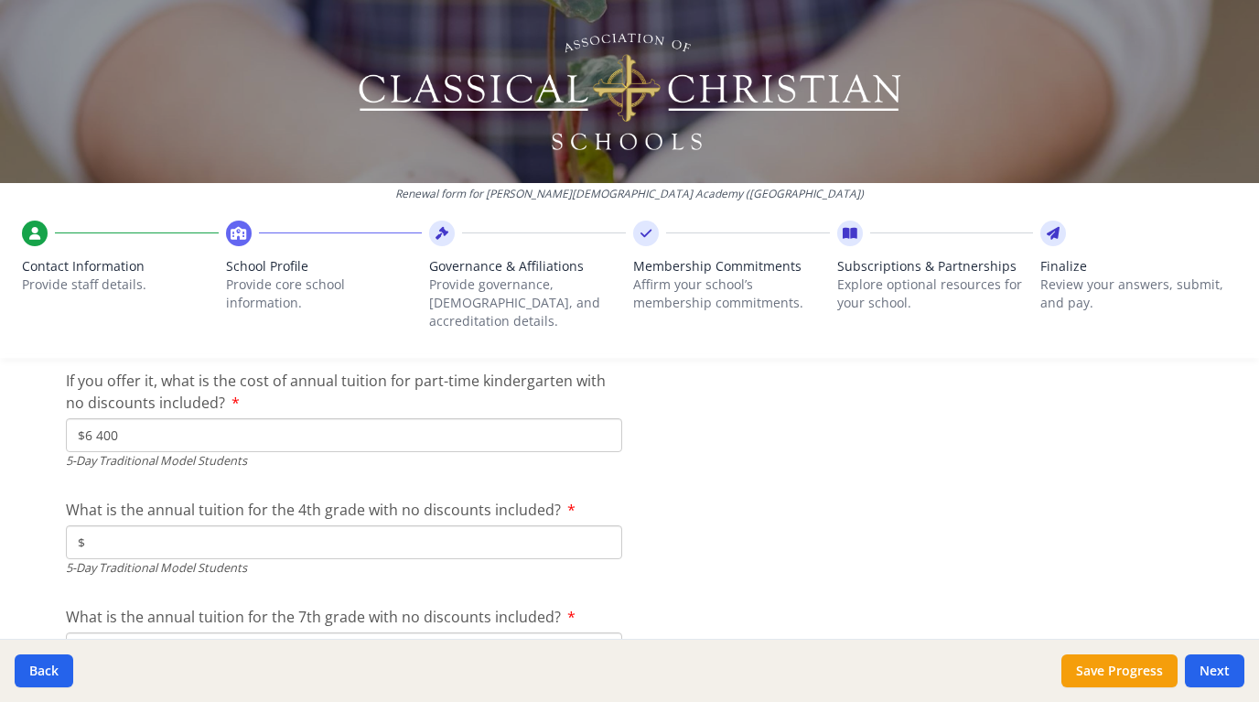
scroll to position [5049, 0]
click at [394, 521] on input "$" at bounding box center [344, 538] width 556 height 34
type input "$6 850"
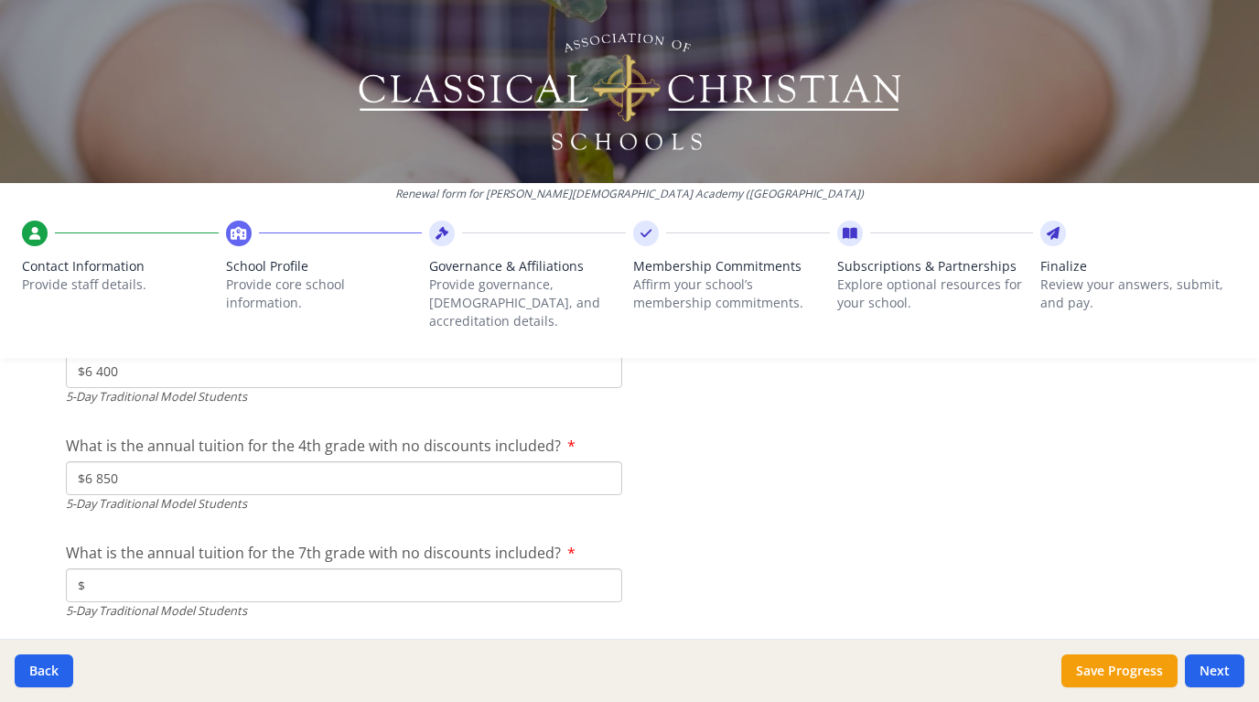
scroll to position [5112, 0]
click at [491, 565] on input "$" at bounding box center [344, 582] width 556 height 34
type input "$6 850"
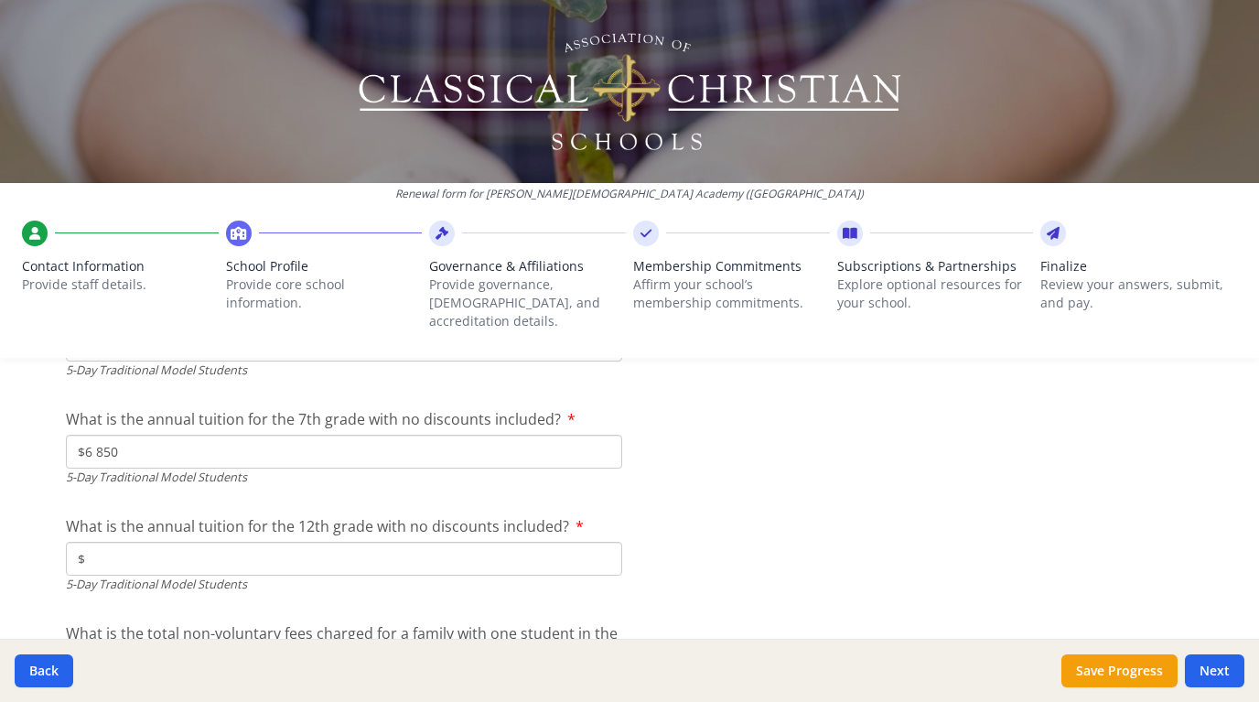
scroll to position [5252, 0]
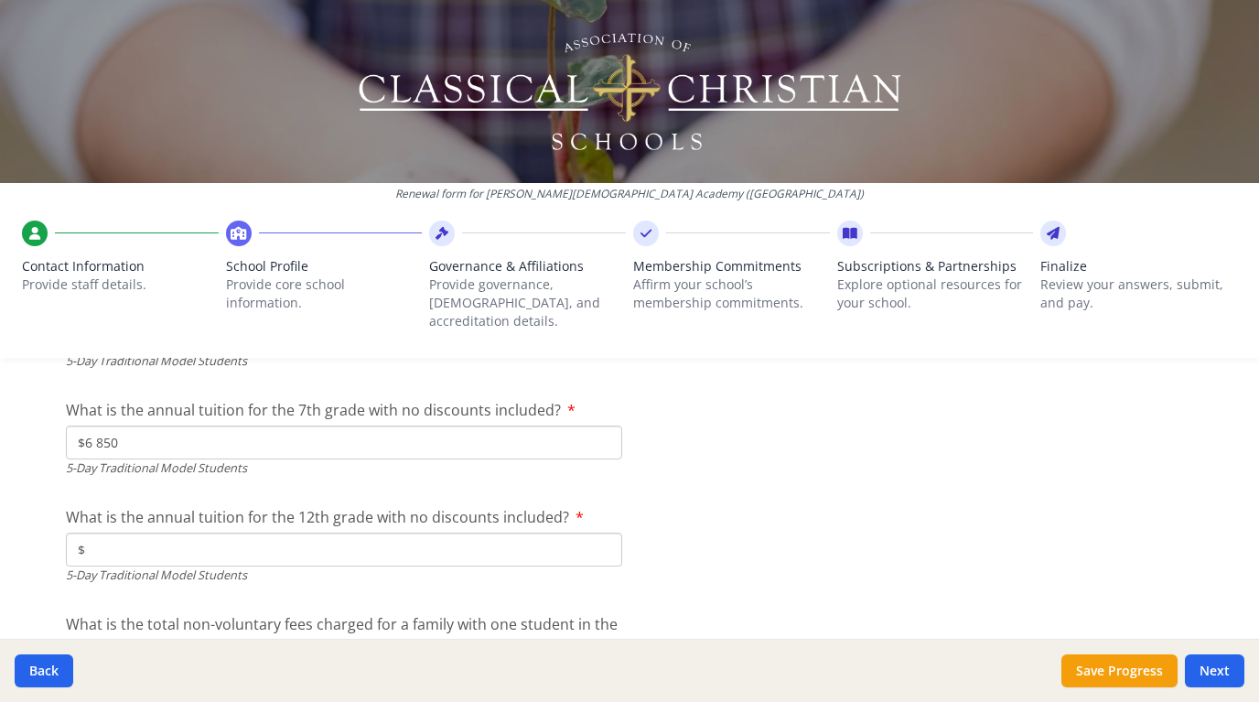
click at [362, 532] on input "$" at bounding box center [344, 549] width 556 height 34
type input "$6 850"
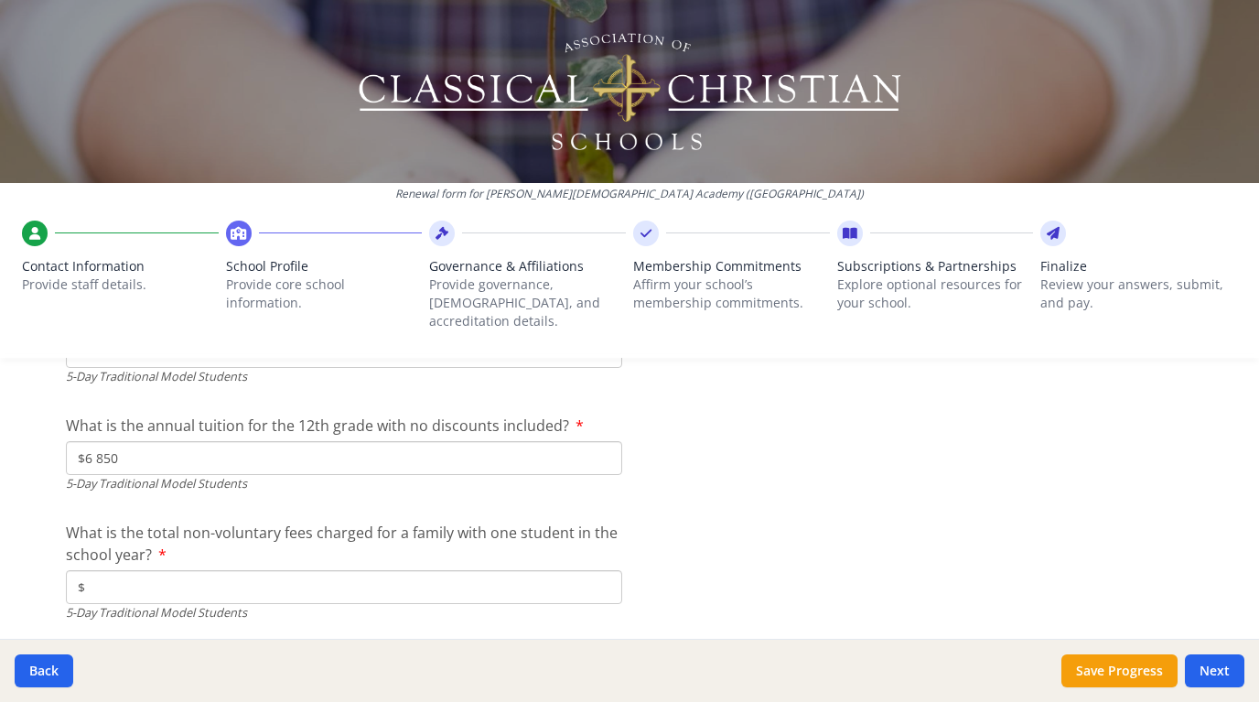
scroll to position [5355, 0]
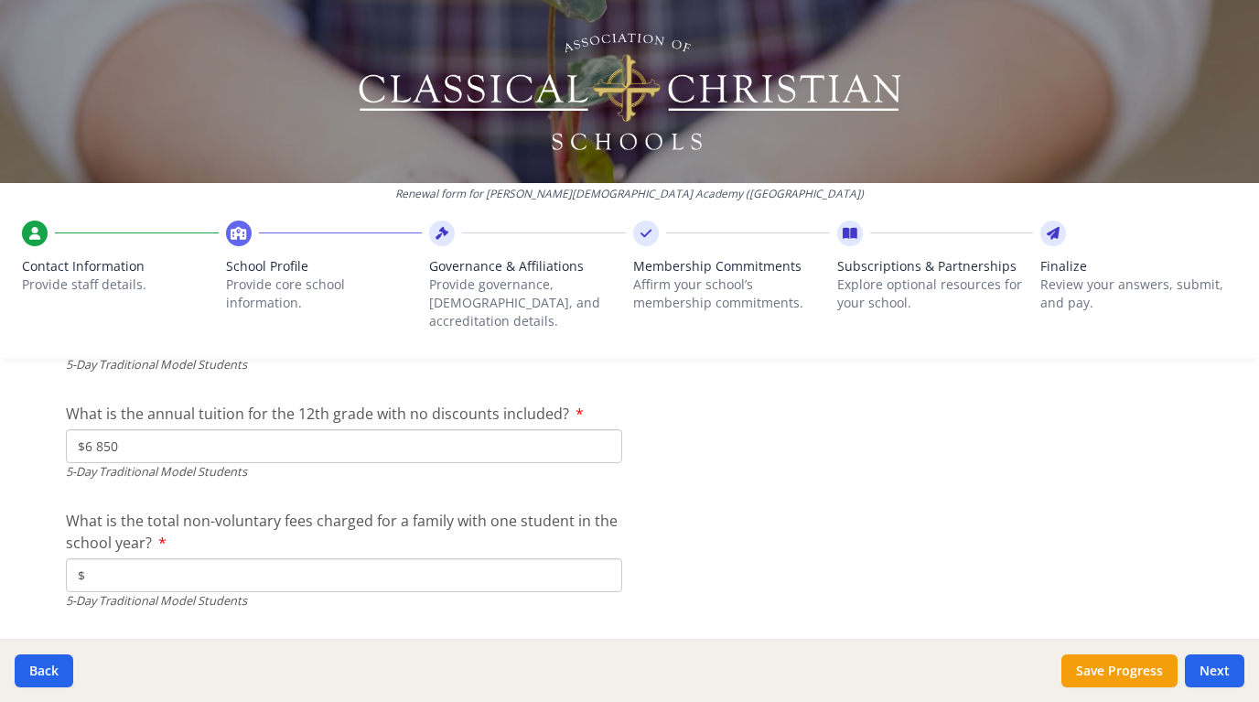
click at [315, 558] on input "$" at bounding box center [344, 575] width 556 height 34
type input "$0"
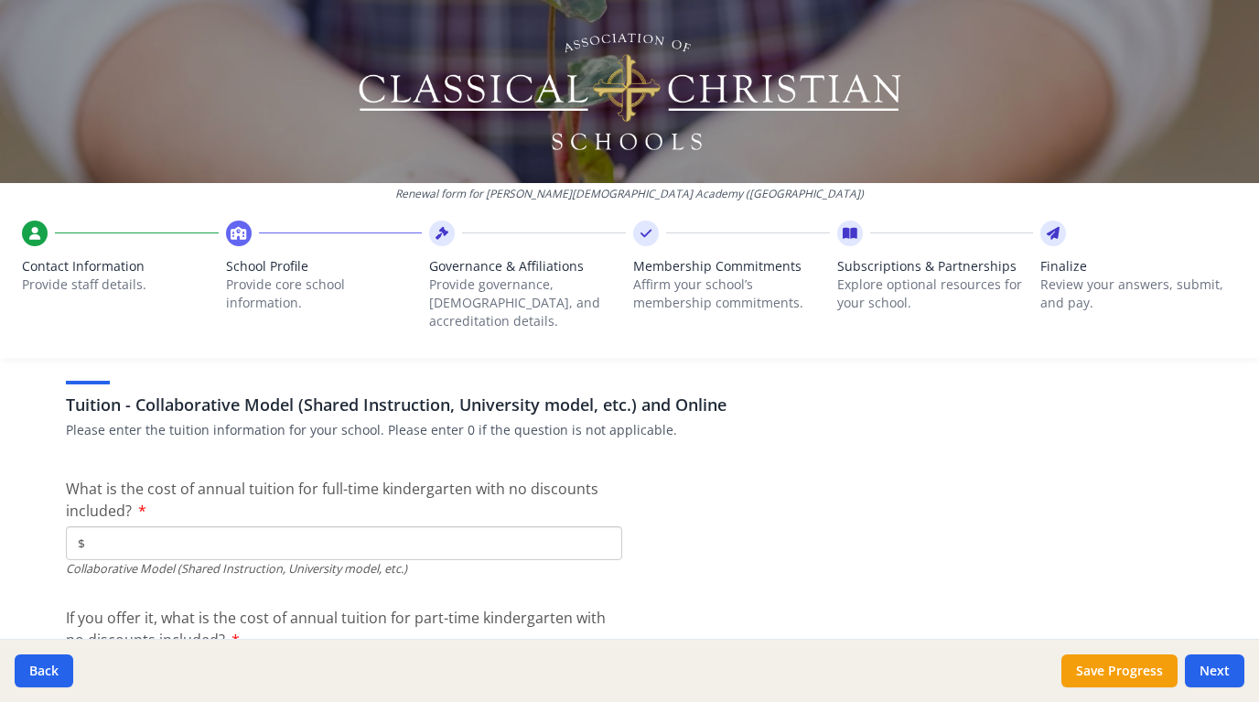
scroll to position [5637, 0]
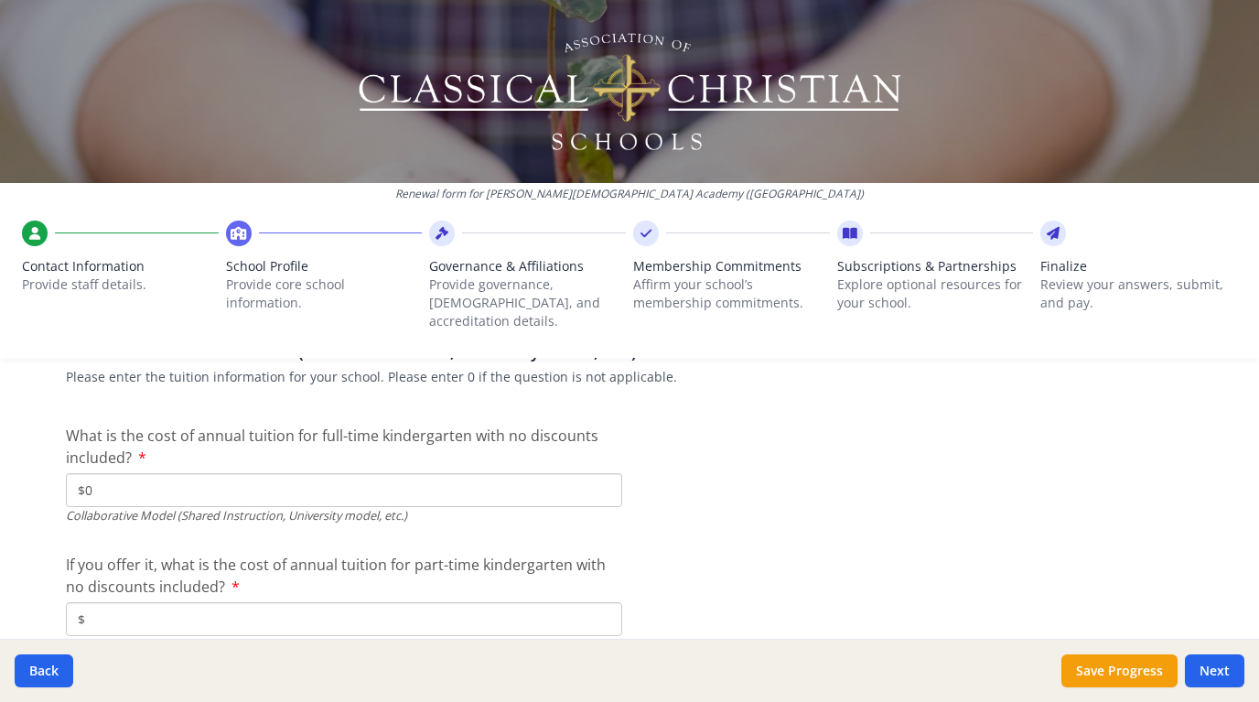
scroll to position [5712, 0]
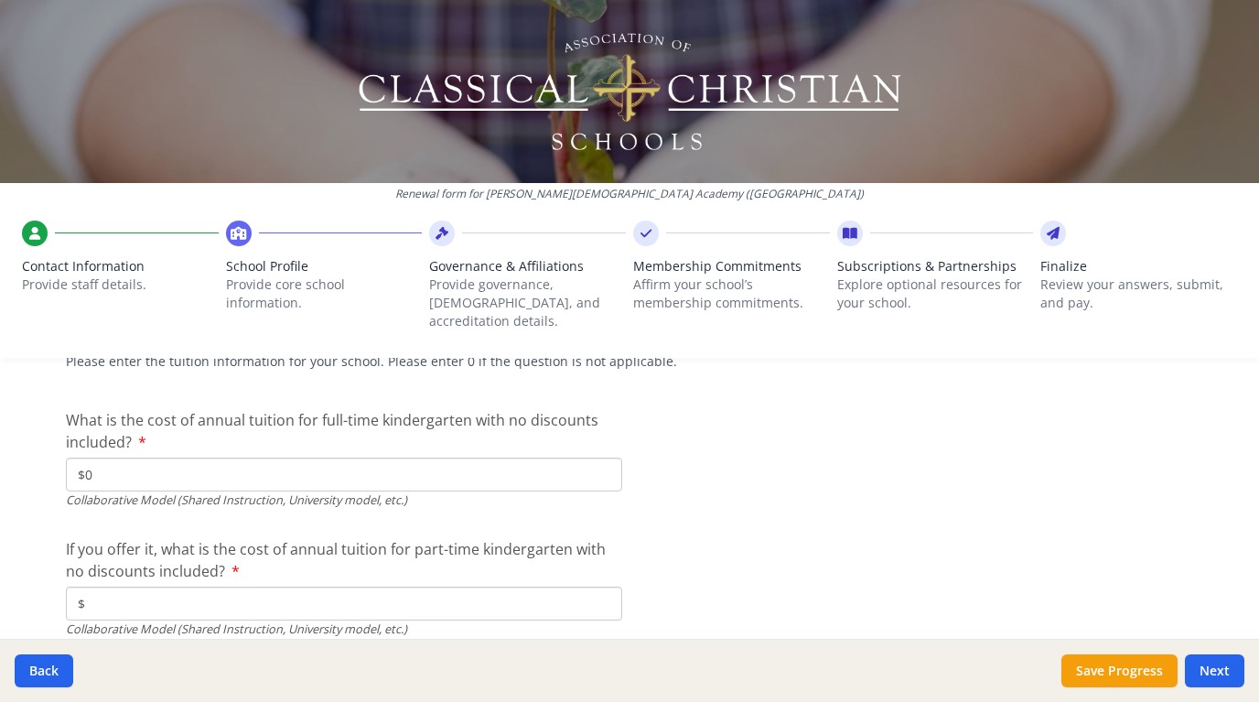
type input "$0"
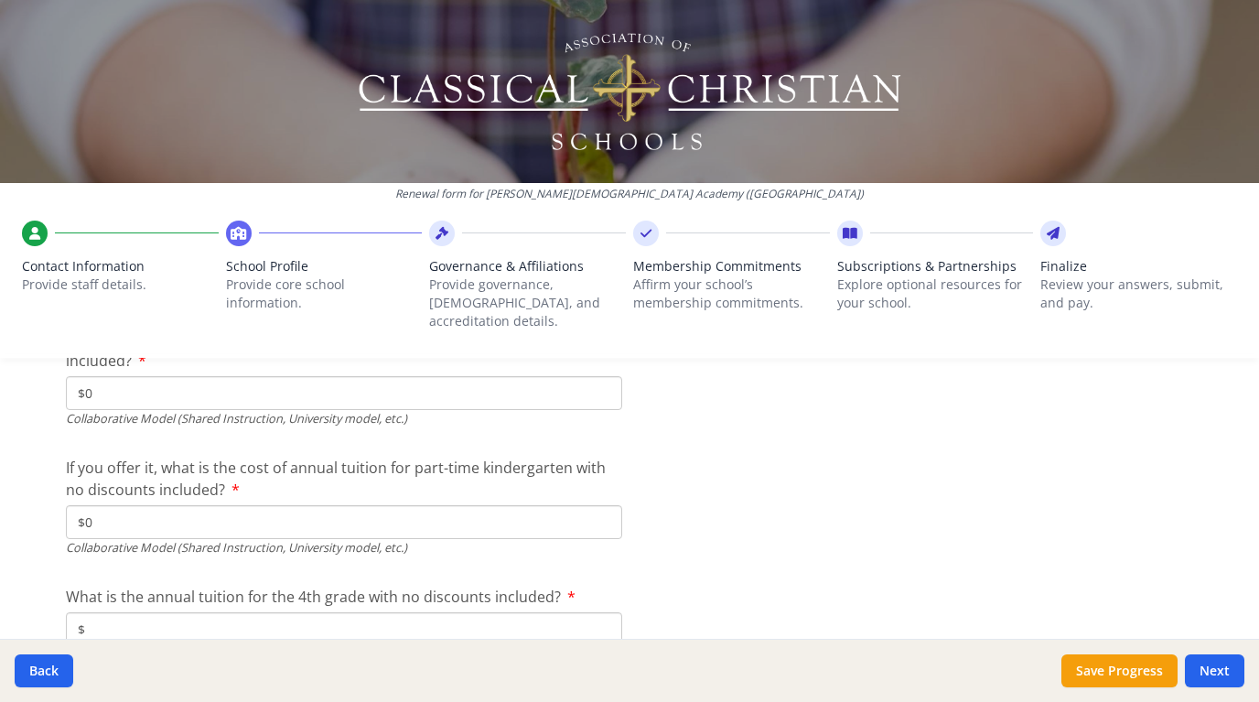
scroll to position [5817, 0]
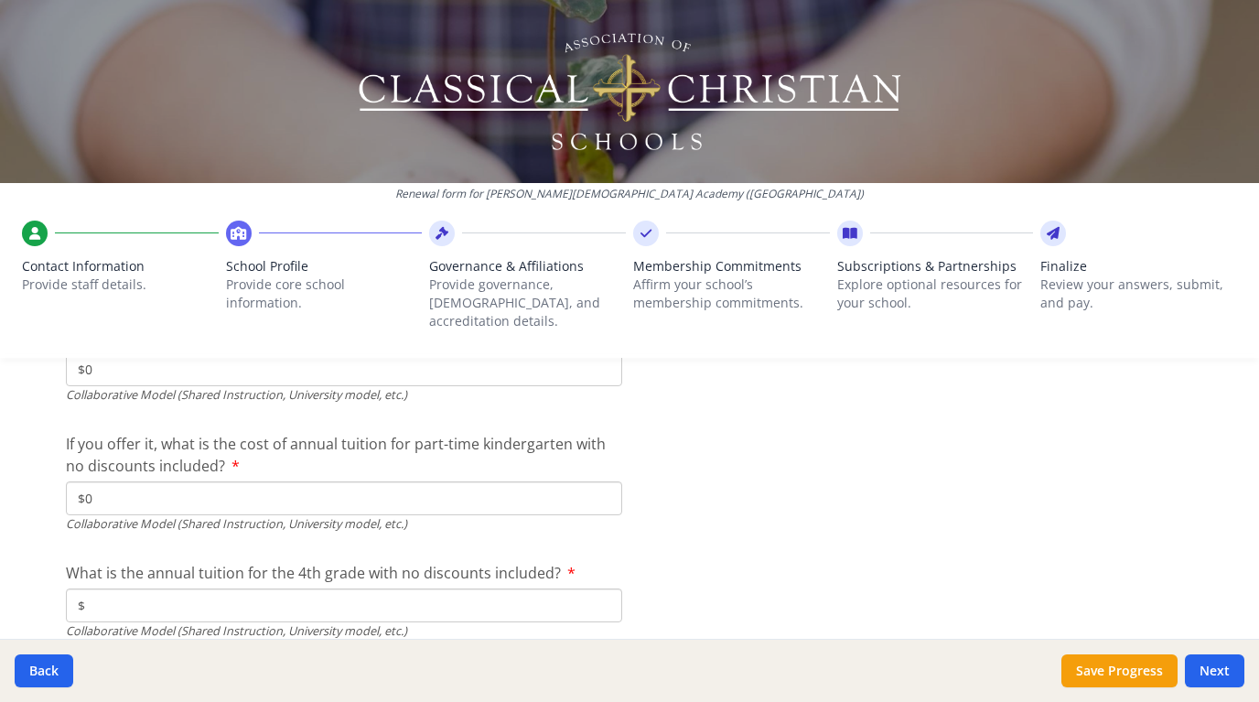
type input "$0"
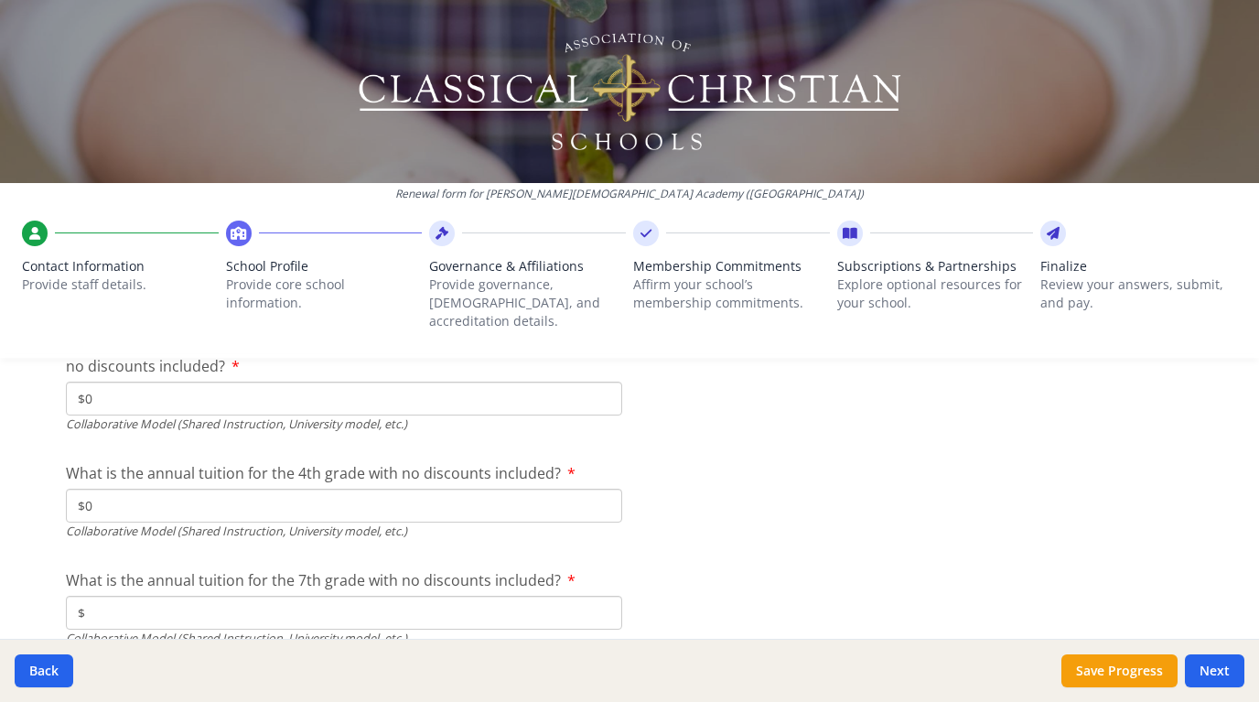
scroll to position [5947, 0]
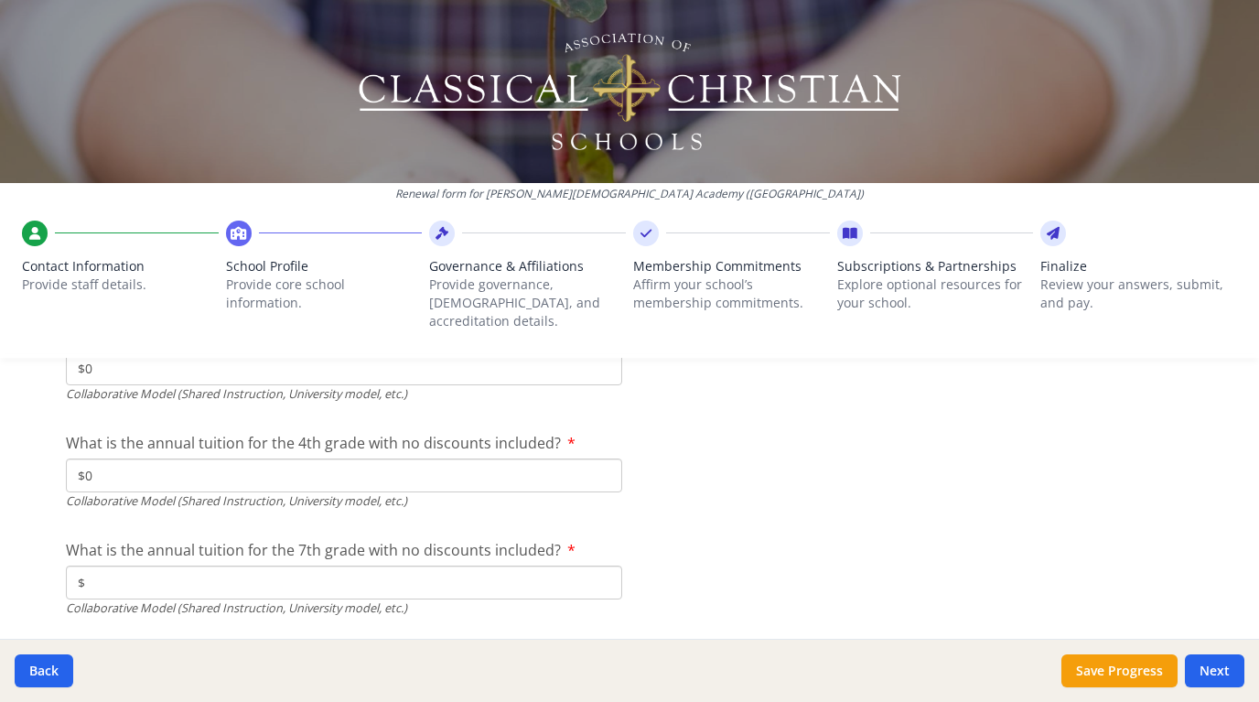
type input "$0"
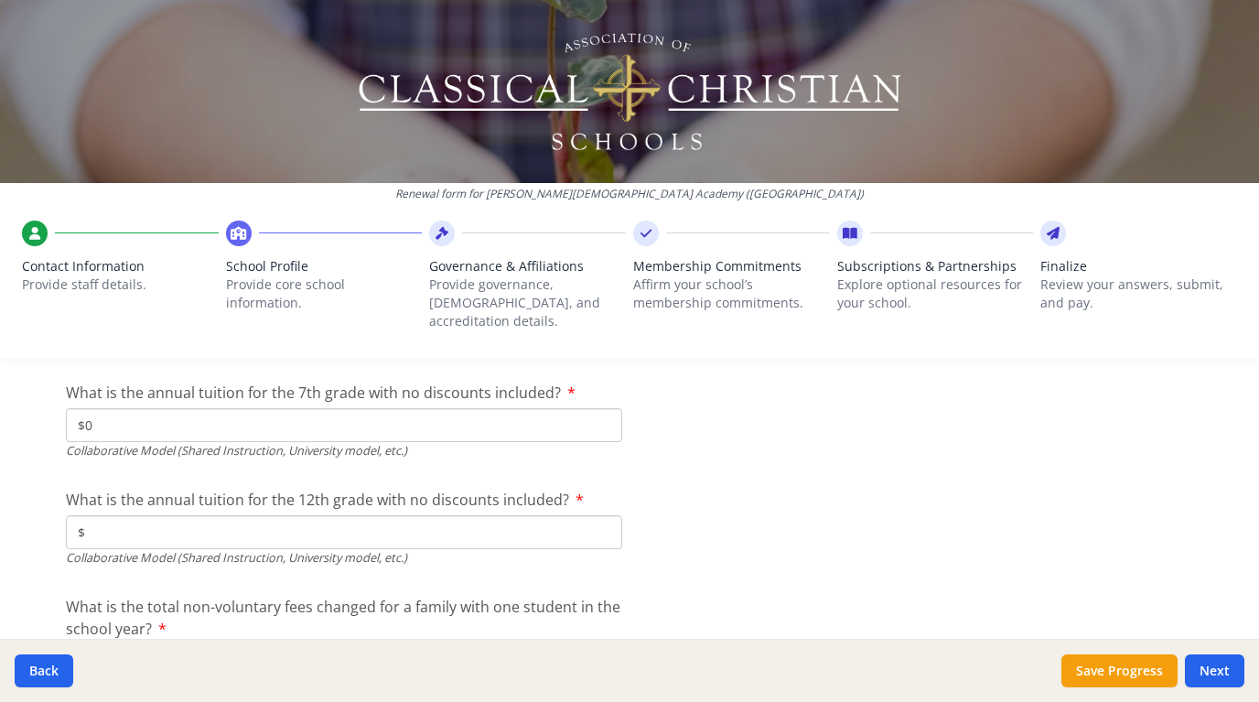
type input "$0"
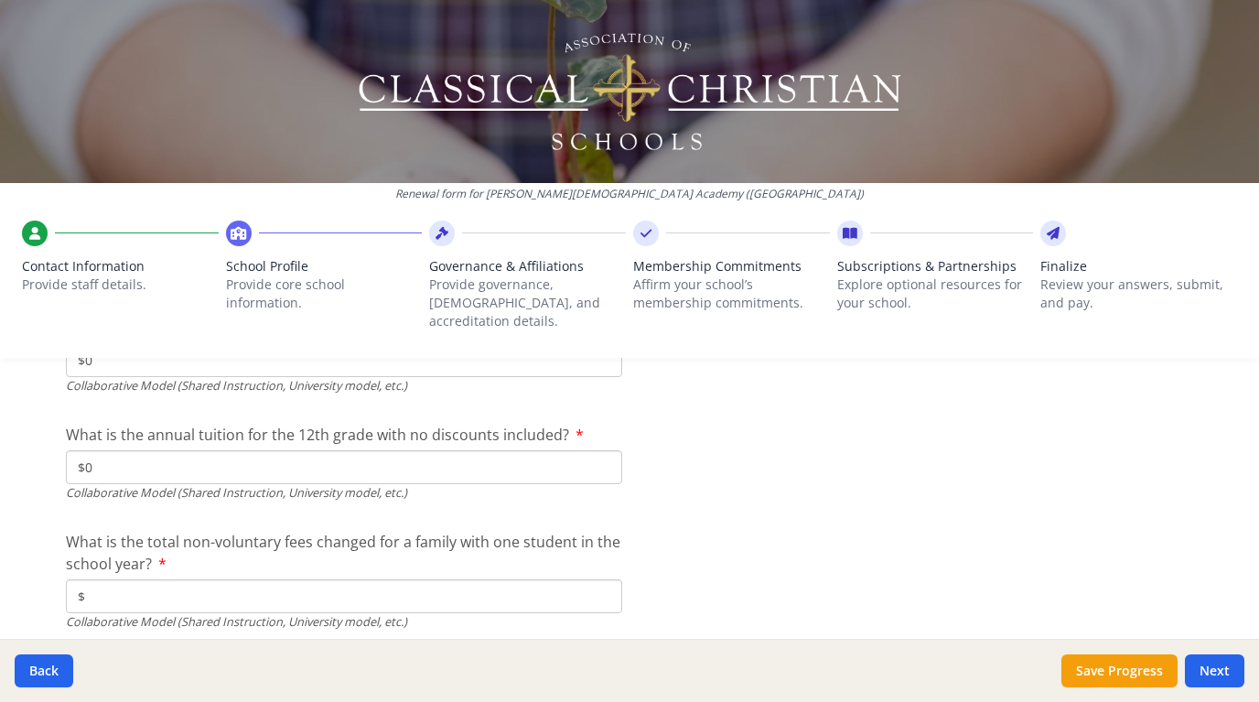
scroll to position [6179, 0]
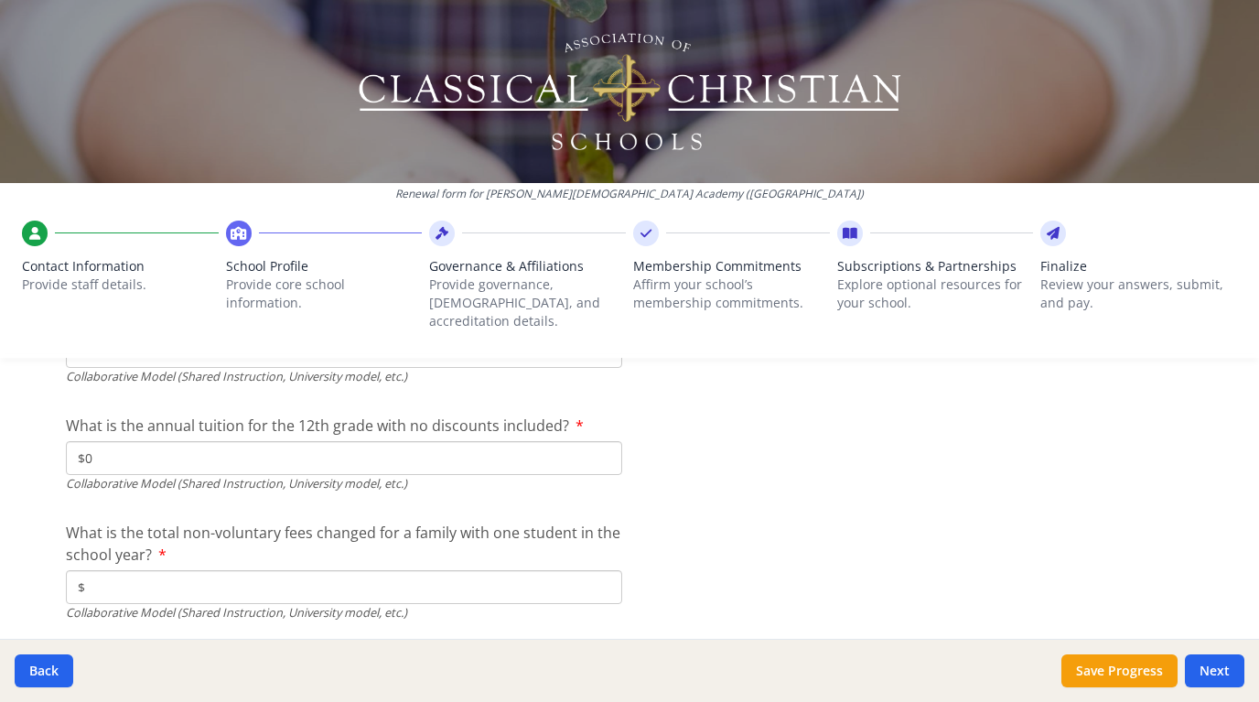
click at [293, 570] on input "$" at bounding box center [344, 587] width 556 height 34
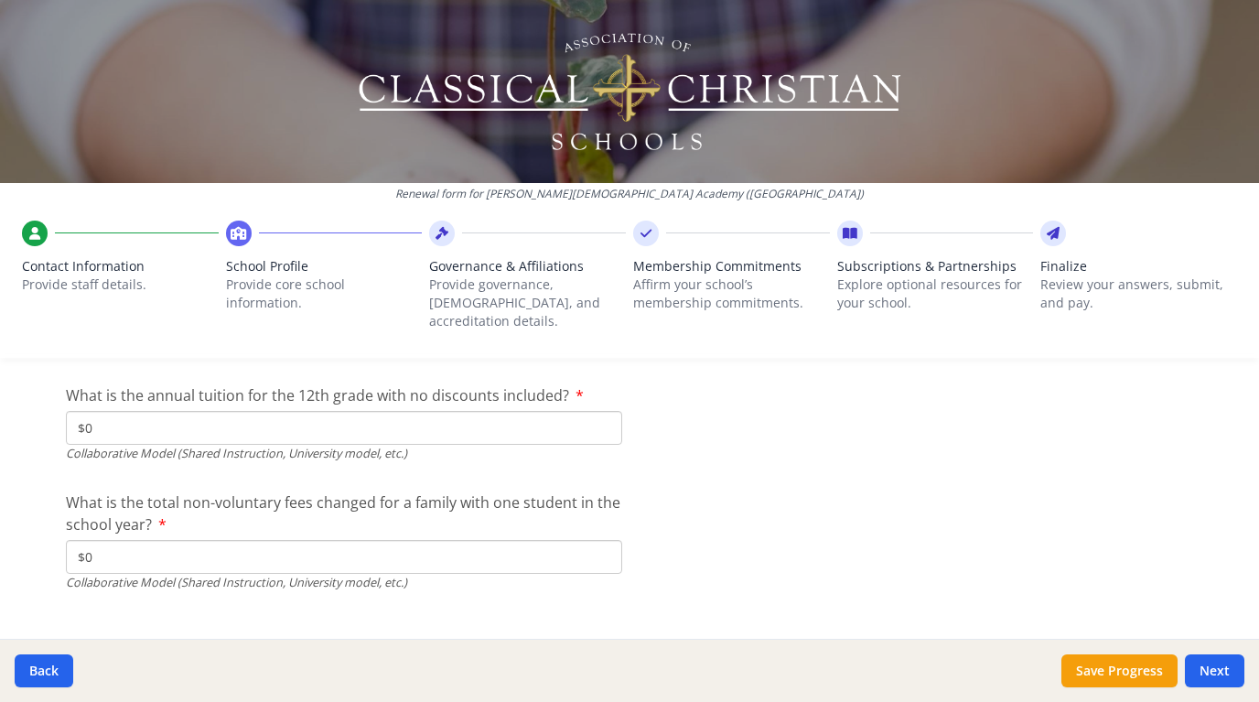
scroll to position [6207, 0]
type input "$0"
click at [1211, 671] on button "Next" at bounding box center [1214, 670] width 59 height 33
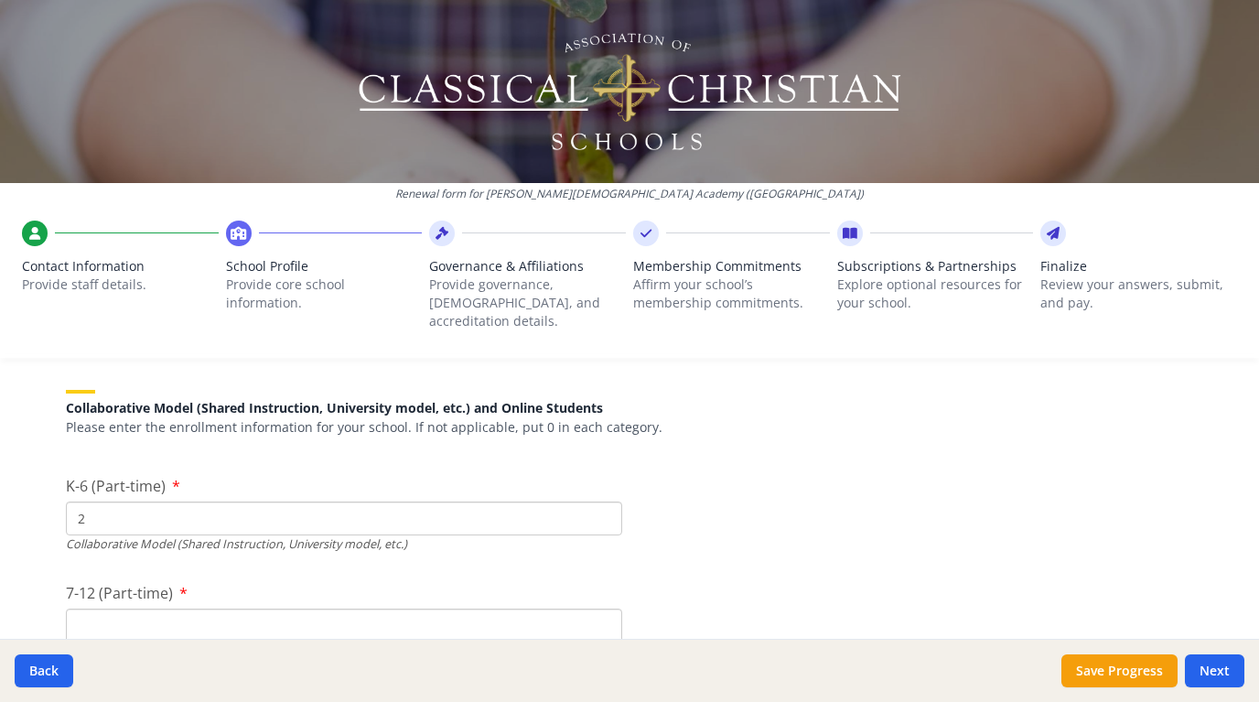
scroll to position [4465, 0]
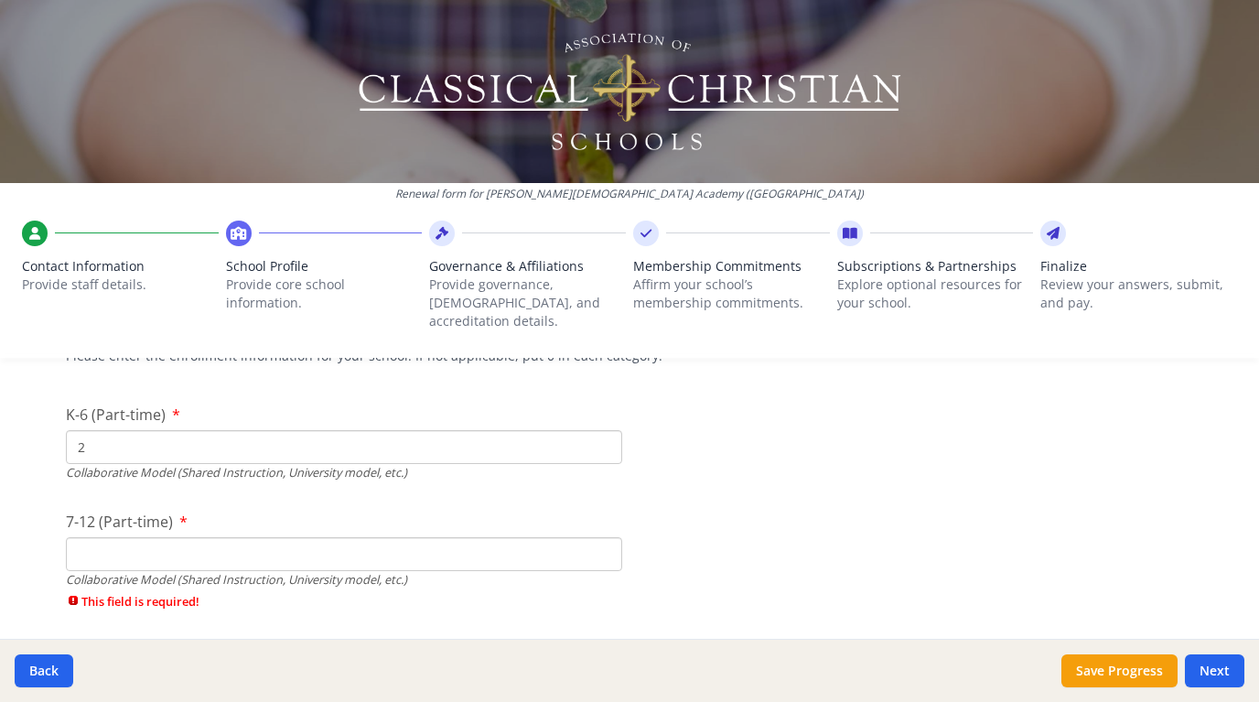
click at [547, 537] on input "7-12 (Part-time)" at bounding box center [344, 554] width 556 height 34
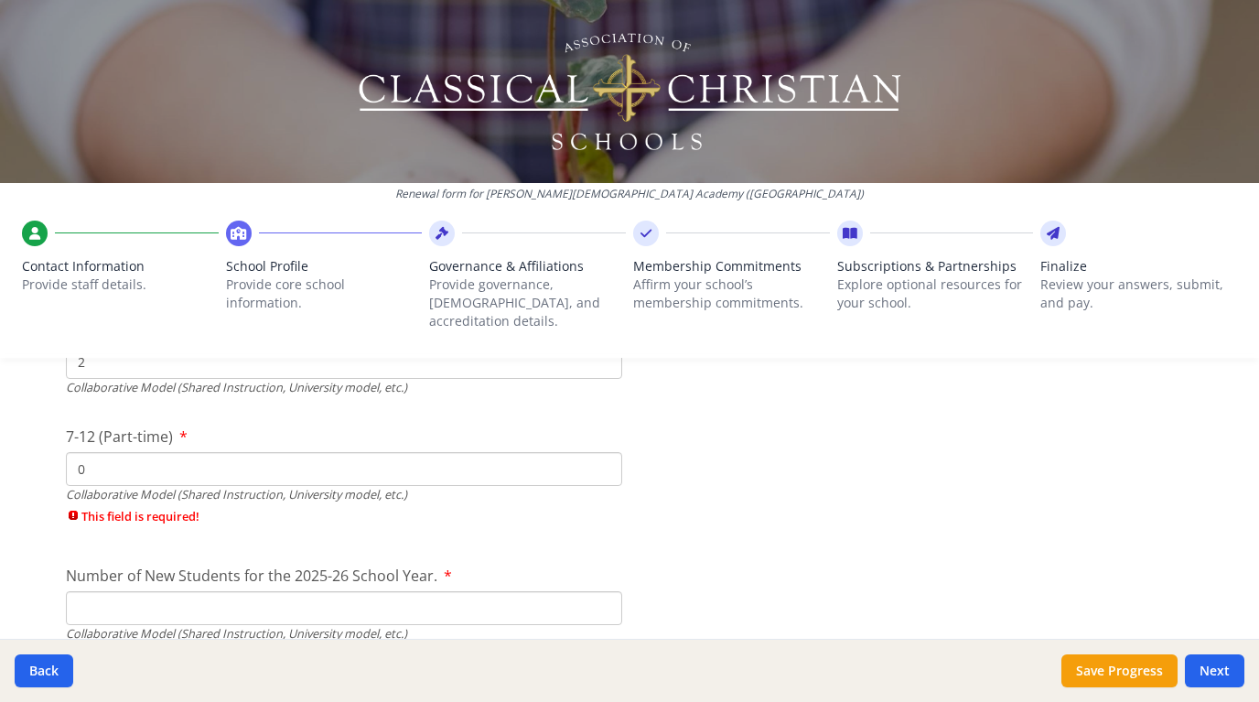
scroll to position [4567, 0]
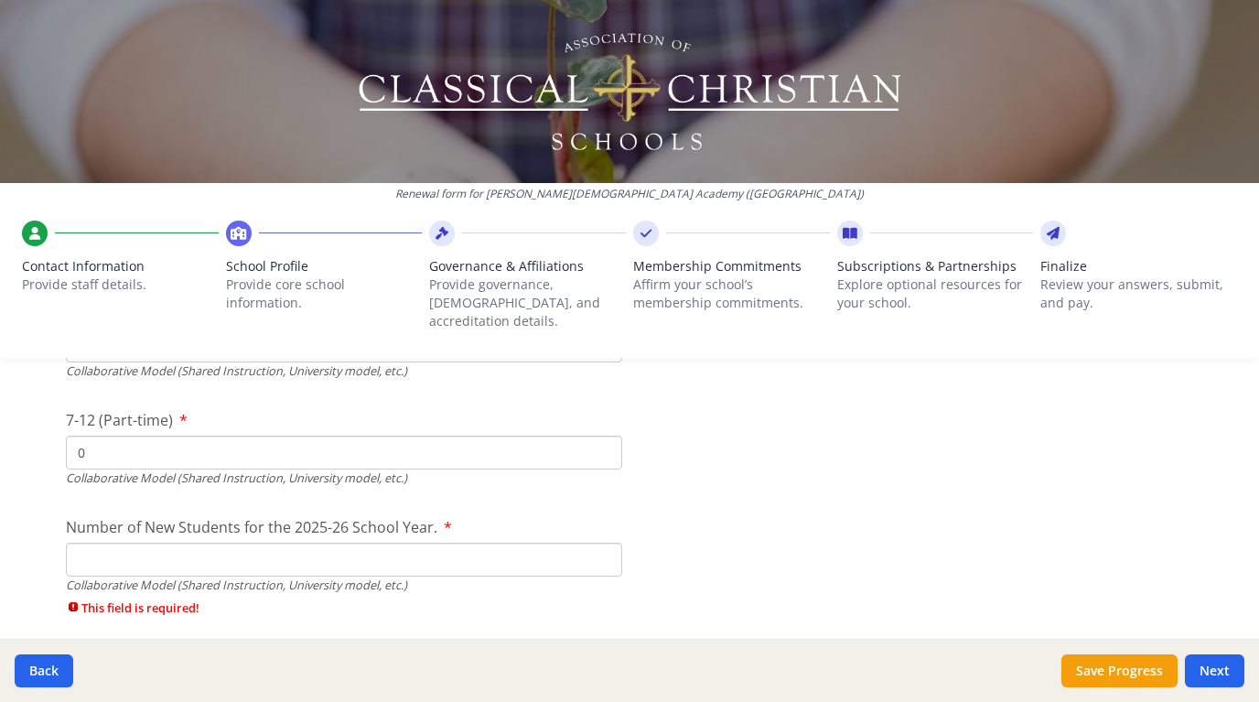
type input "0"
click at [532, 542] on input "Number of New Students for the 2025-26 School Year." at bounding box center [344, 559] width 556 height 34
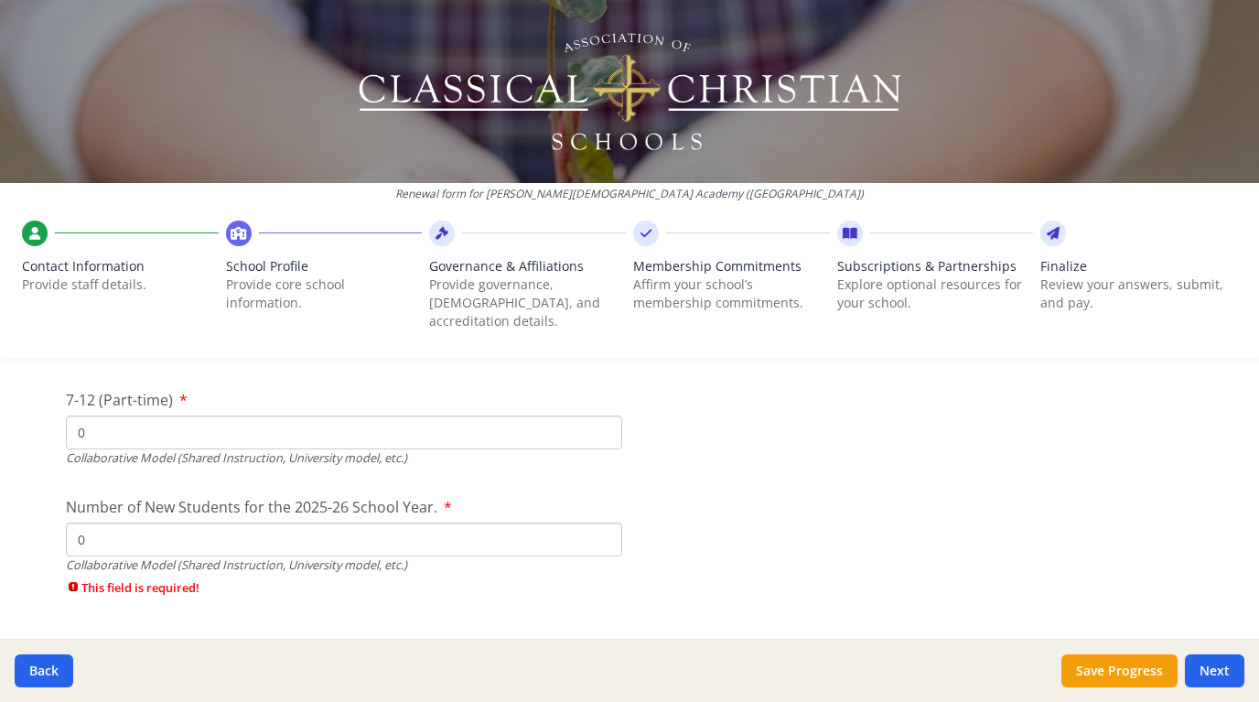
type input "0"
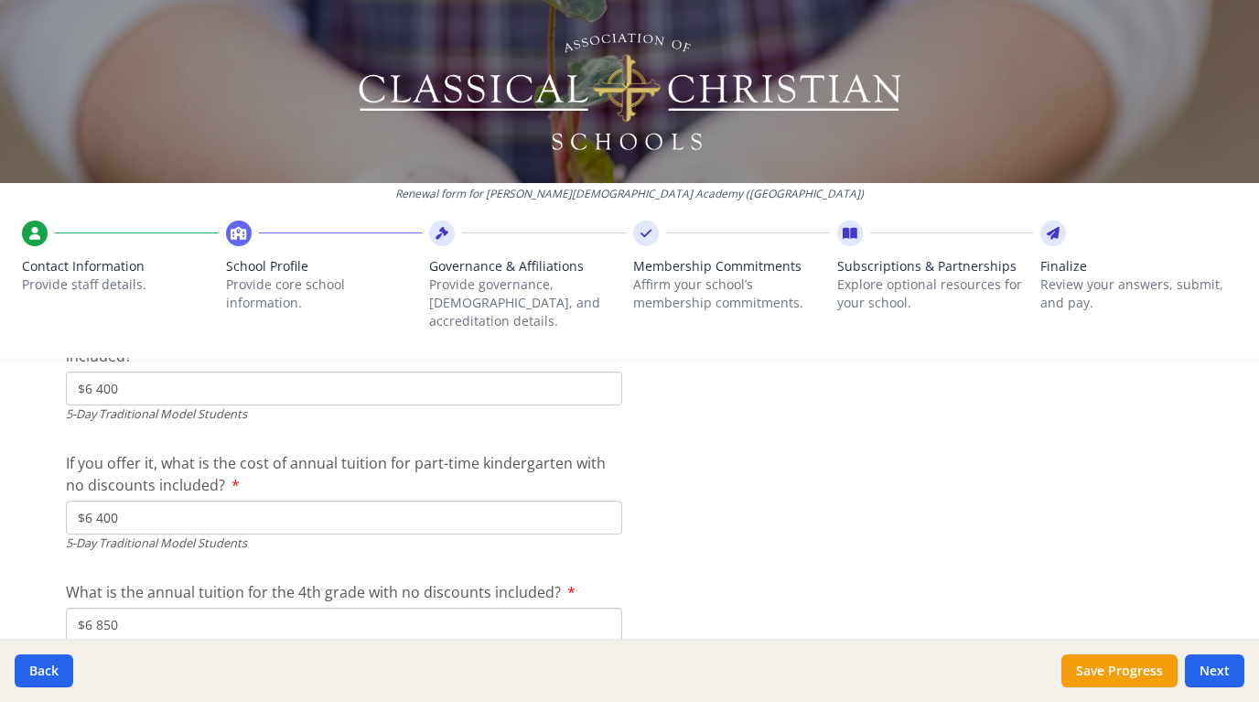
scroll to position [5010, 0]
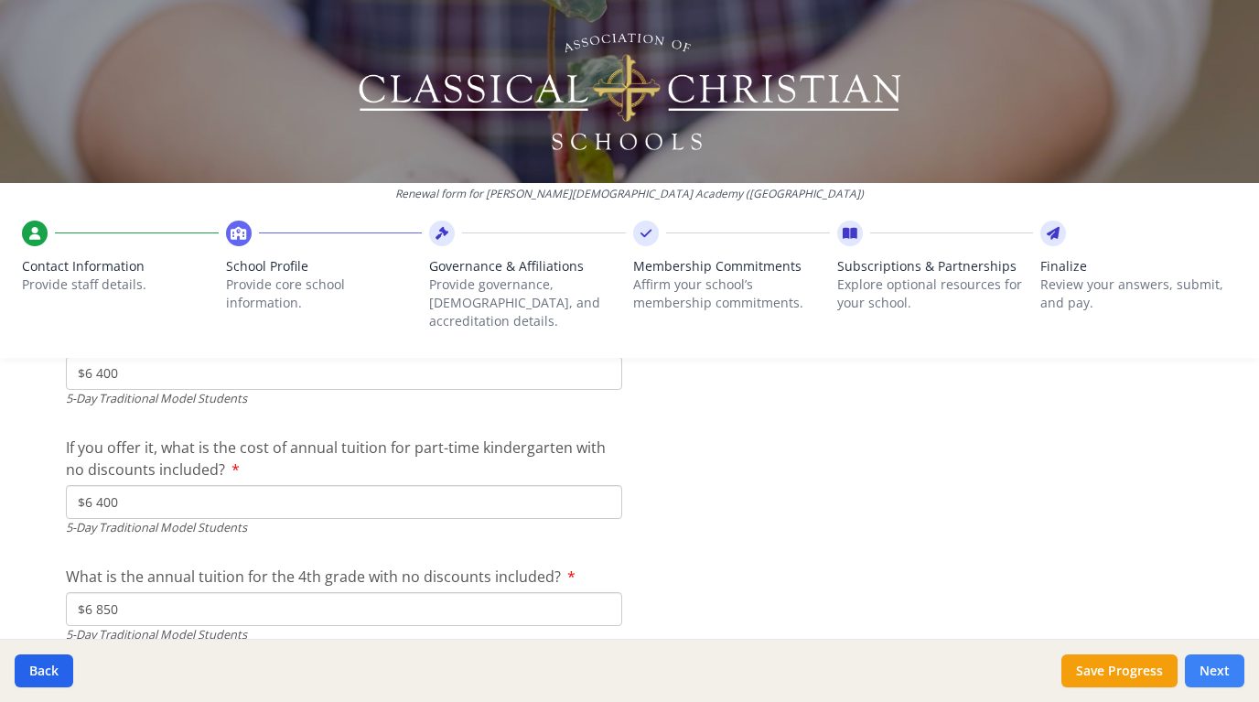
click at [1204, 664] on button "Next" at bounding box center [1214, 670] width 59 height 33
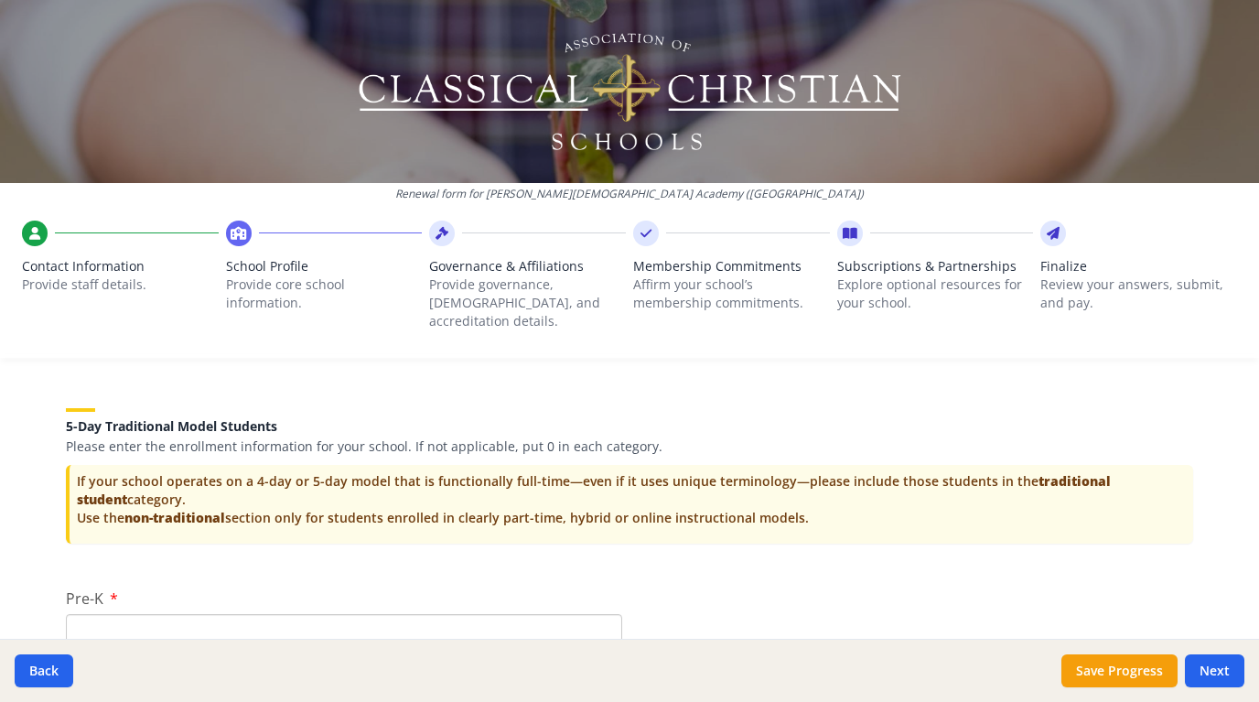
scroll to position [3834, 0]
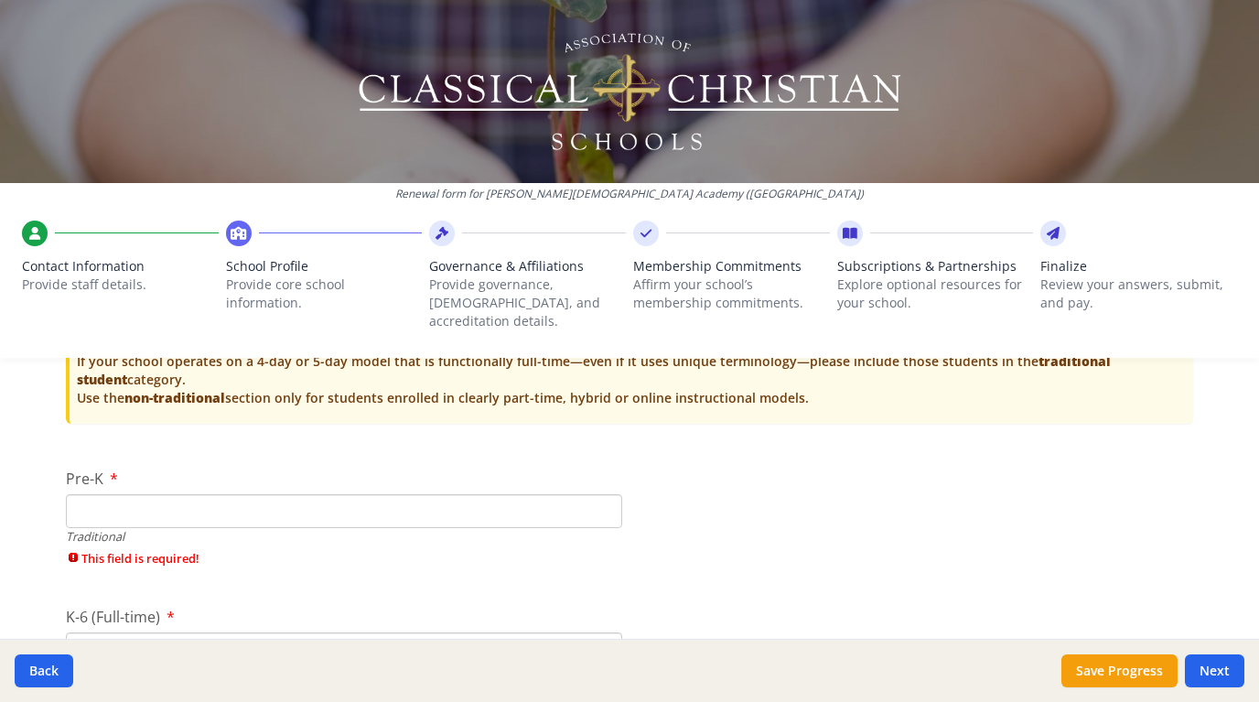
click at [538, 494] on input "Pre-K" at bounding box center [344, 511] width 556 height 34
type input "0"
click at [1203, 658] on button "Next" at bounding box center [1214, 670] width 59 height 33
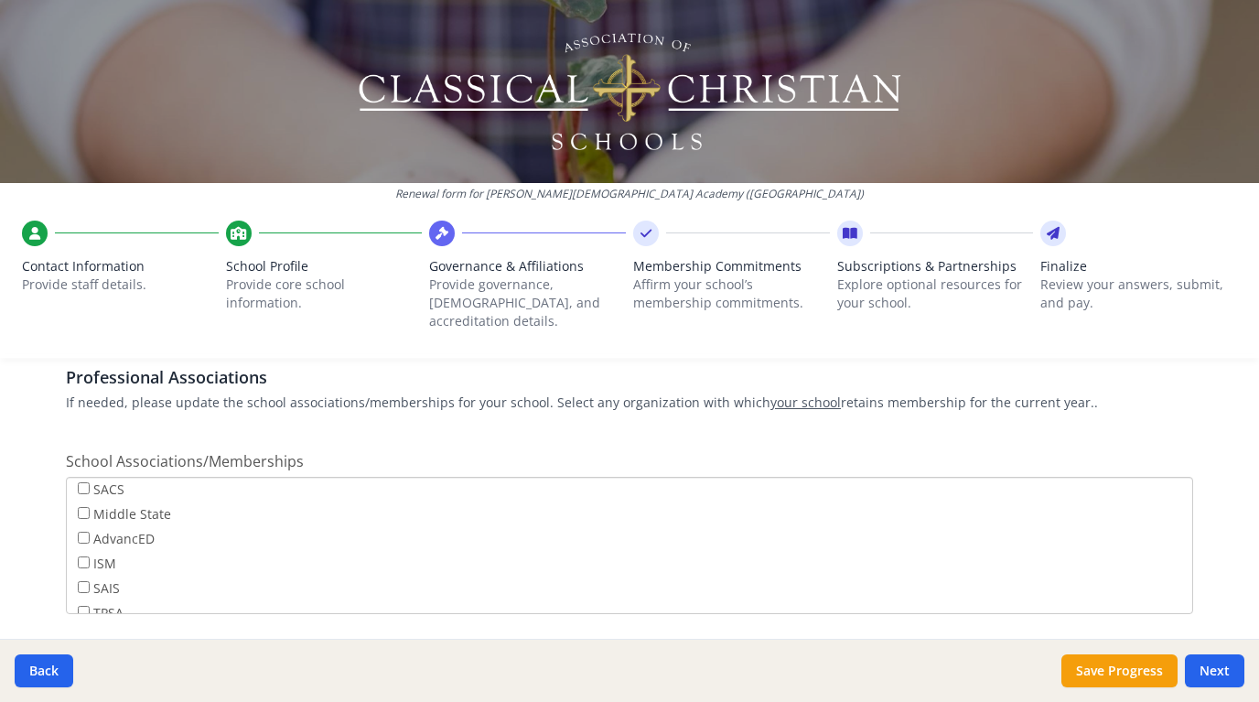
scroll to position [127, 0]
click at [81, 607] on input "TPSA" at bounding box center [84, 613] width 12 height 12
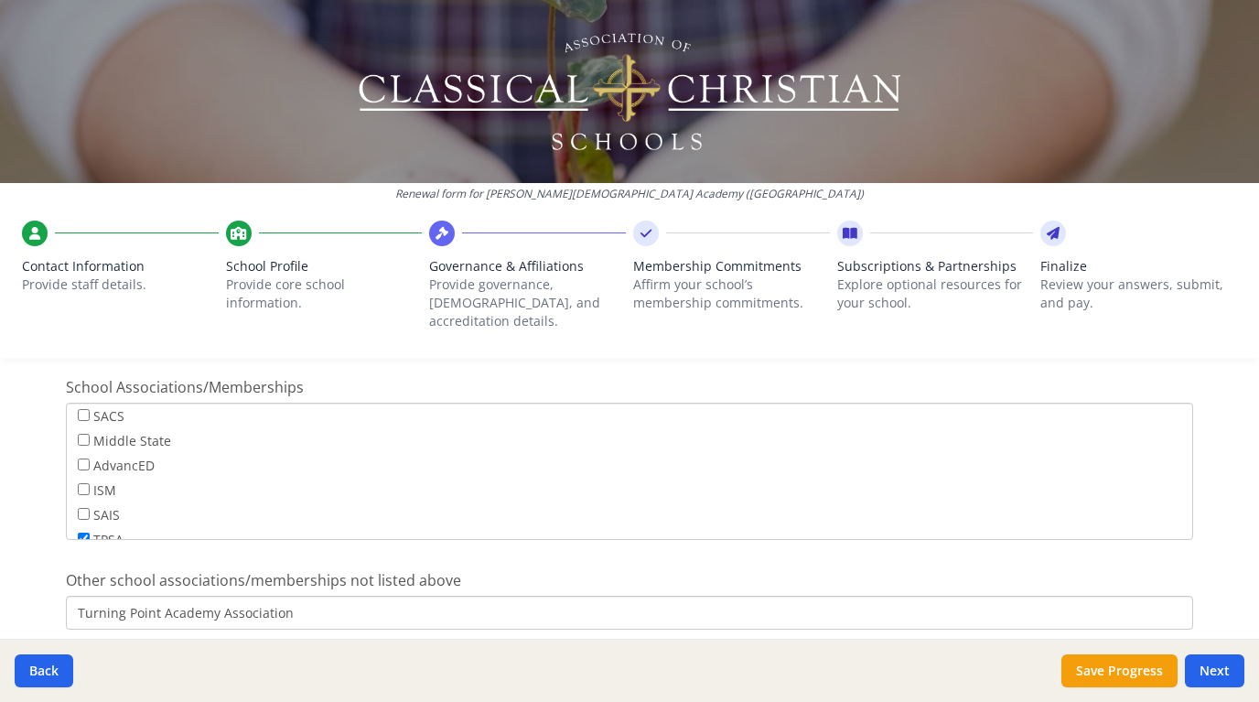
scroll to position [1201, 0]
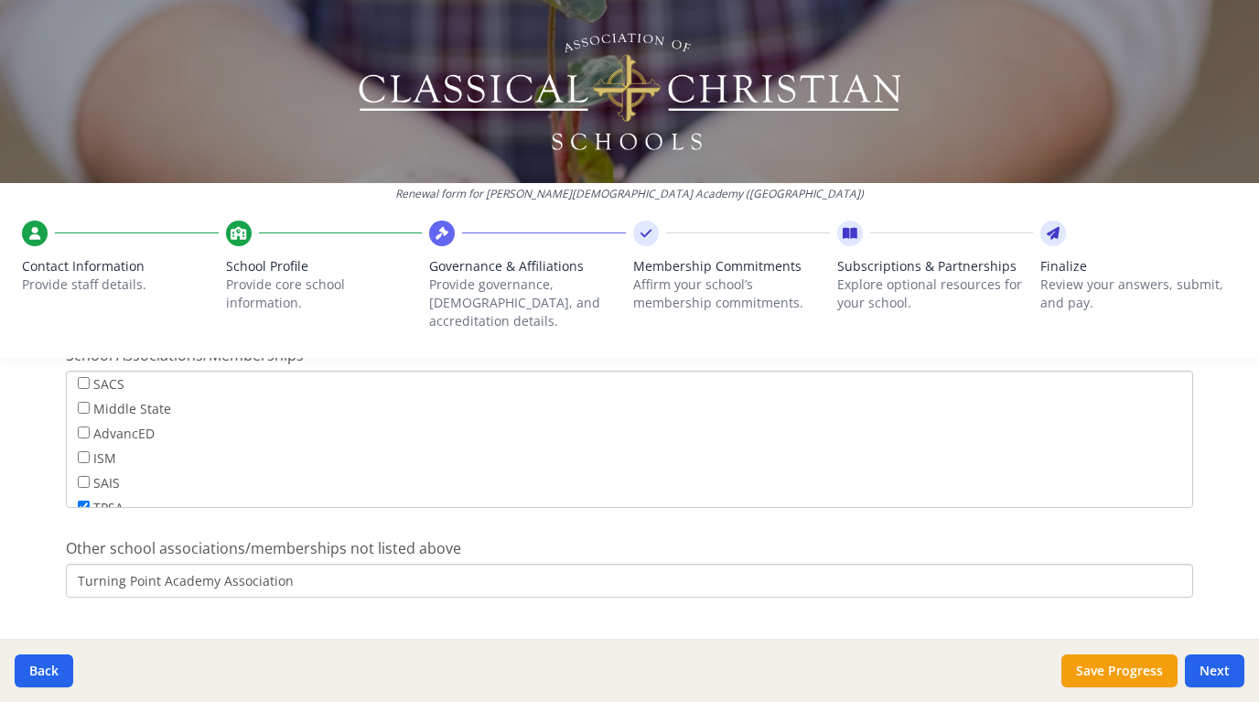
click at [82, 500] on input "TPSA" at bounding box center [84, 506] width 12 height 12
checkbox input "false"
drag, startPoint x: 217, startPoint y: 553, endPoint x: 165, endPoint y: 553, distance: 52.1
click at [165, 564] on input "Turning Point Academy Association" at bounding box center [629, 581] width 1127 height 34
type input "Turning Point Education Association"
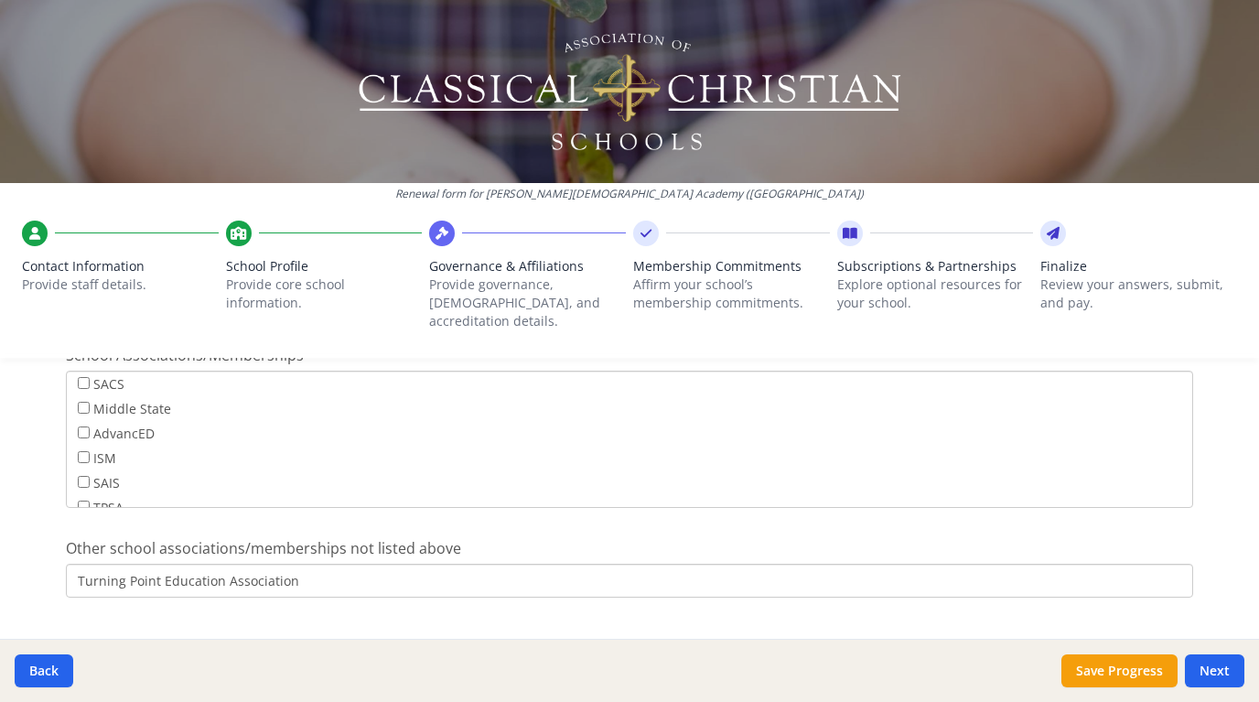
click at [1208, 665] on button "Next" at bounding box center [1214, 670] width 59 height 33
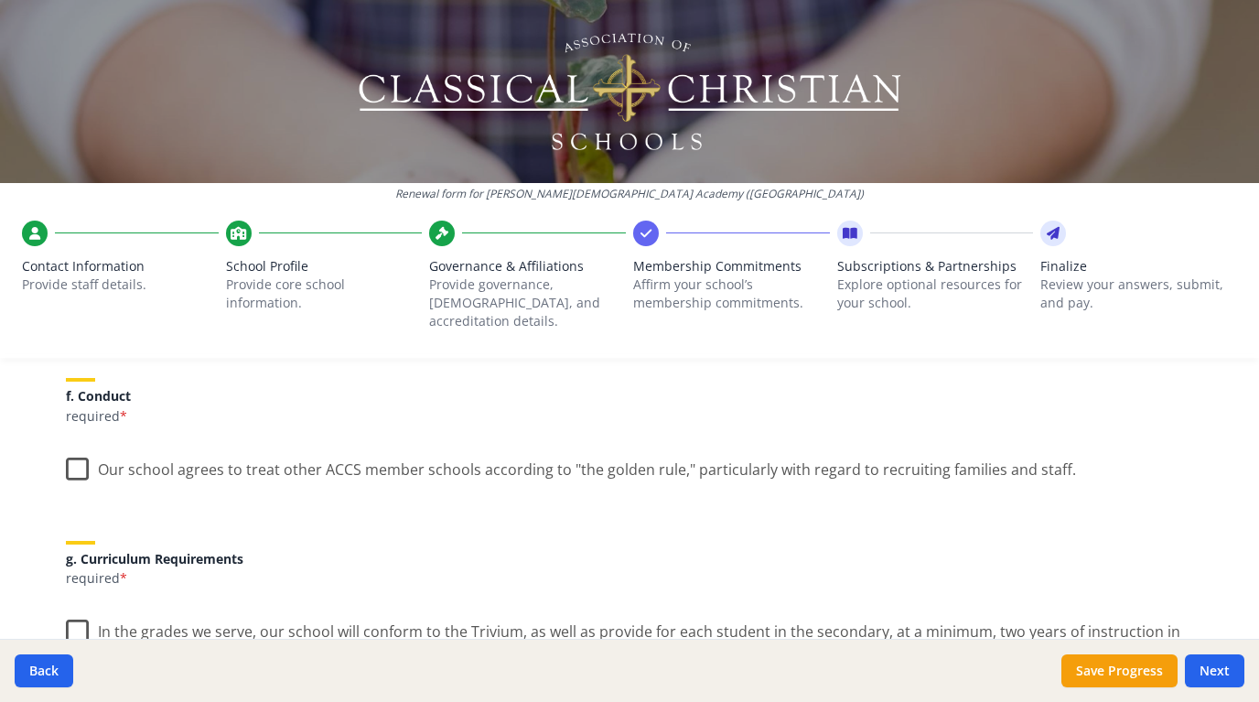
click at [82, 452] on label "Our school agrees to treat other ACCS member schools according to "the golden r…" at bounding box center [571, 465] width 1010 height 39
click at [0, 0] on input "Our school agrees to treat other ACCS member schools according to "the golden r…" at bounding box center [0, 0] width 0 height 0
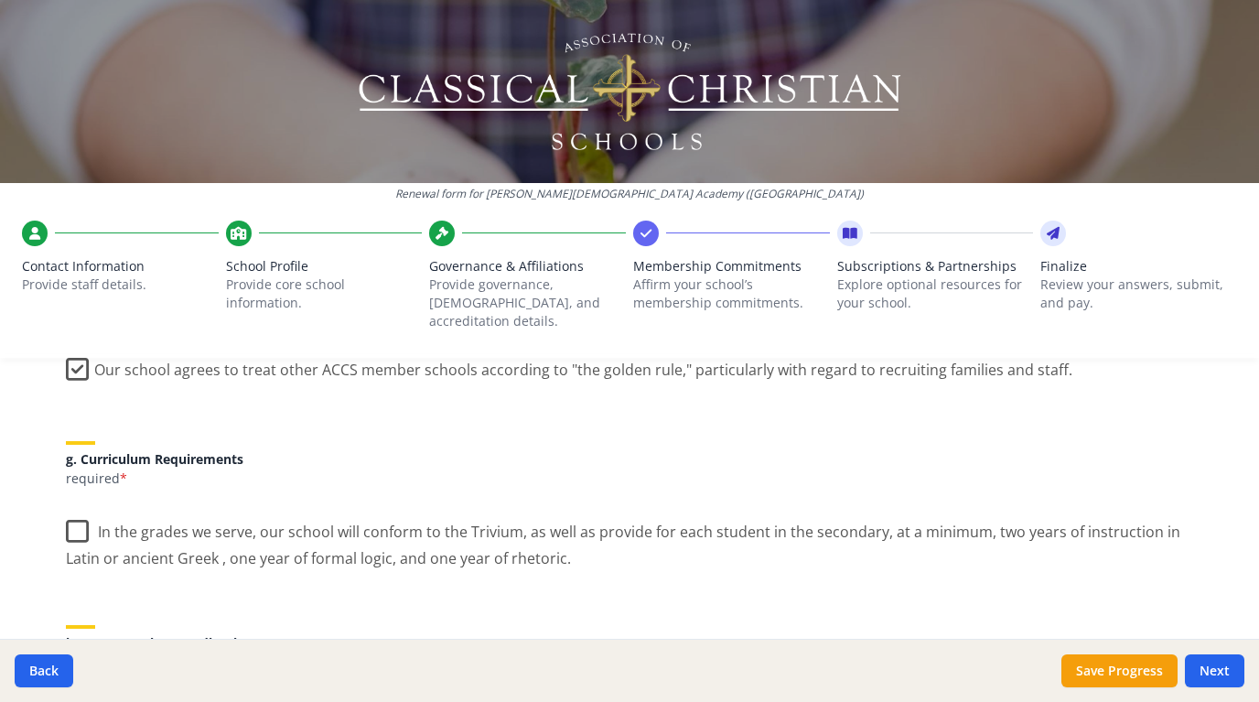
scroll to position [1304, 0]
click at [78, 506] on label "In the grades we serve, our school will conform to the Trivium, as well as prov…" at bounding box center [629, 535] width 1127 height 61
click at [0, 0] on input "In the grades we serve, our school will conform to the Trivium, as well as prov…" at bounding box center [0, 0] width 0 height 0
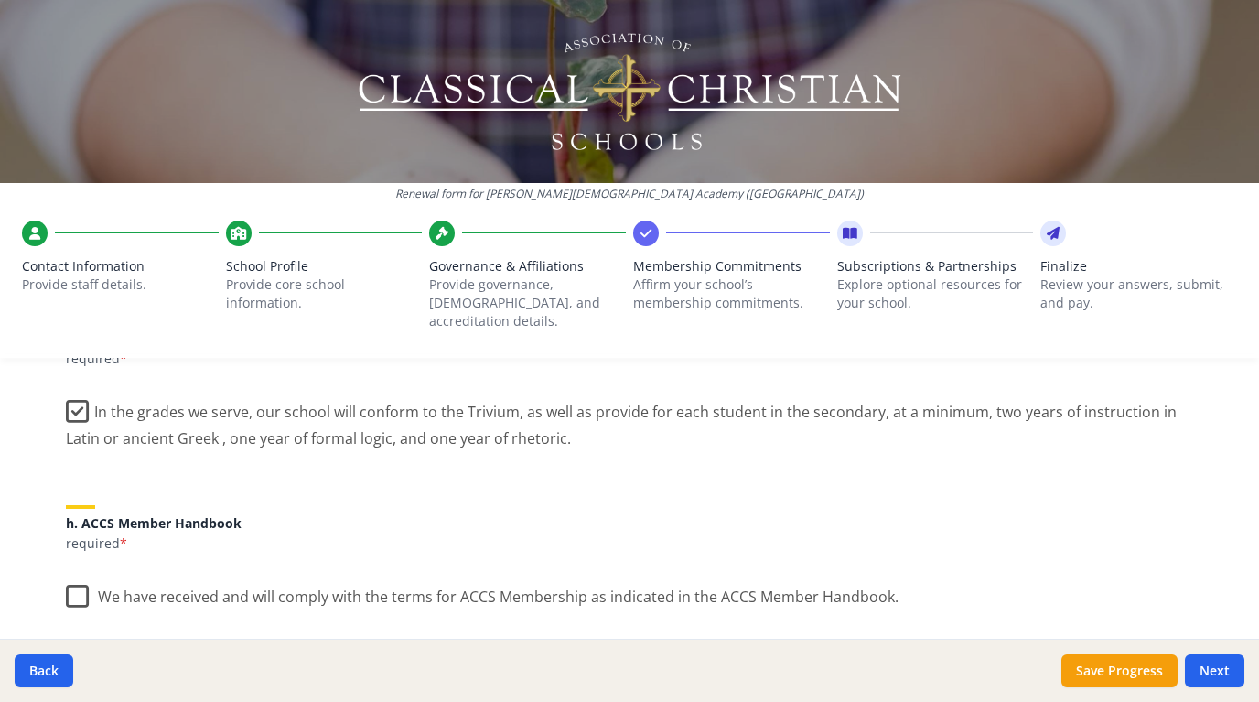
scroll to position [1456, 0]
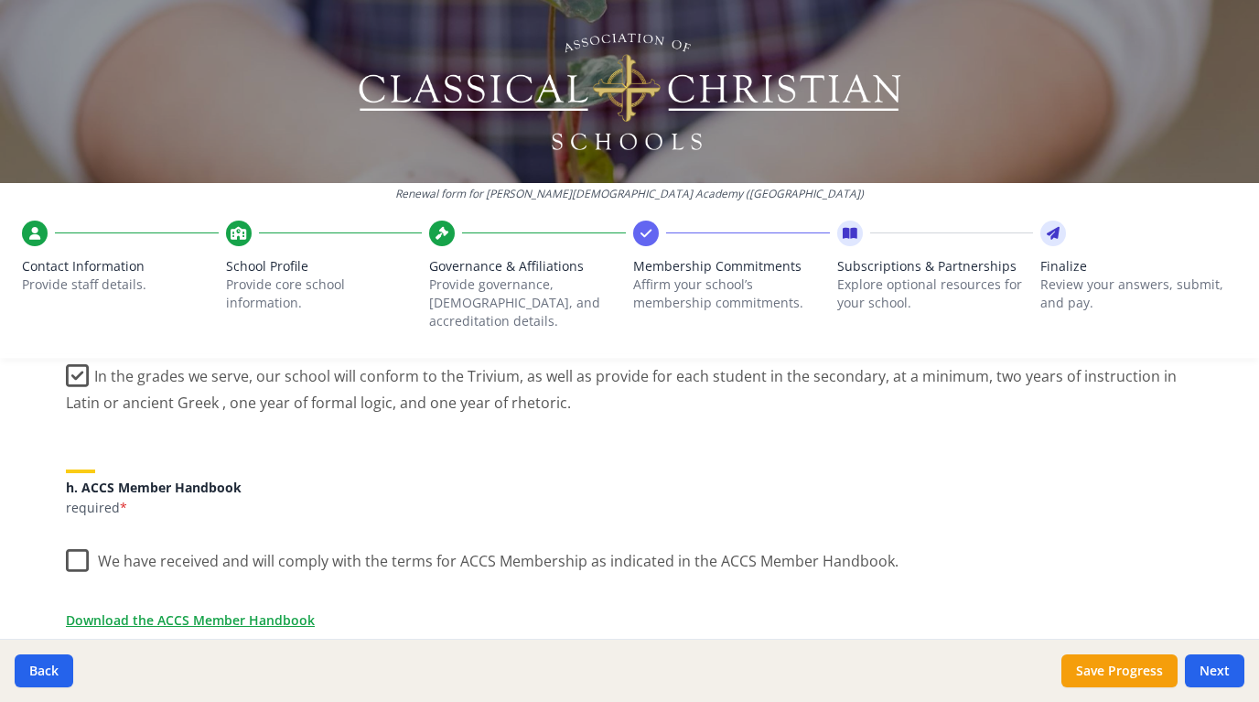
click at [70, 537] on label "We have received and will comply with the terms for ACCS Membership as indicate…" at bounding box center [482, 556] width 832 height 39
click at [0, 0] on input "We have received and will comply with the terms for ACCS Membership as indicate…" at bounding box center [0, 0] width 0 height 0
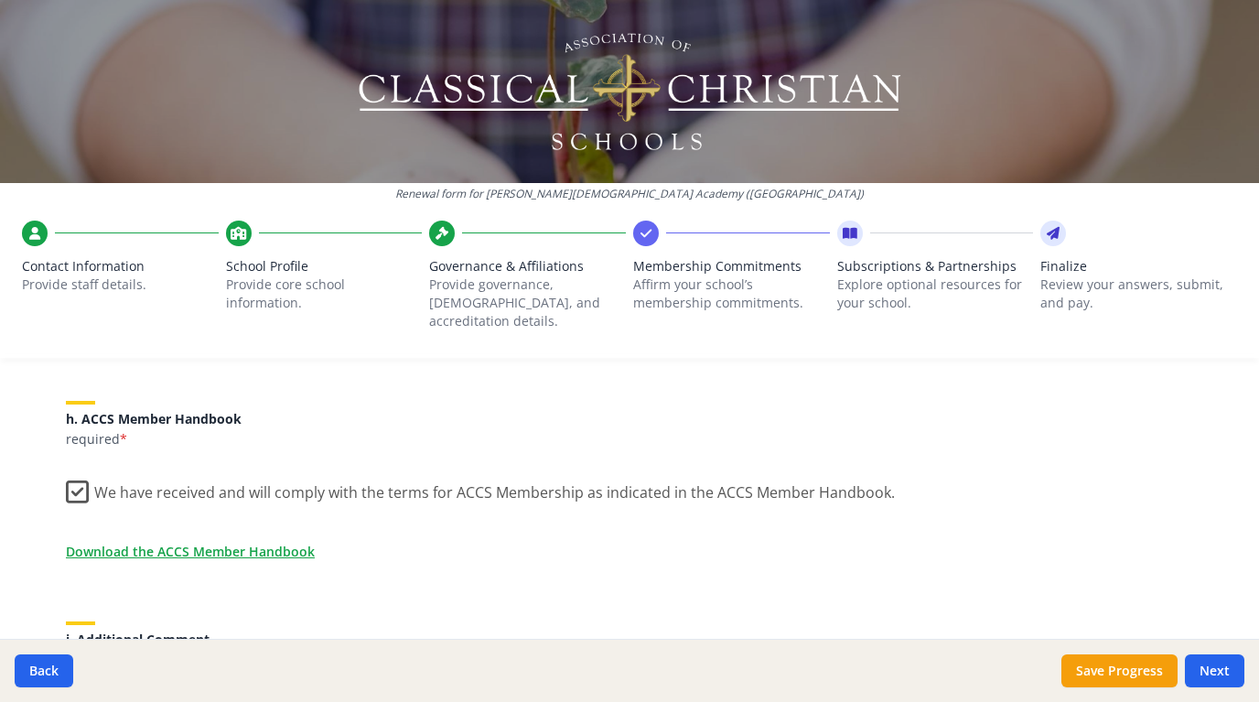
scroll to position [1548, 0]
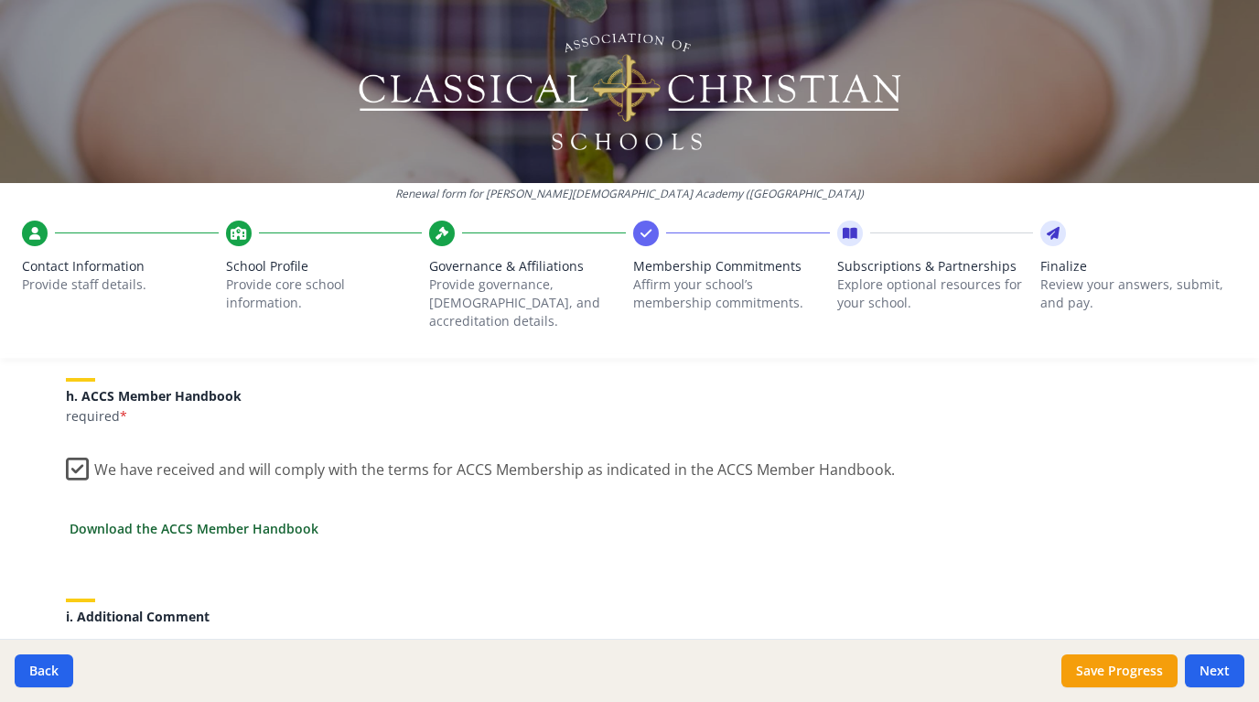
click at [210, 519] on link "Download the ACCS Member Handbook" at bounding box center [194, 528] width 249 height 19
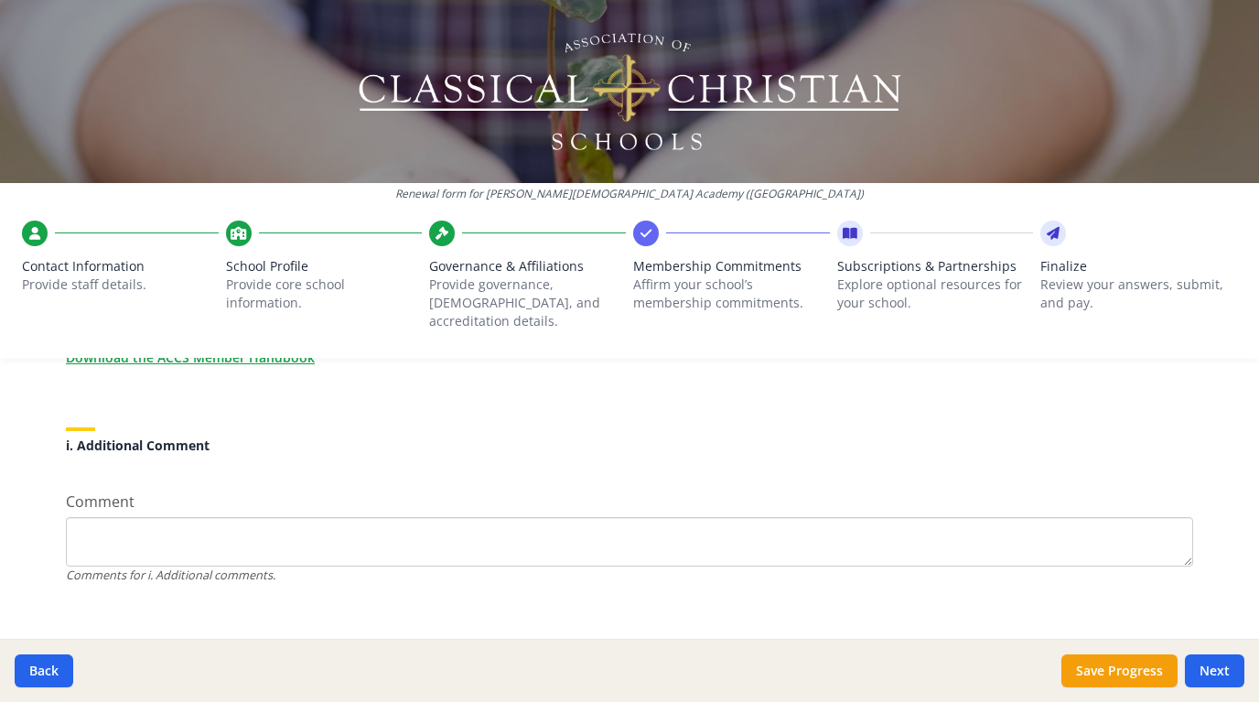
scroll to position [1718, 0]
click at [1209, 670] on button "Next" at bounding box center [1214, 670] width 59 height 33
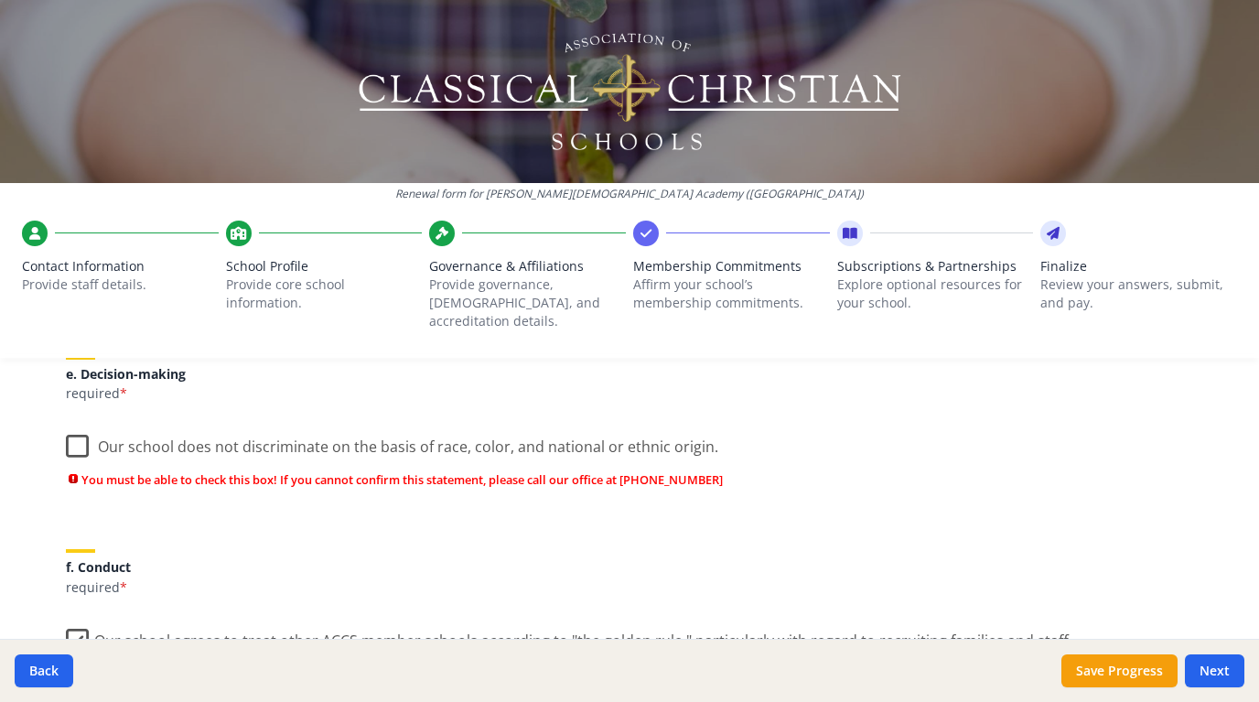
scroll to position [1160, 0]
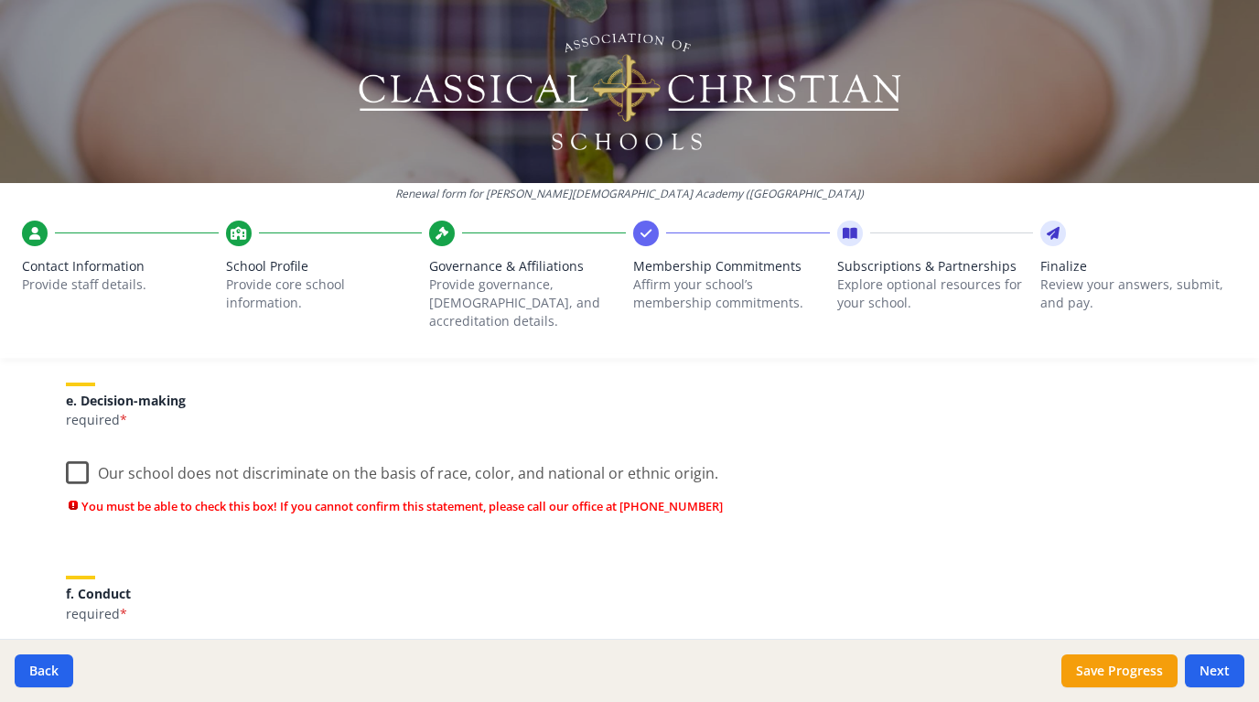
click at [85, 449] on label "Our school does not discriminate on the basis of race, color, and national or e…" at bounding box center [392, 468] width 652 height 39
click at [0, 0] on input "Our school does not discriminate on the basis of race, color, and national or e…" at bounding box center [0, 0] width 0 height 0
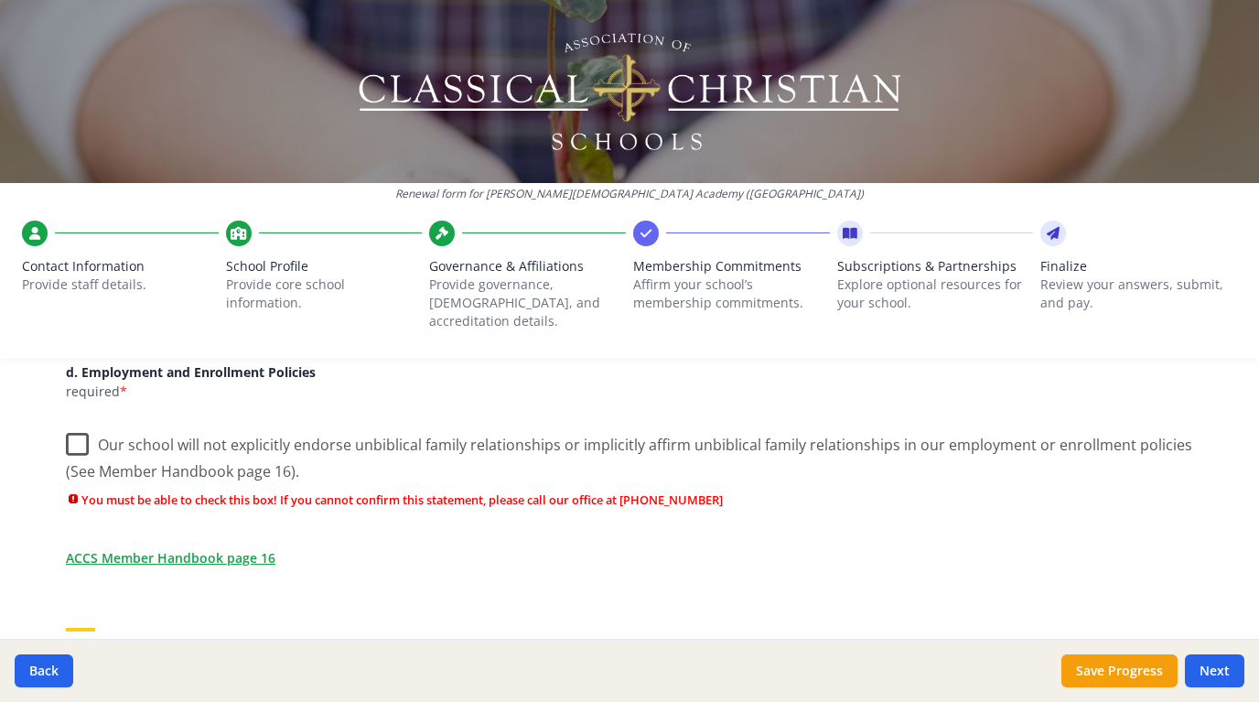
scroll to position [911, 0]
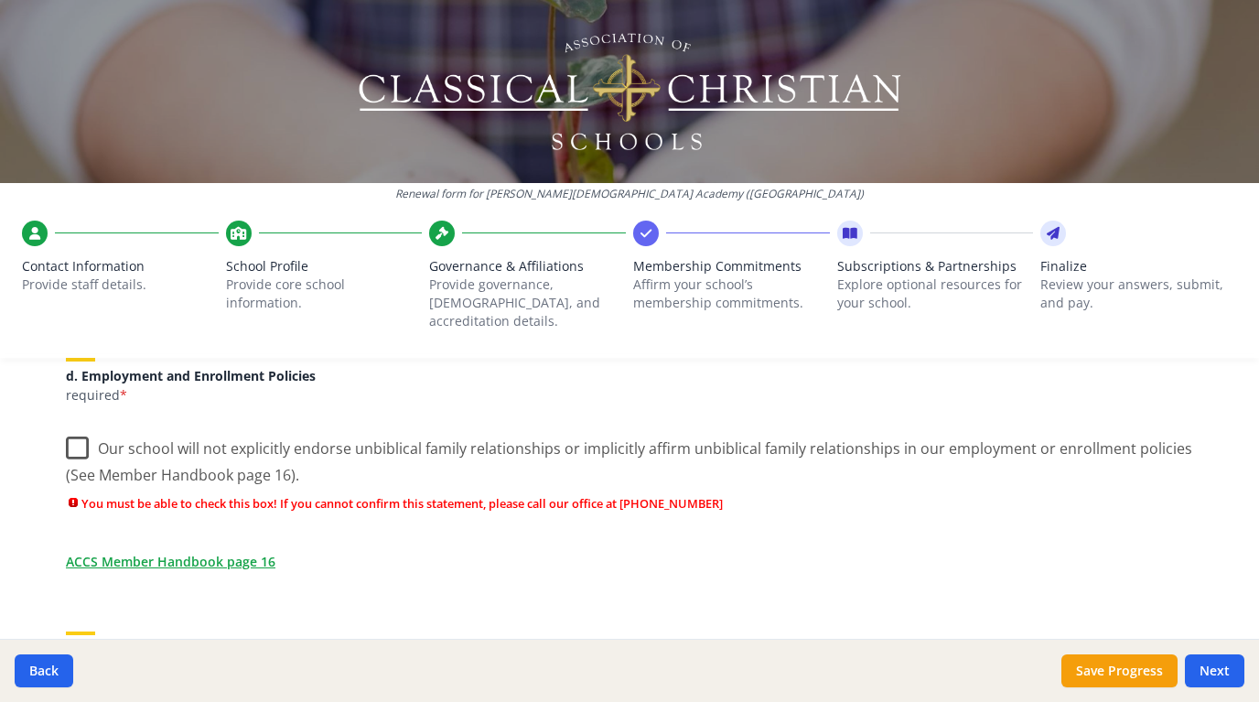
click at [74, 427] on label "Our school will not explicitly endorse unbiblical family relationships or impli…" at bounding box center [629, 454] width 1127 height 61
click at [0, 0] on input "Our school will not explicitly endorse unbiblical family relationships or impli…" at bounding box center [0, 0] width 0 height 0
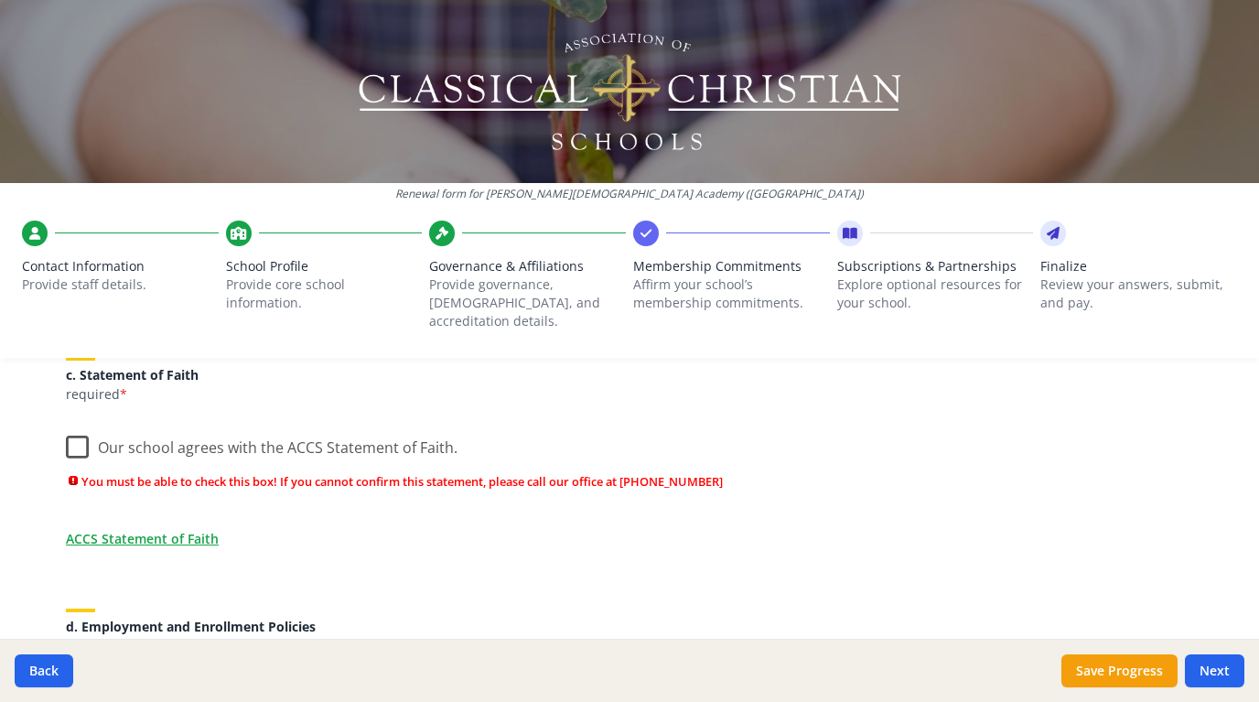
scroll to position [655, 0]
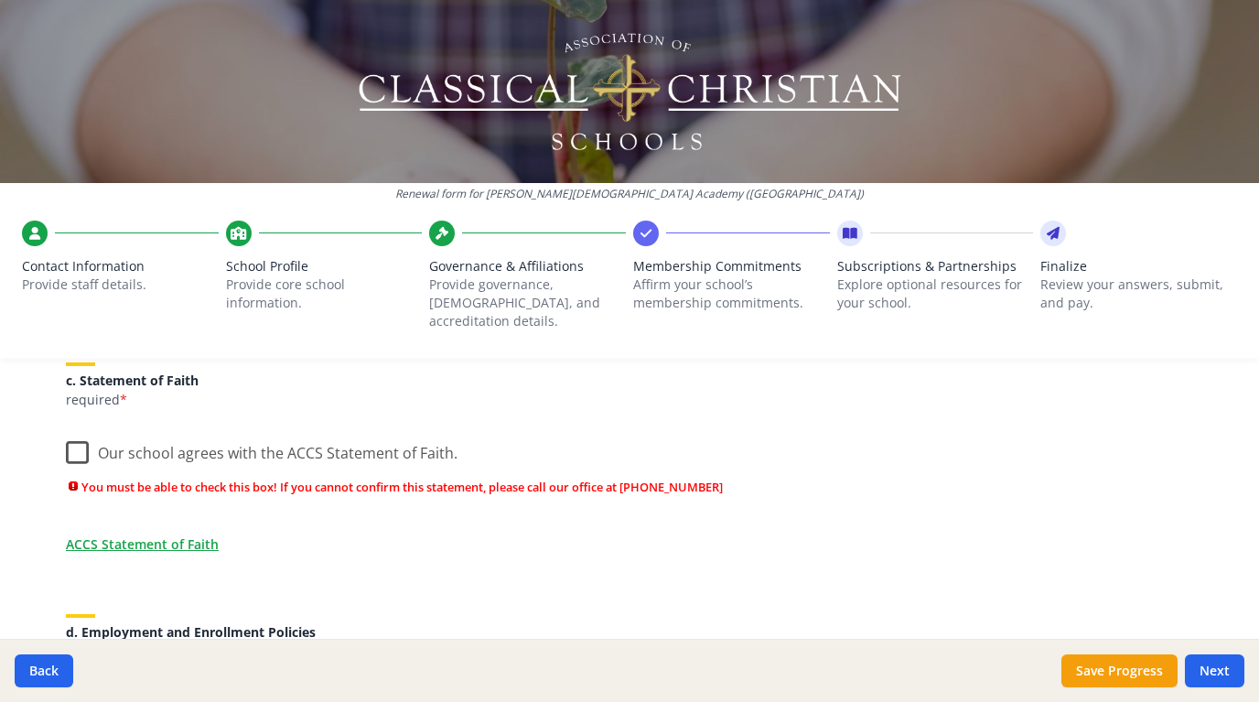
click at [77, 433] on label "Our school agrees with the ACCS Statement of Faith." at bounding box center [262, 448] width 392 height 39
click at [0, 0] on input "Our school agrees with the ACCS Statement of Faith." at bounding box center [0, 0] width 0 height 0
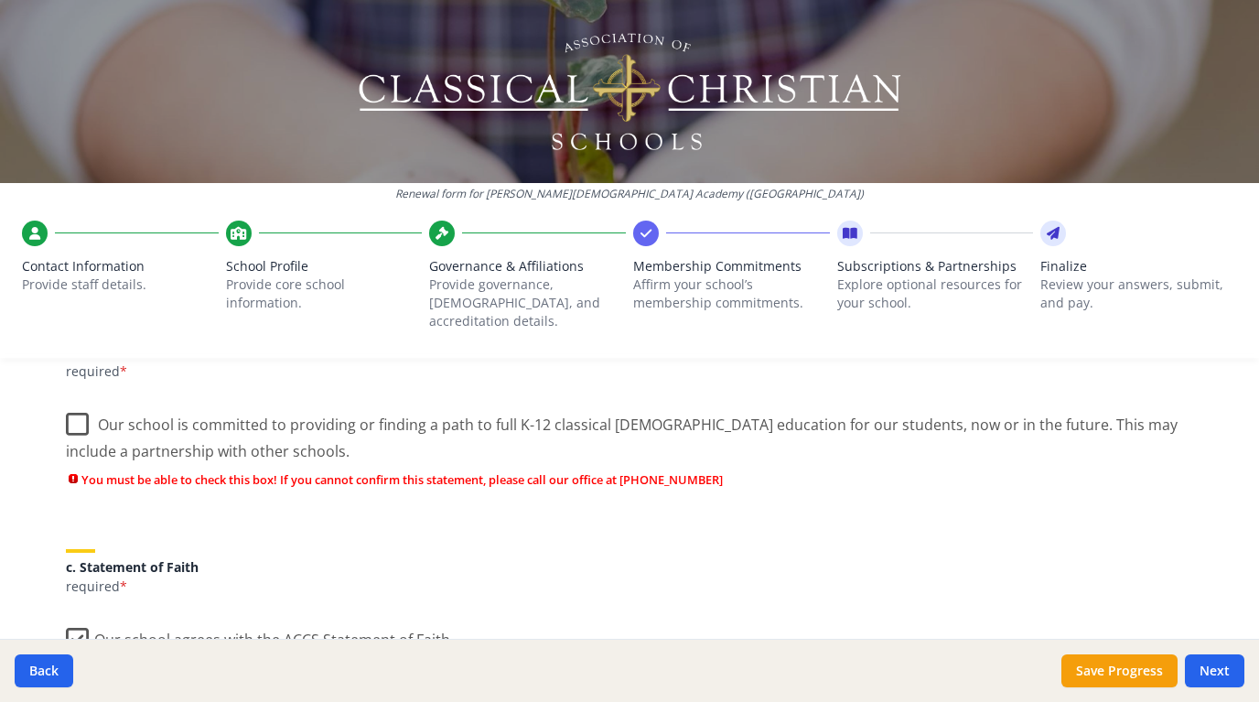
scroll to position [446, 0]
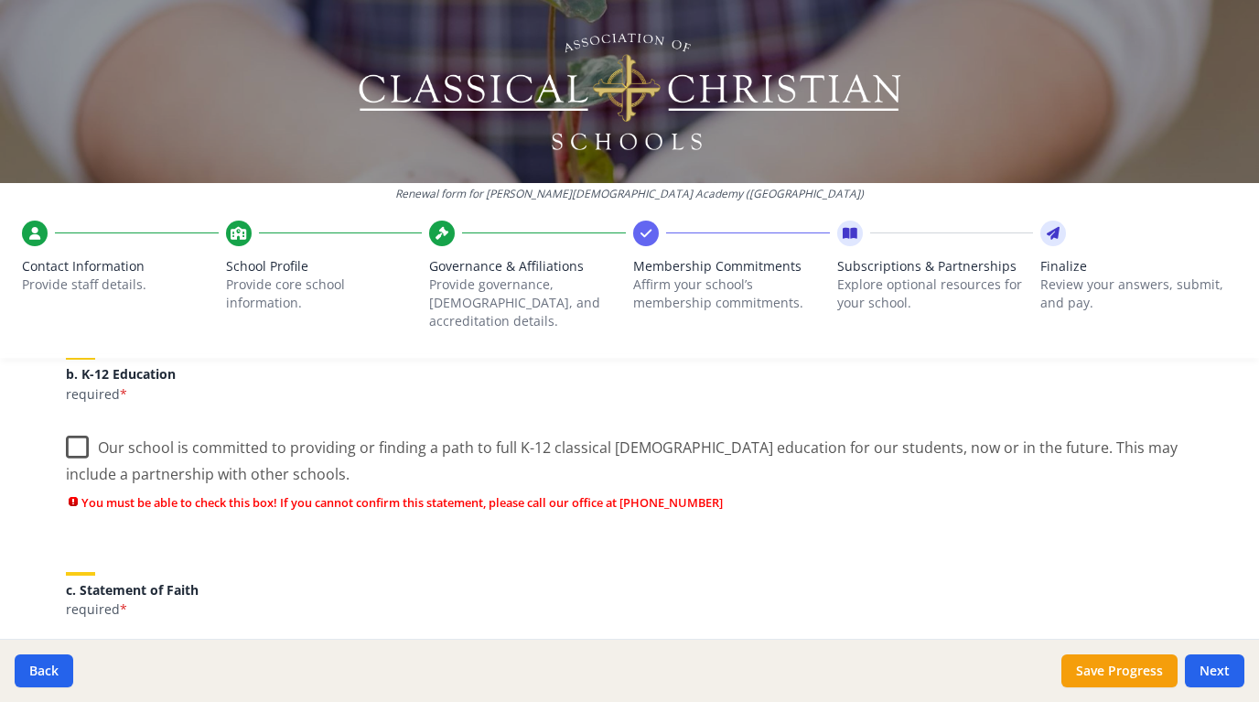
click at [70, 426] on label "Our school is committed to providing or finding a path to full K-12 classical C…" at bounding box center [629, 454] width 1127 height 61
click at [0, 0] on input "Our school is committed to providing or finding a path to full K-12 classical C…" at bounding box center [0, 0] width 0 height 0
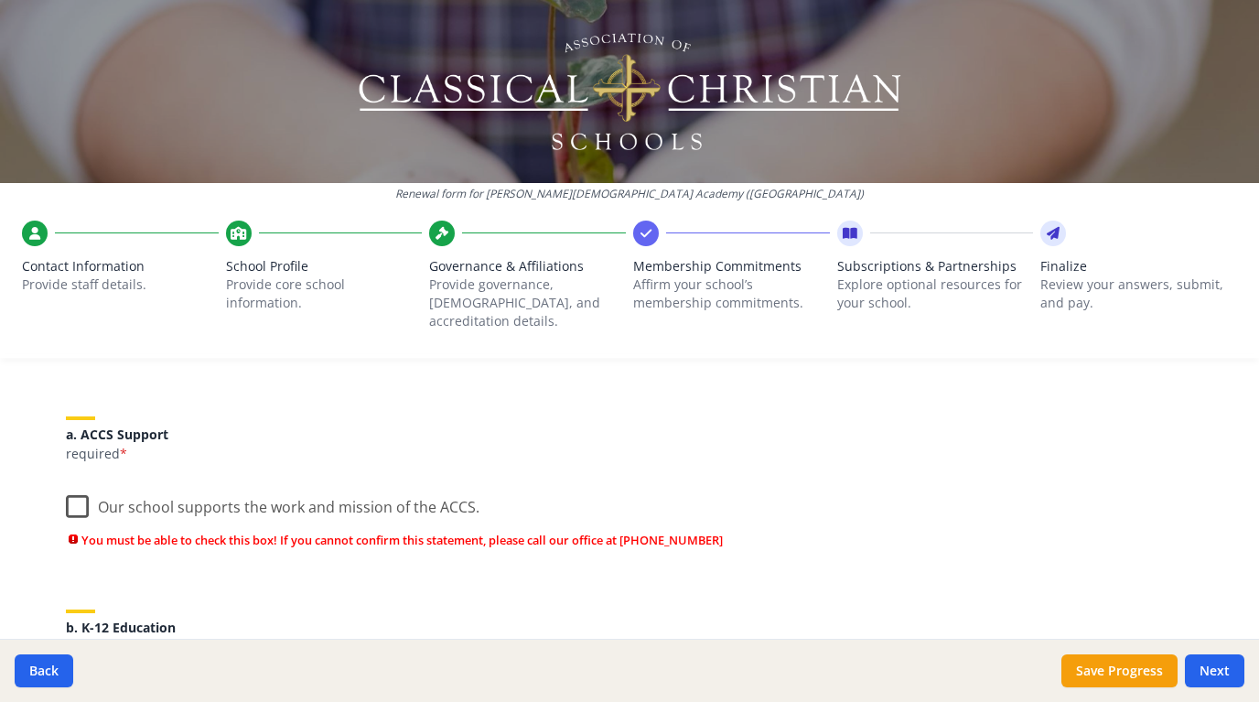
scroll to position [191, 0]
click at [68, 485] on label "Our school supports the work and mission of the ACCS." at bounding box center [273, 503] width 414 height 39
click at [0, 0] on input "Our school supports the work and mission of the ACCS." at bounding box center [0, 0] width 0 height 0
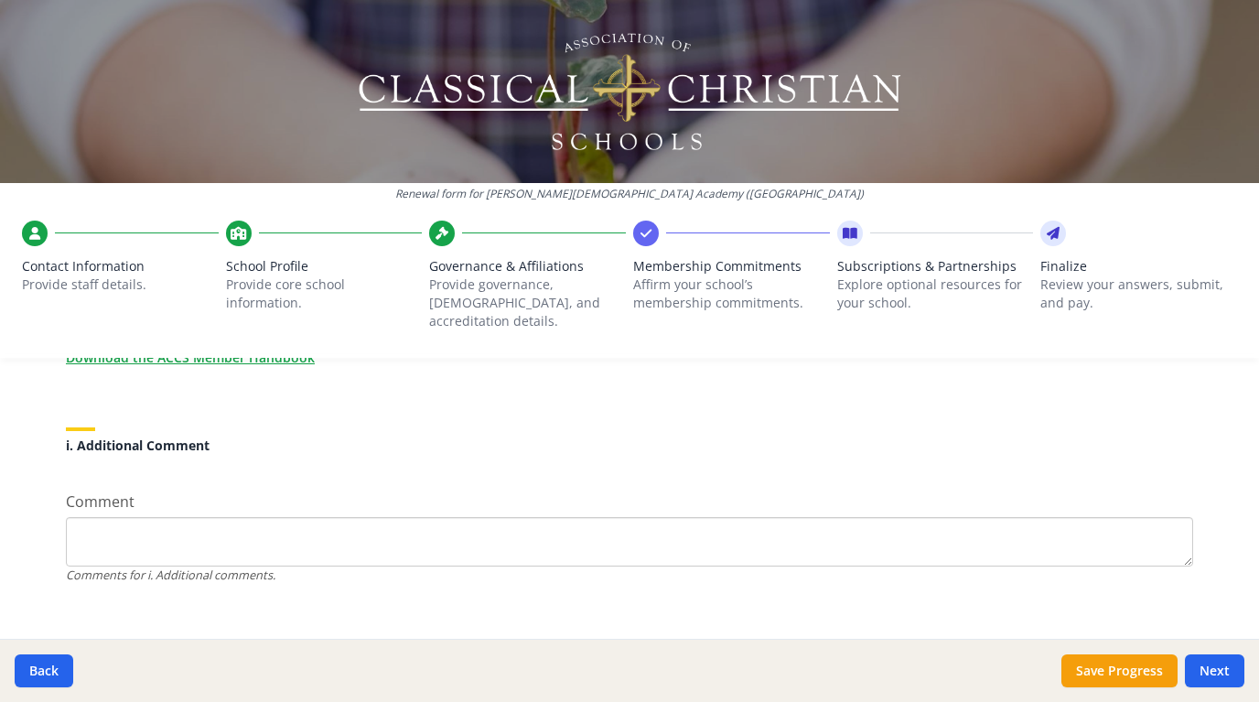
scroll to position [1718, 0]
click at [1198, 669] on button "Next" at bounding box center [1214, 670] width 59 height 33
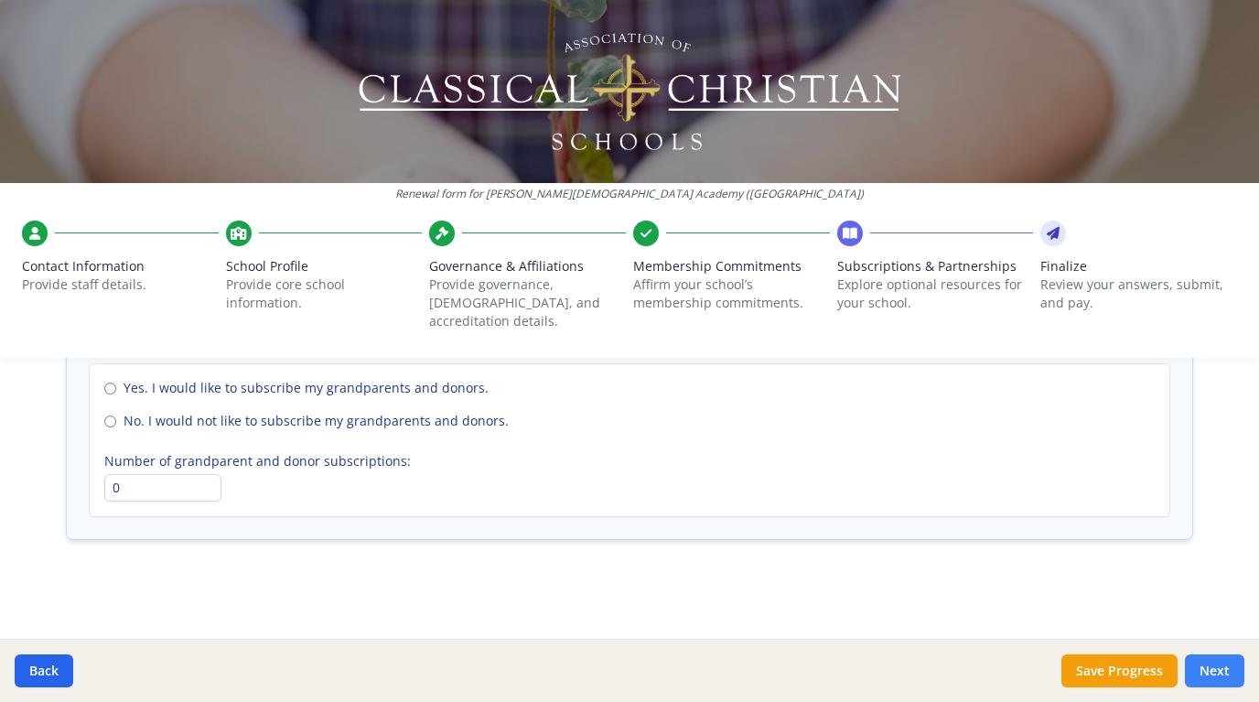
scroll to position [1387, 0]
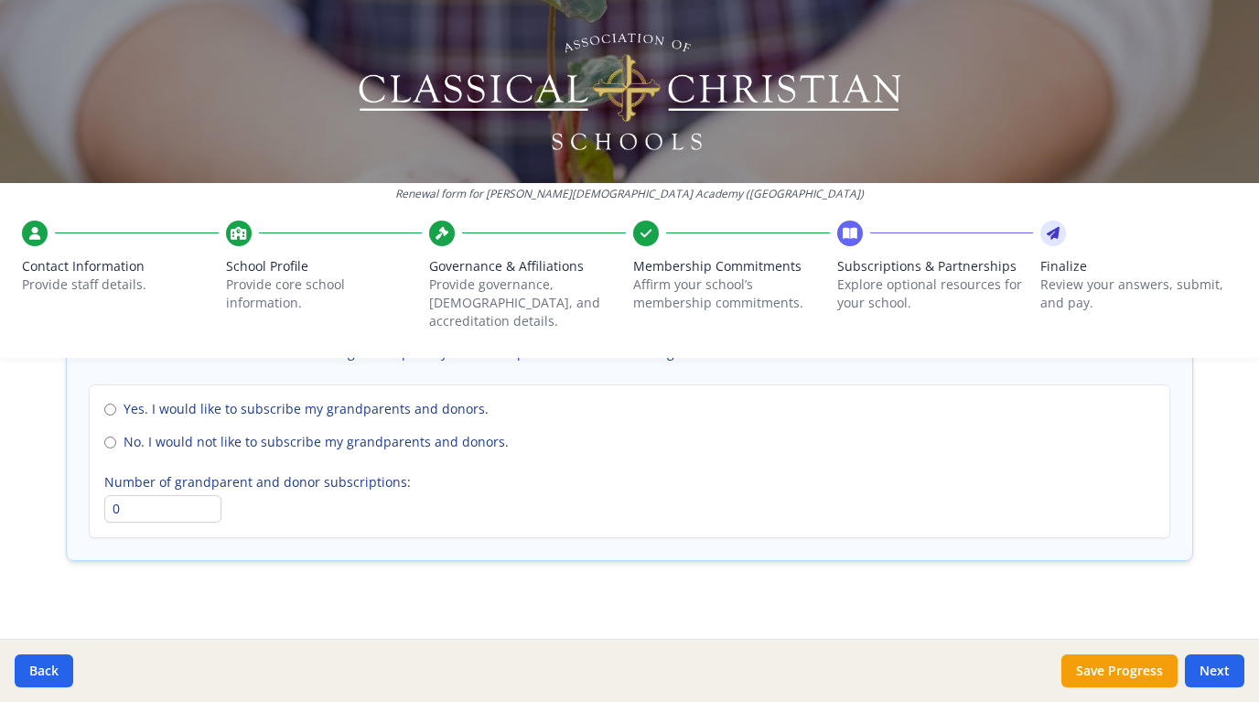
click at [111, 436] on input "No. I would not like to subscribe my grandparents and donors." at bounding box center [110, 442] width 12 height 12
radio input "true"
click at [1210, 674] on button "Next" at bounding box center [1214, 670] width 59 height 33
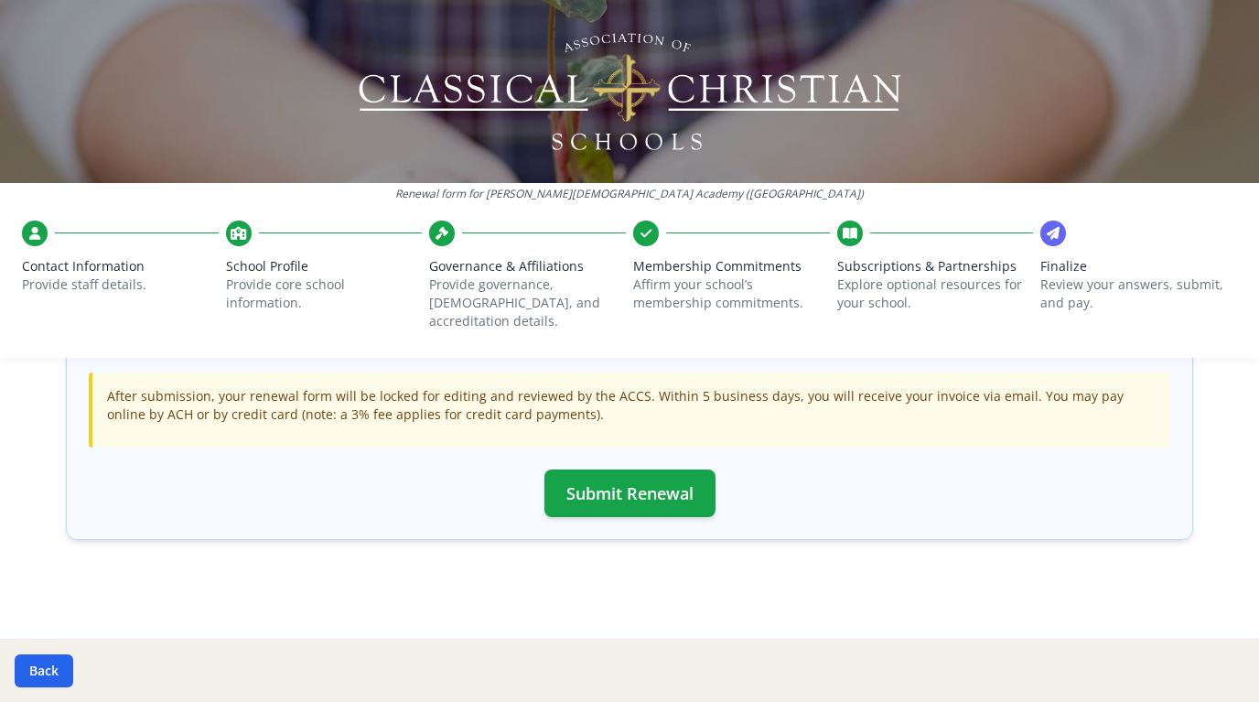
scroll to position [617, 0]
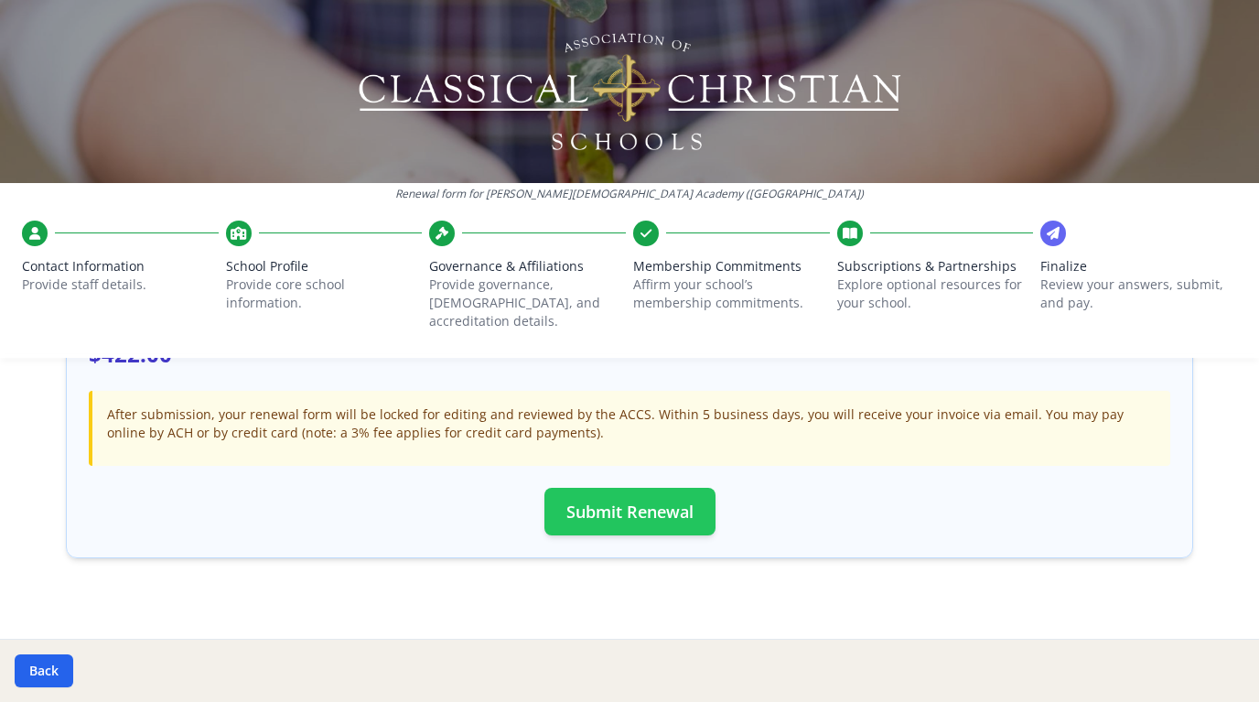
click at [655, 494] on button "Submit Renewal" at bounding box center [629, 512] width 171 height 48
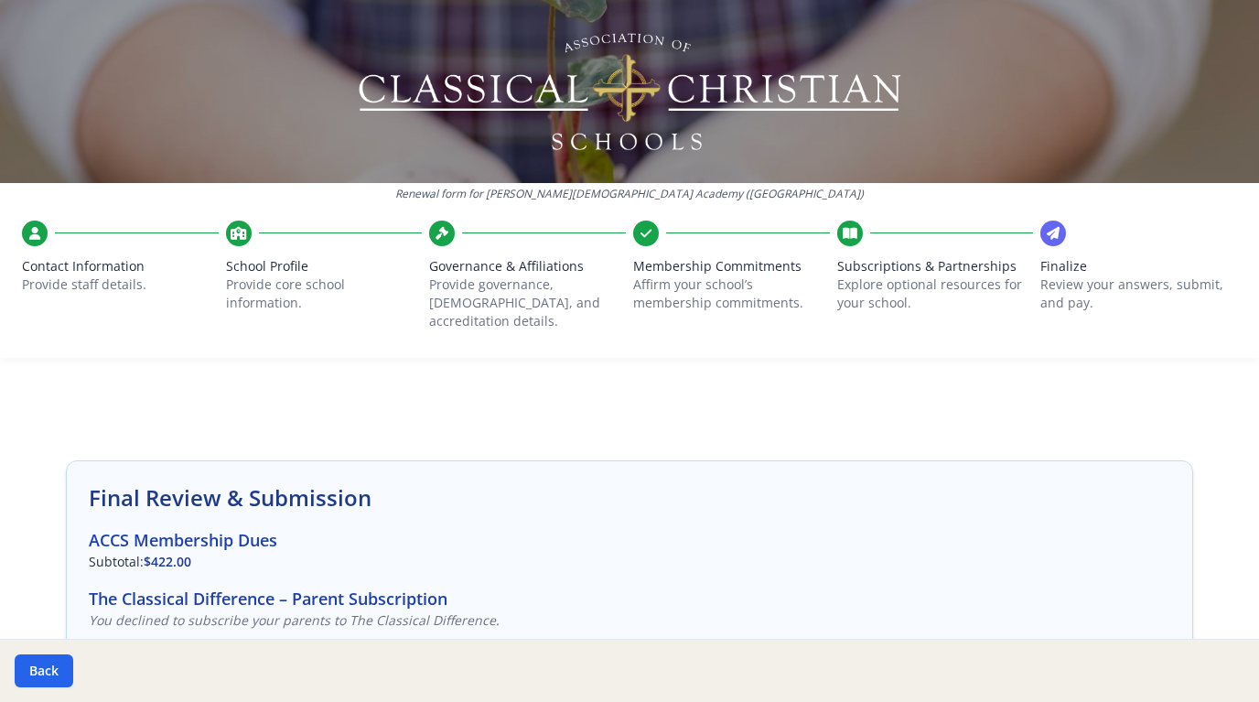
scroll to position [0, 0]
